Goal: Information Seeking & Learning: Learn about a topic

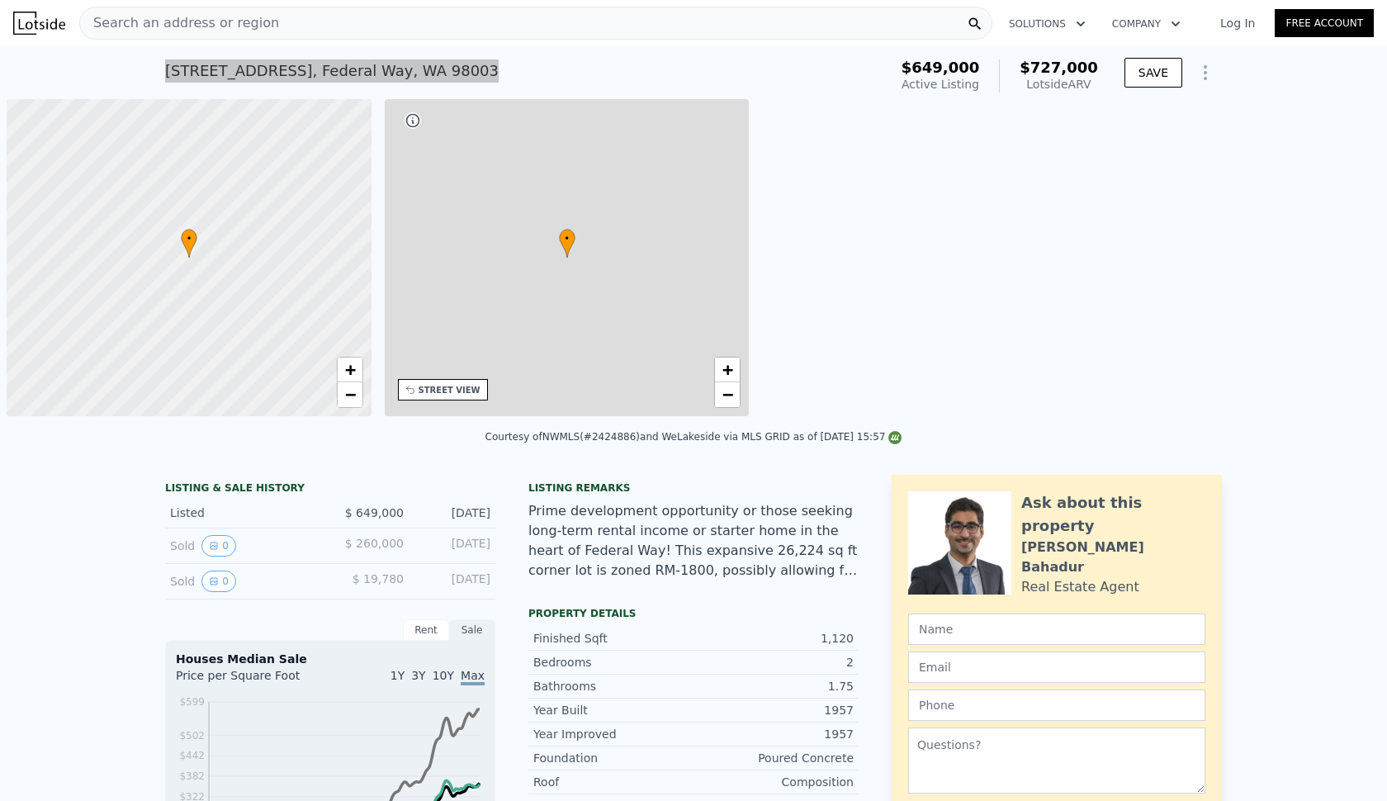
type input "$ 727,000"
type input "-$ 17,256"
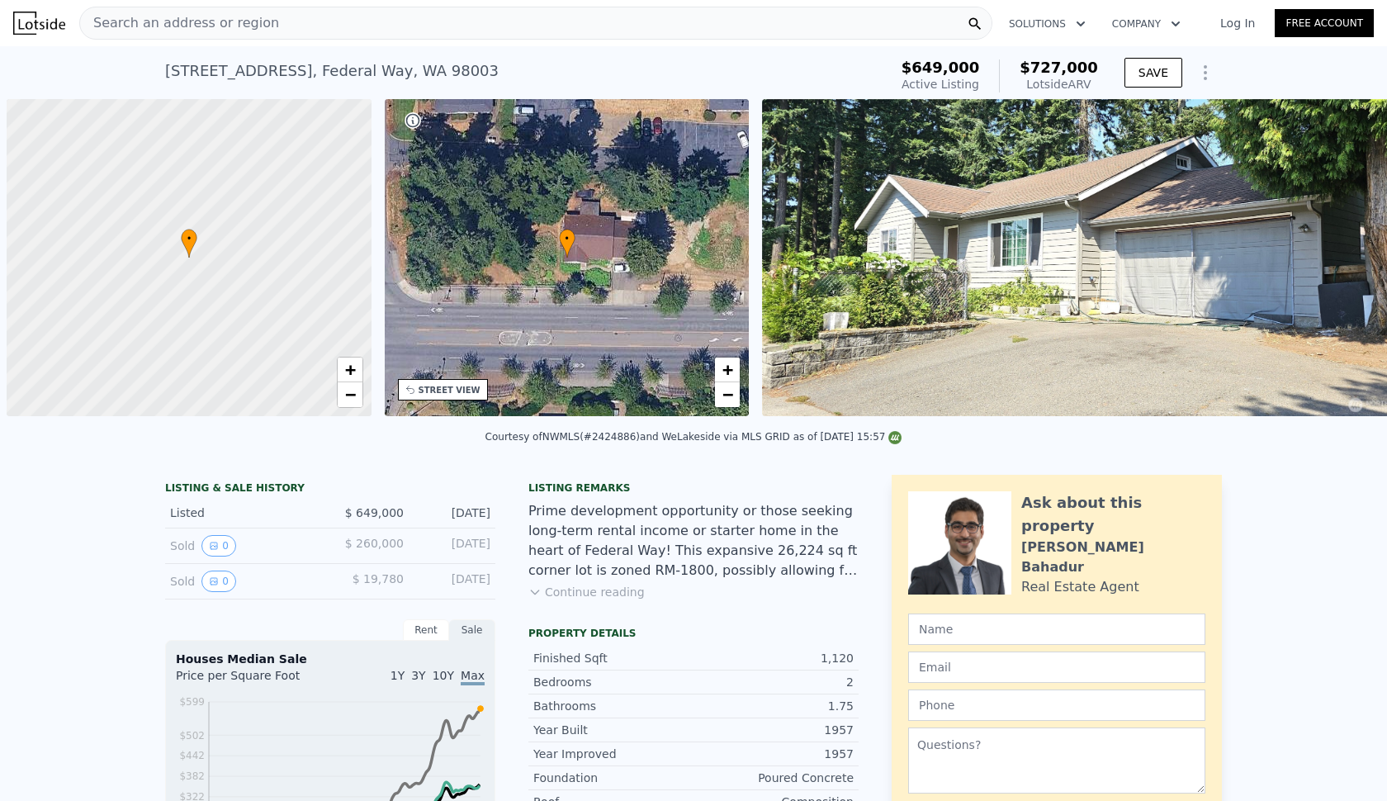
scroll to position [0, 7]
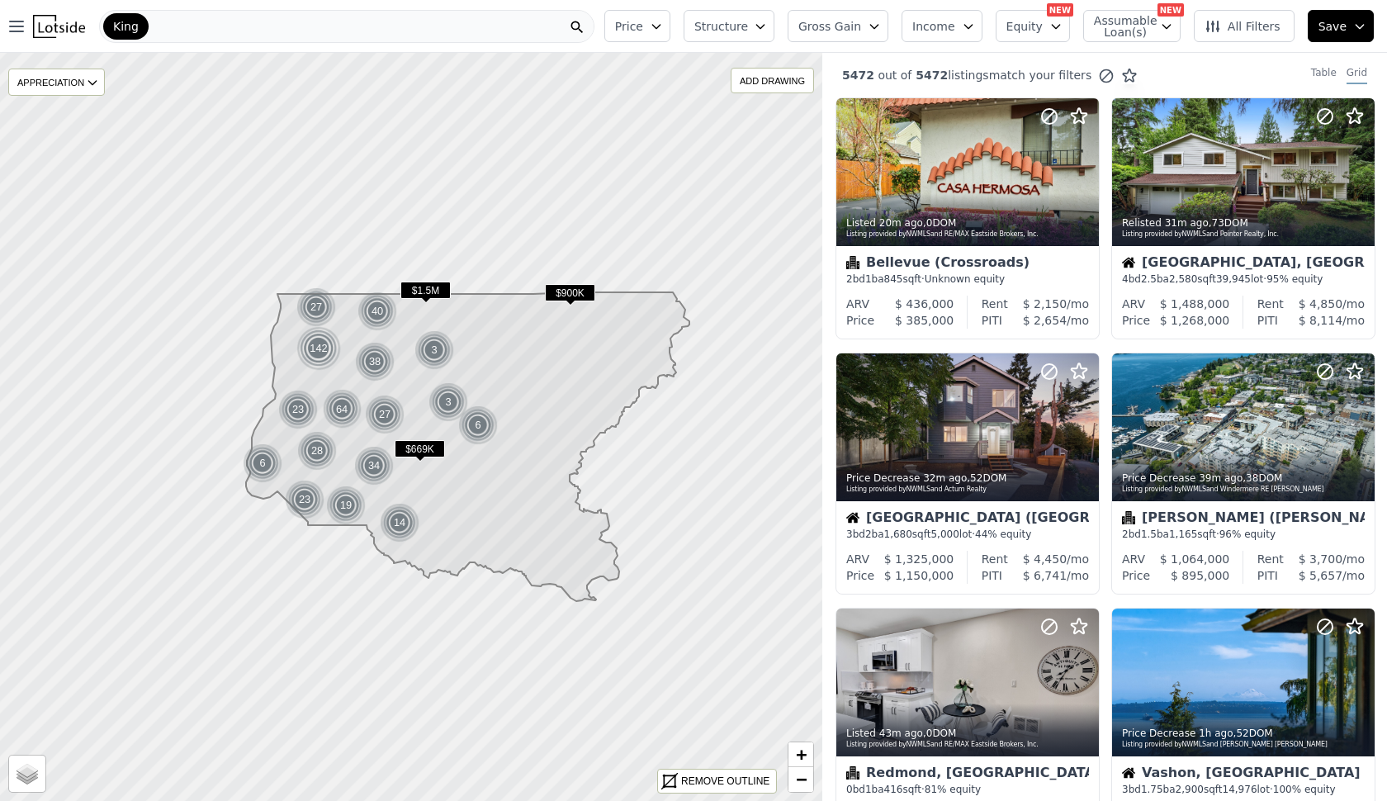
click at [735, 34] on span "Structure" at bounding box center [720, 26] width 53 height 17
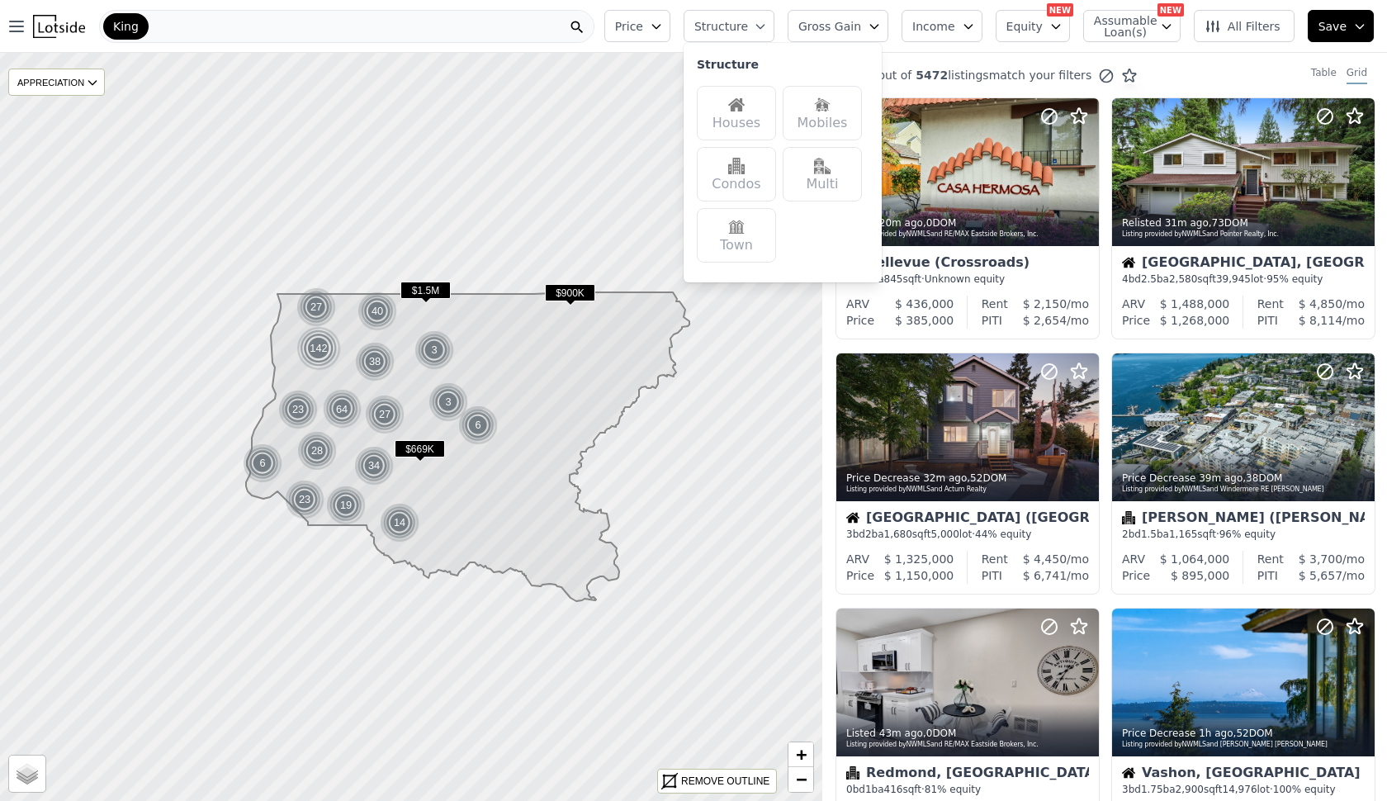
click at [758, 119] on div "Houses" at bounding box center [736, 113] width 79 height 54
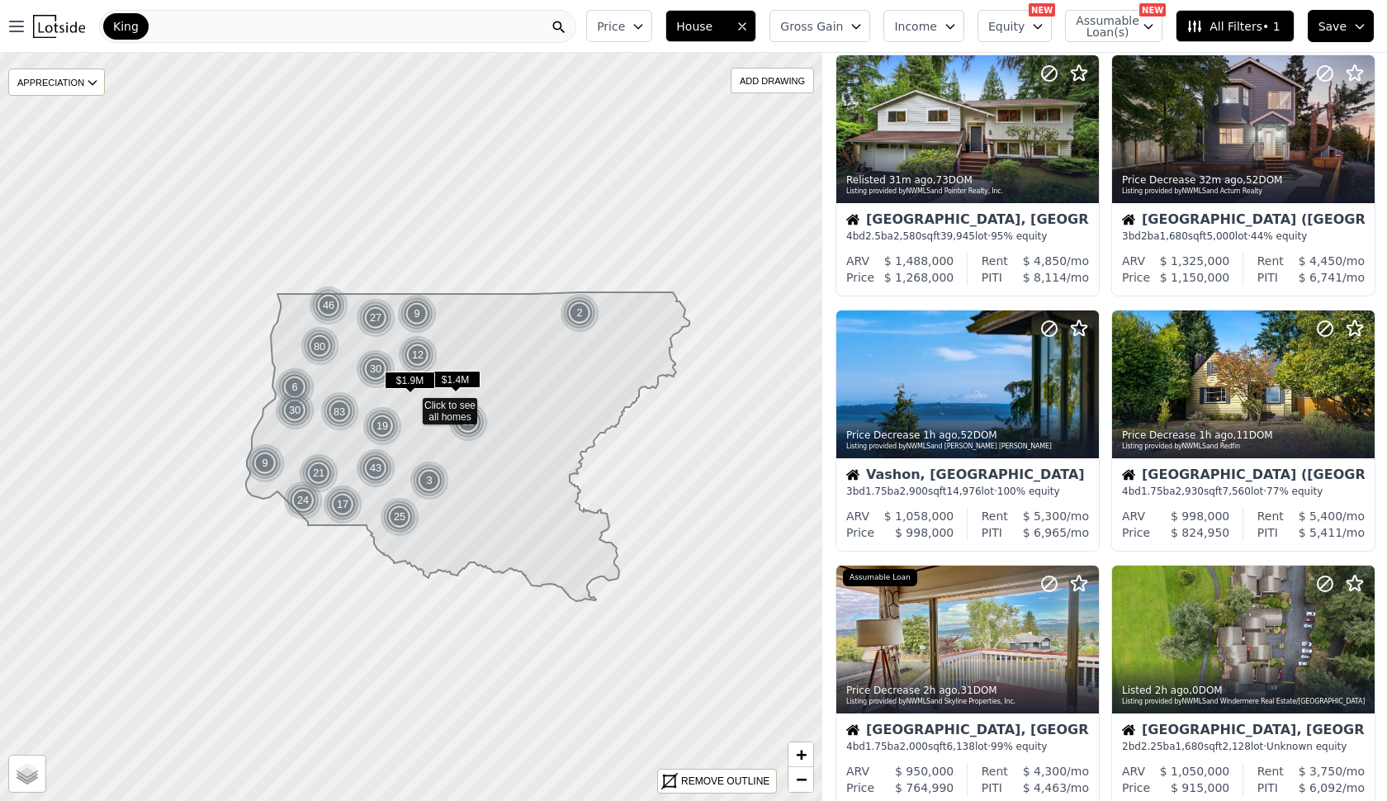
scroll to position [38, 0]
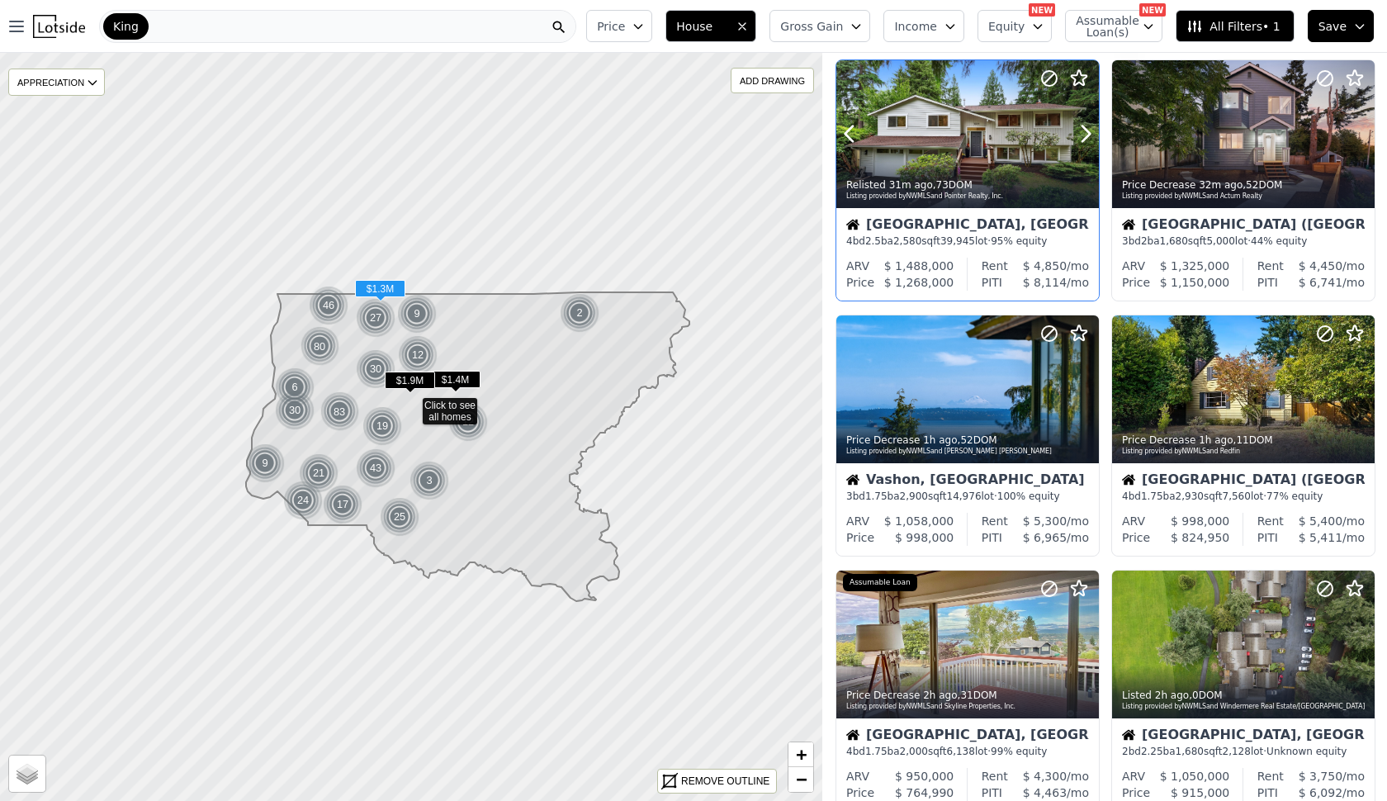
click at [1018, 162] on div at bounding box center [967, 170] width 262 height 30
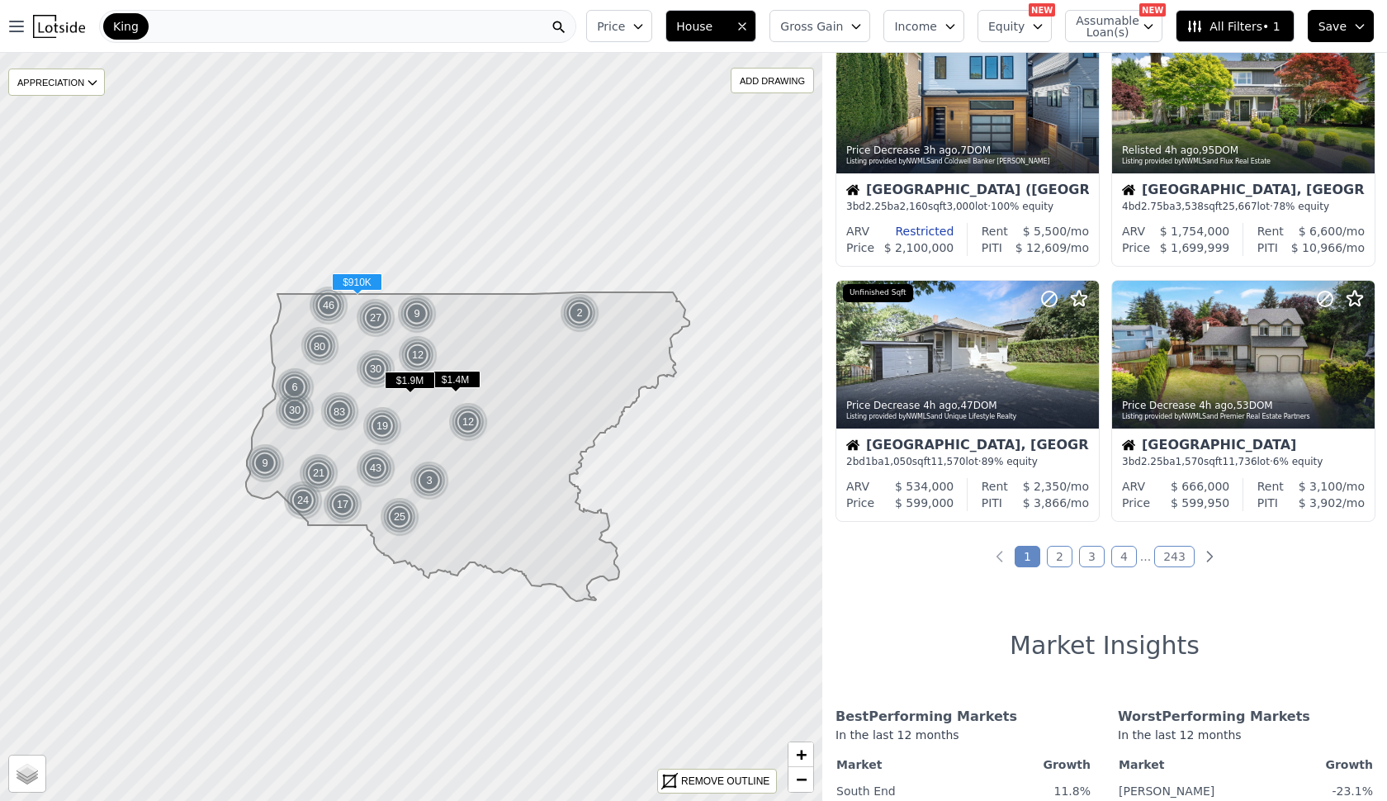
scroll to position [1099, 0]
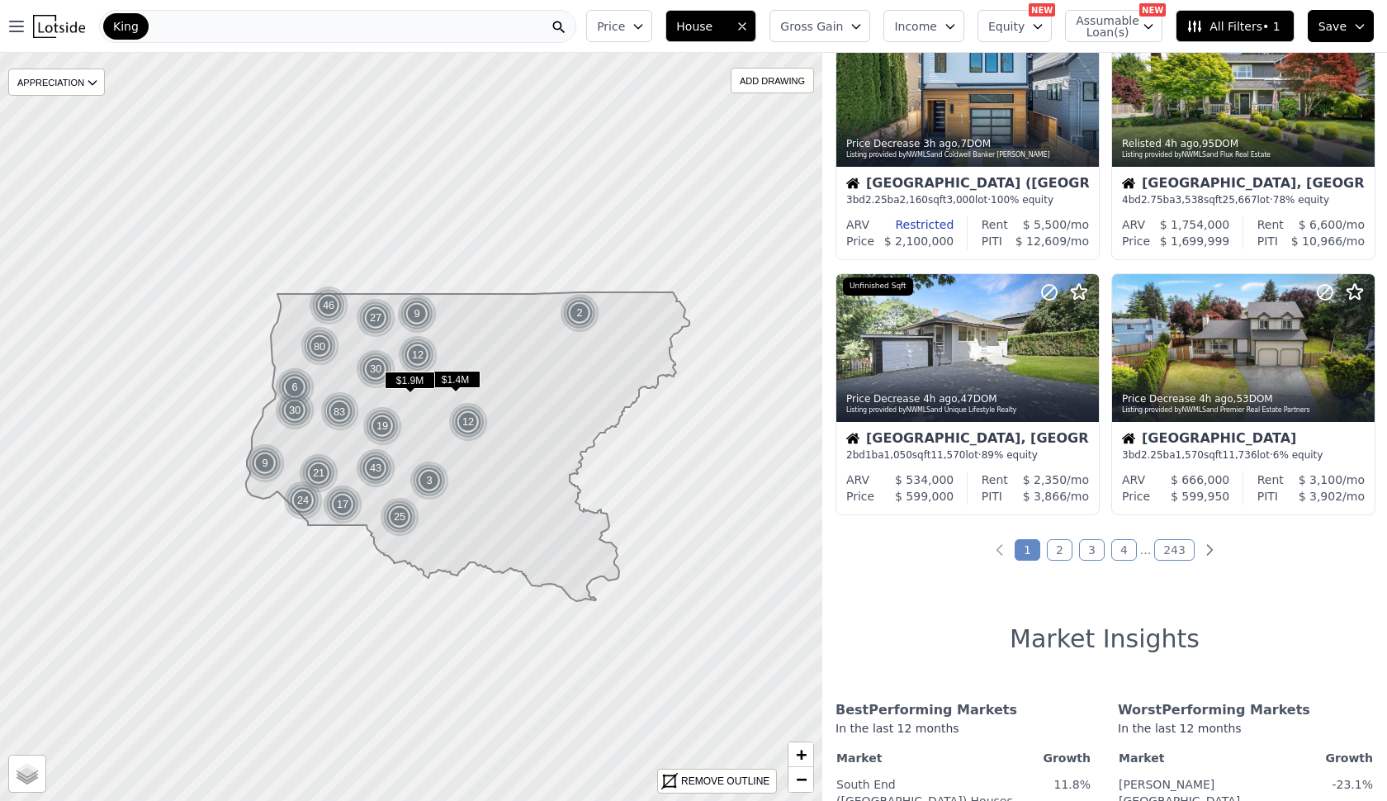
click at [1061, 557] on link "2" at bounding box center [1060, 549] width 26 height 21
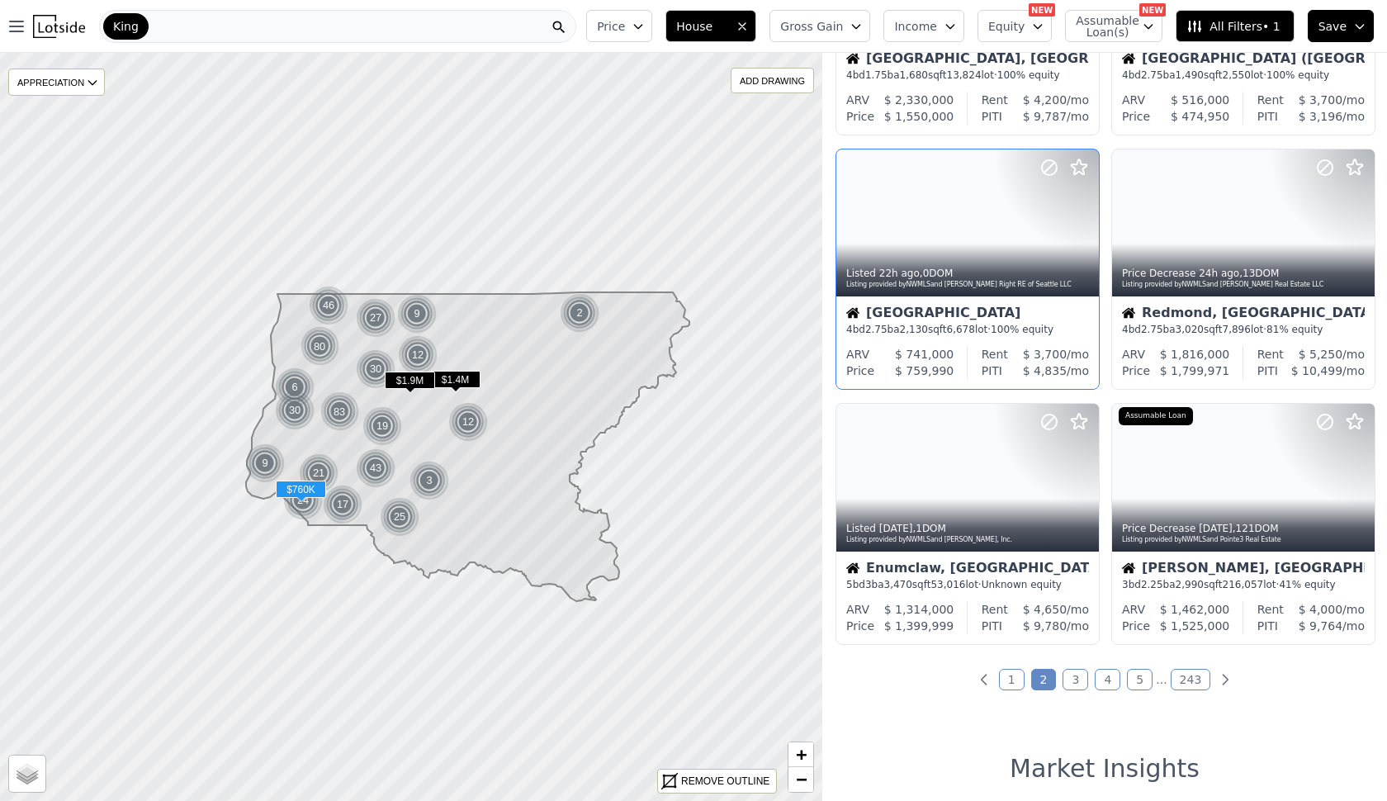
scroll to position [972, 0]
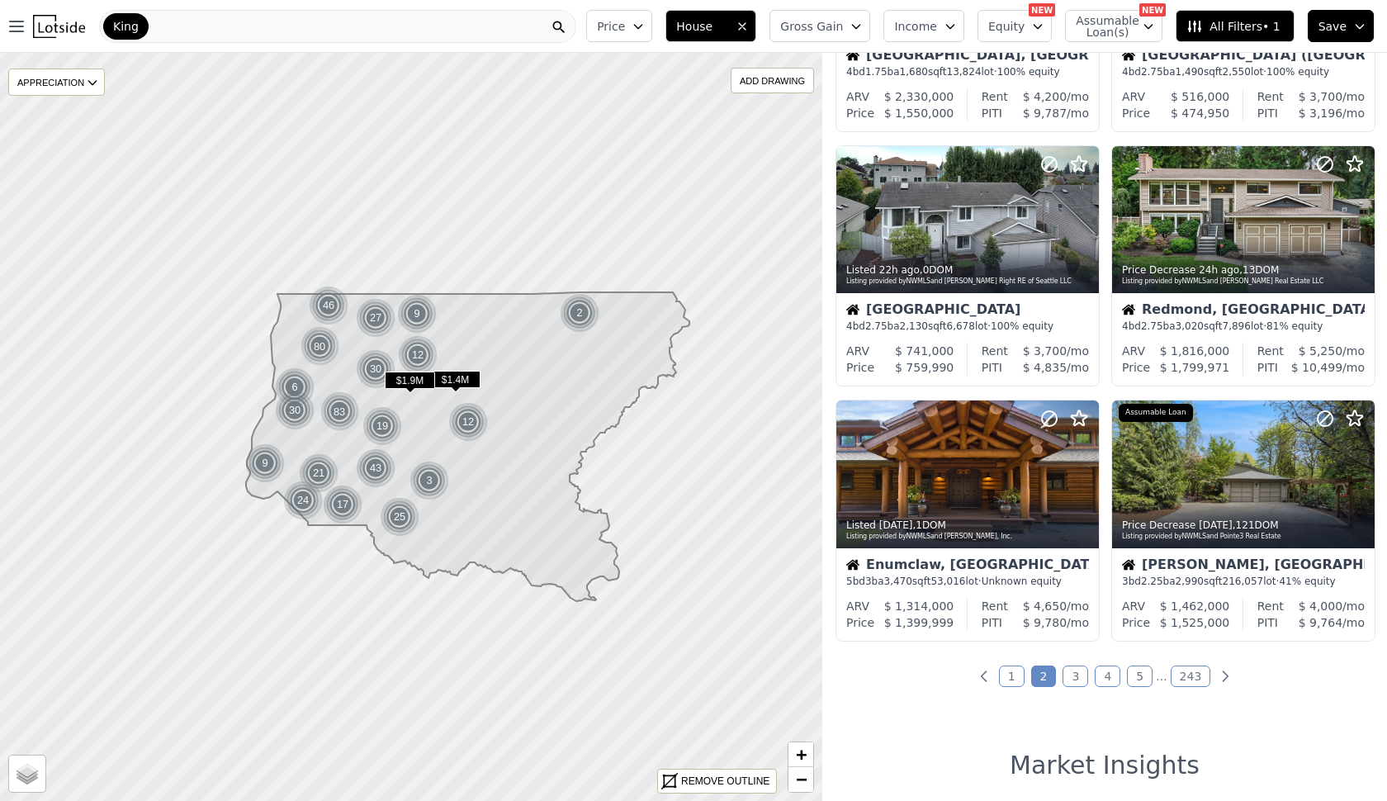
click at [1076, 683] on link "3" at bounding box center [1075, 675] width 26 height 21
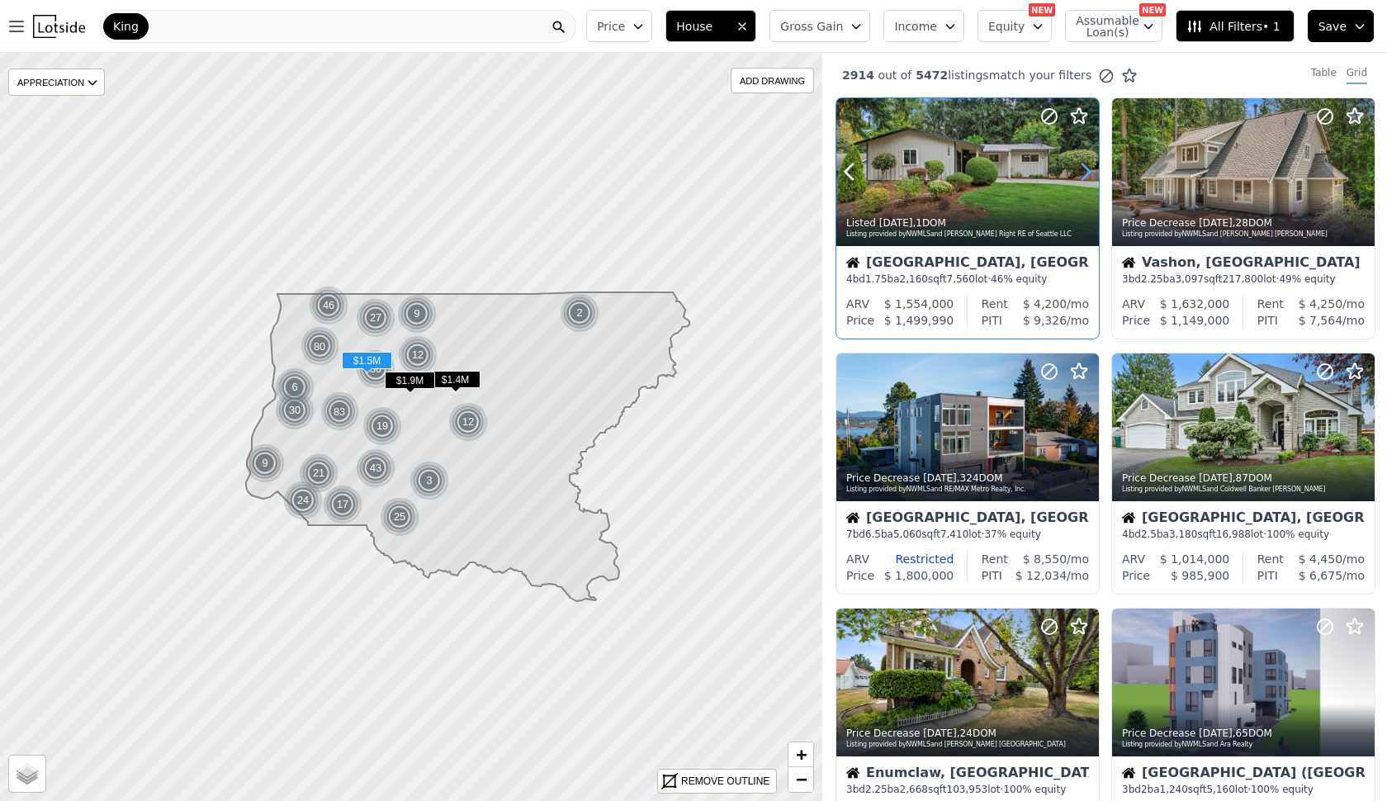
click at [1086, 173] on icon at bounding box center [1085, 171] width 26 height 26
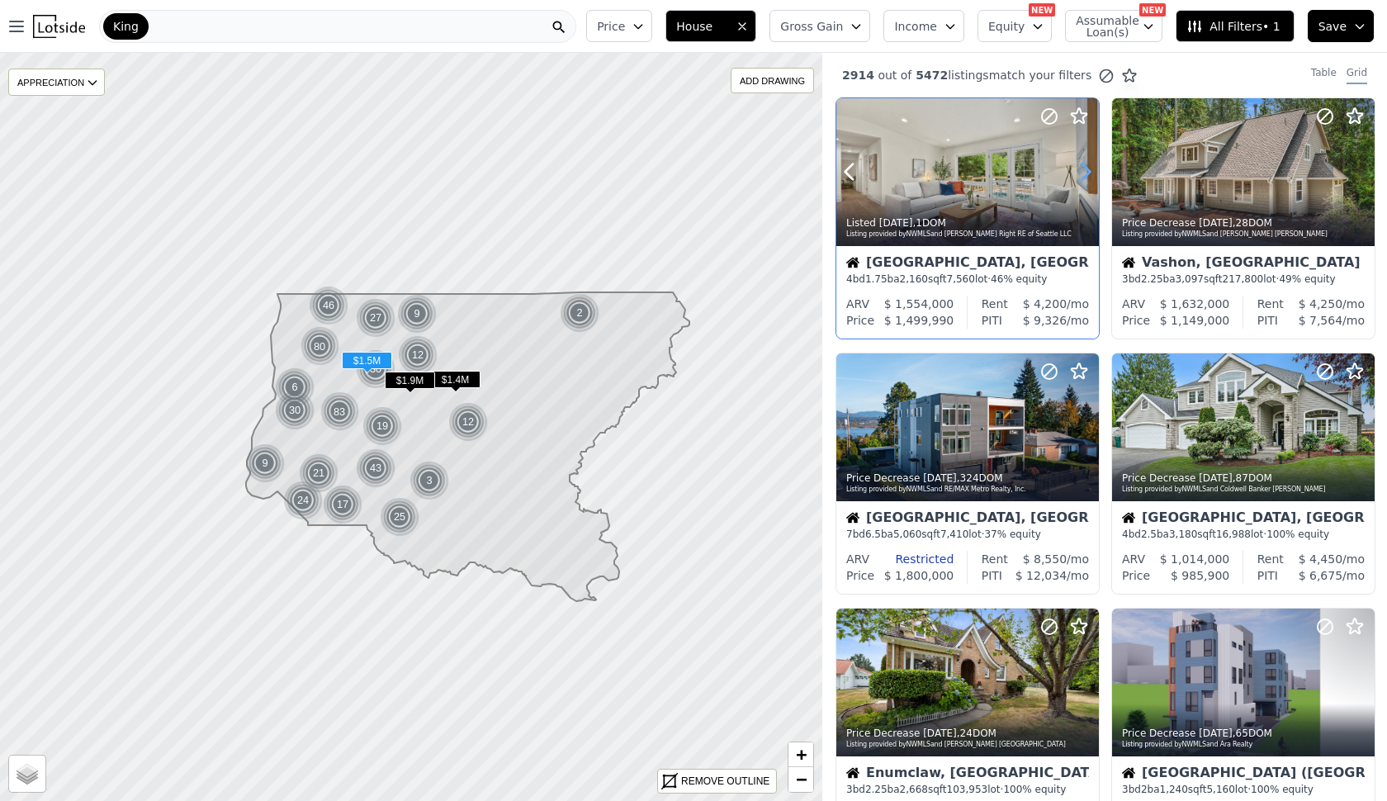
click at [1086, 173] on icon at bounding box center [1085, 171] width 26 height 26
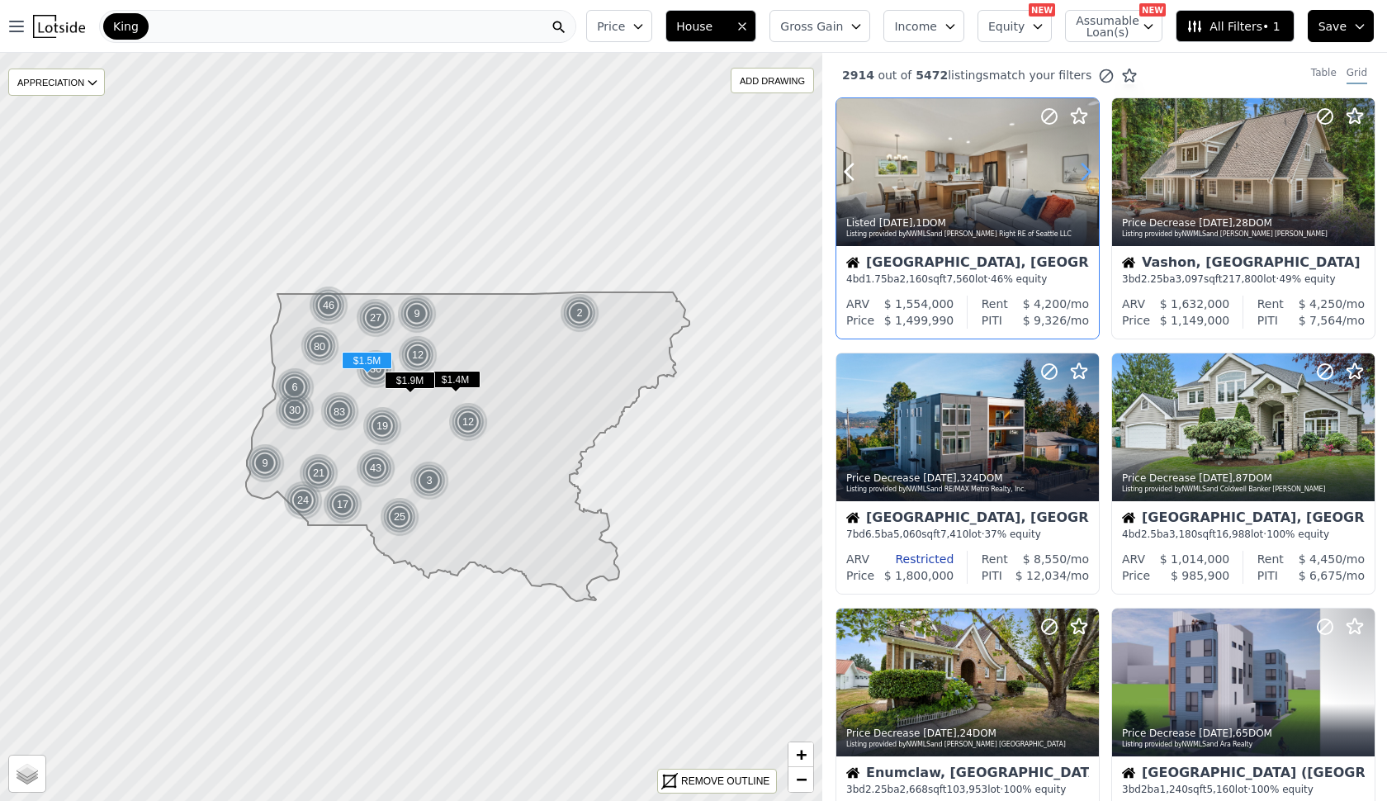
click at [1086, 173] on icon at bounding box center [1085, 171] width 26 height 26
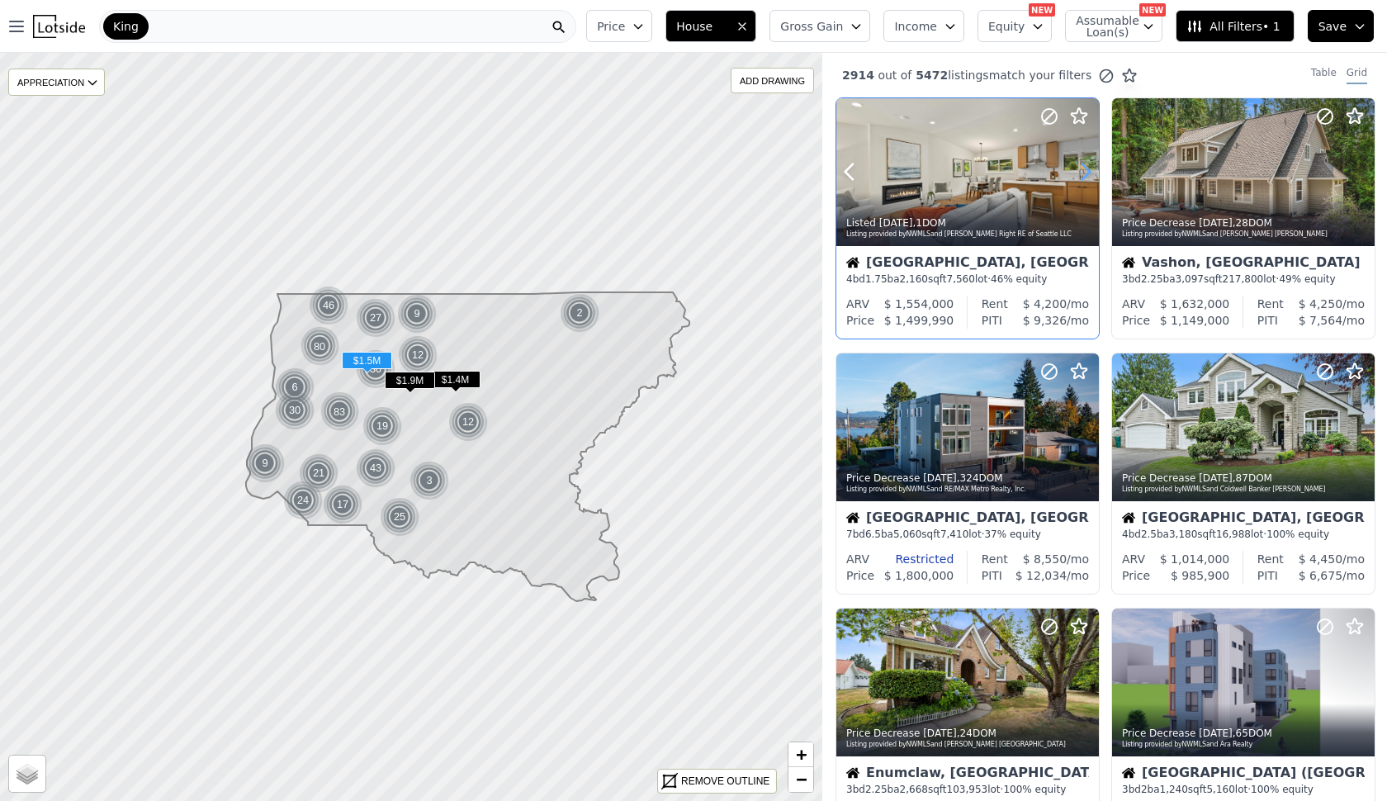
click at [1086, 173] on icon at bounding box center [1085, 171] width 26 height 26
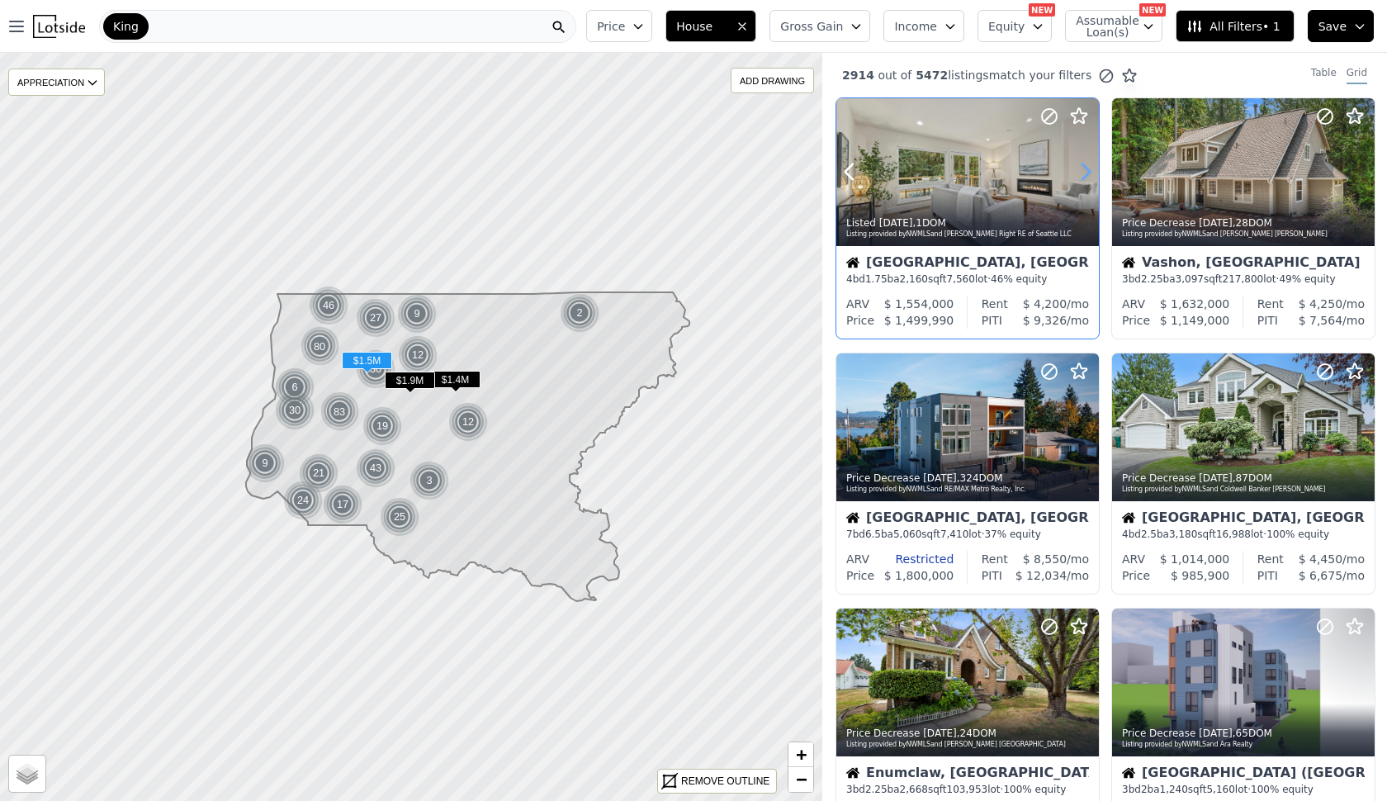
click at [1086, 173] on icon at bounding box center [1085, 171] width 26 height 26
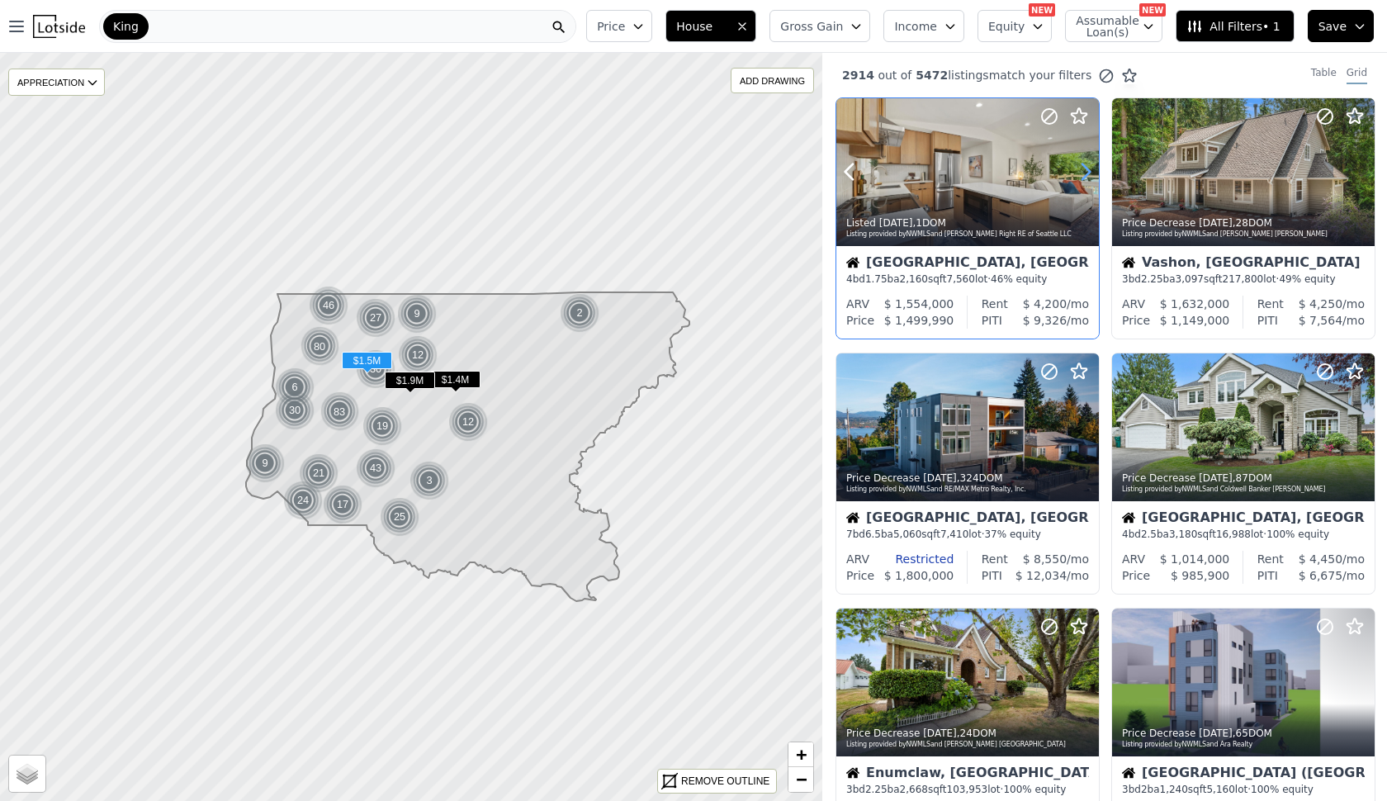
click at [1086, 173] on icon at bounding box center [1085, 171] width 26 height 26
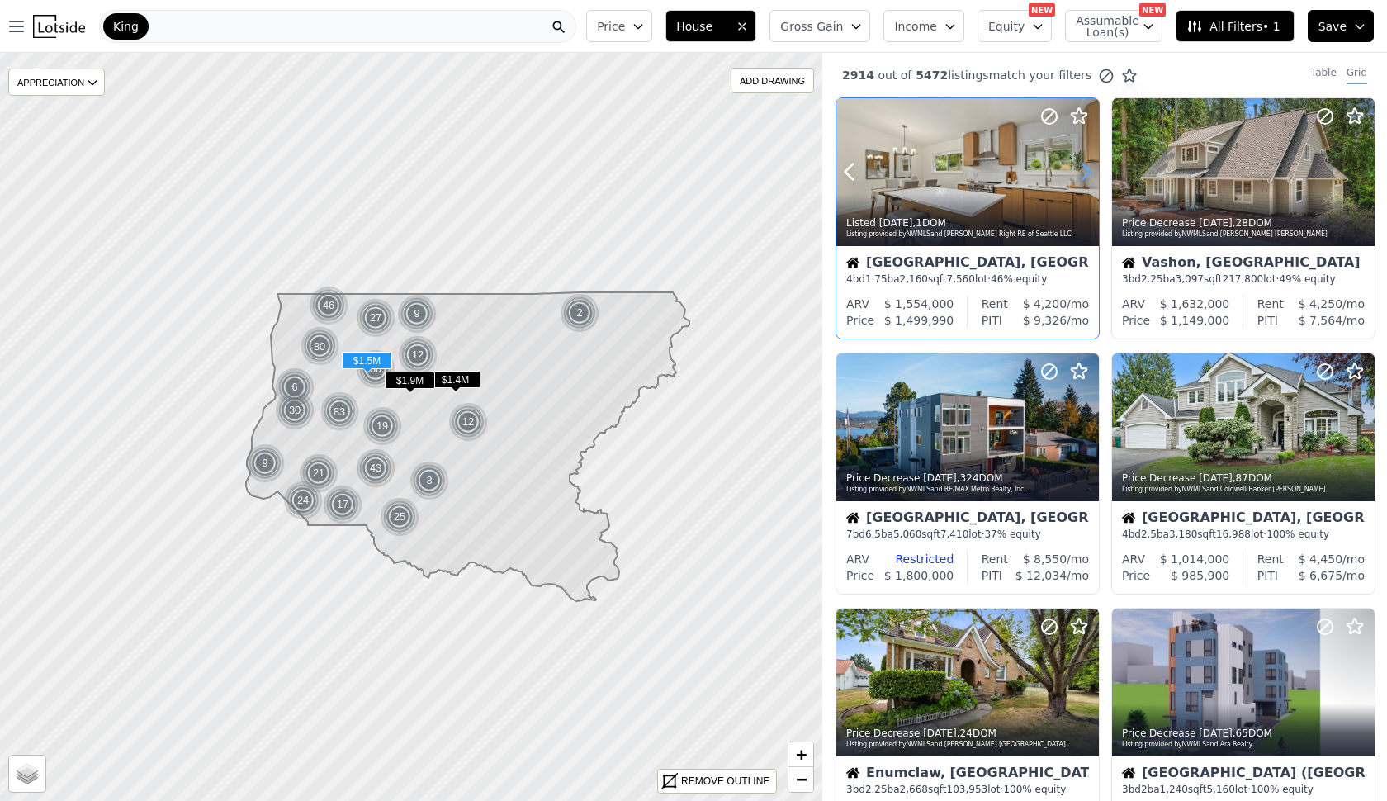
click at [1086, 173] on icon at bounding box center [1085, 171] width 26 height 26
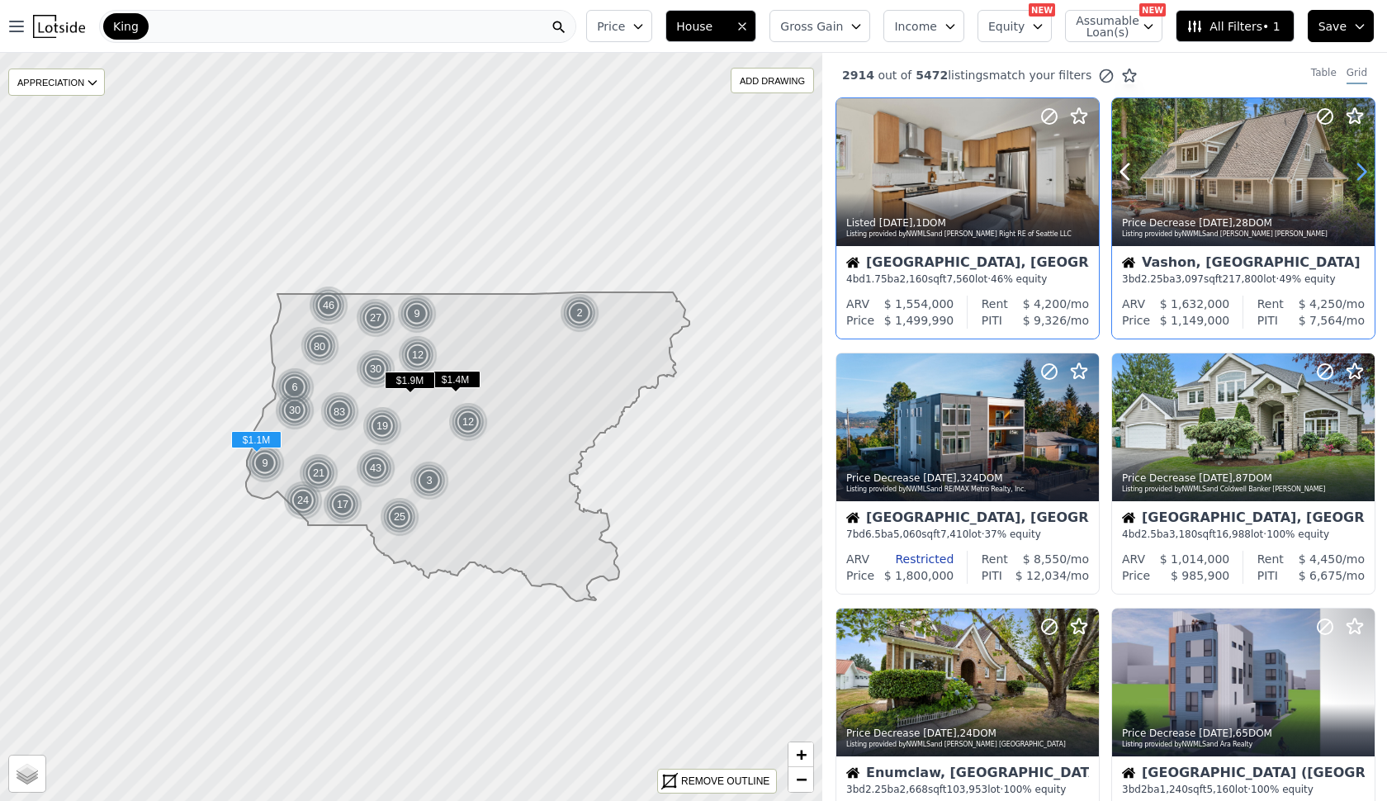
click at [1365, 172] on icon at bounding box center [1361, 172] width 7 height 16
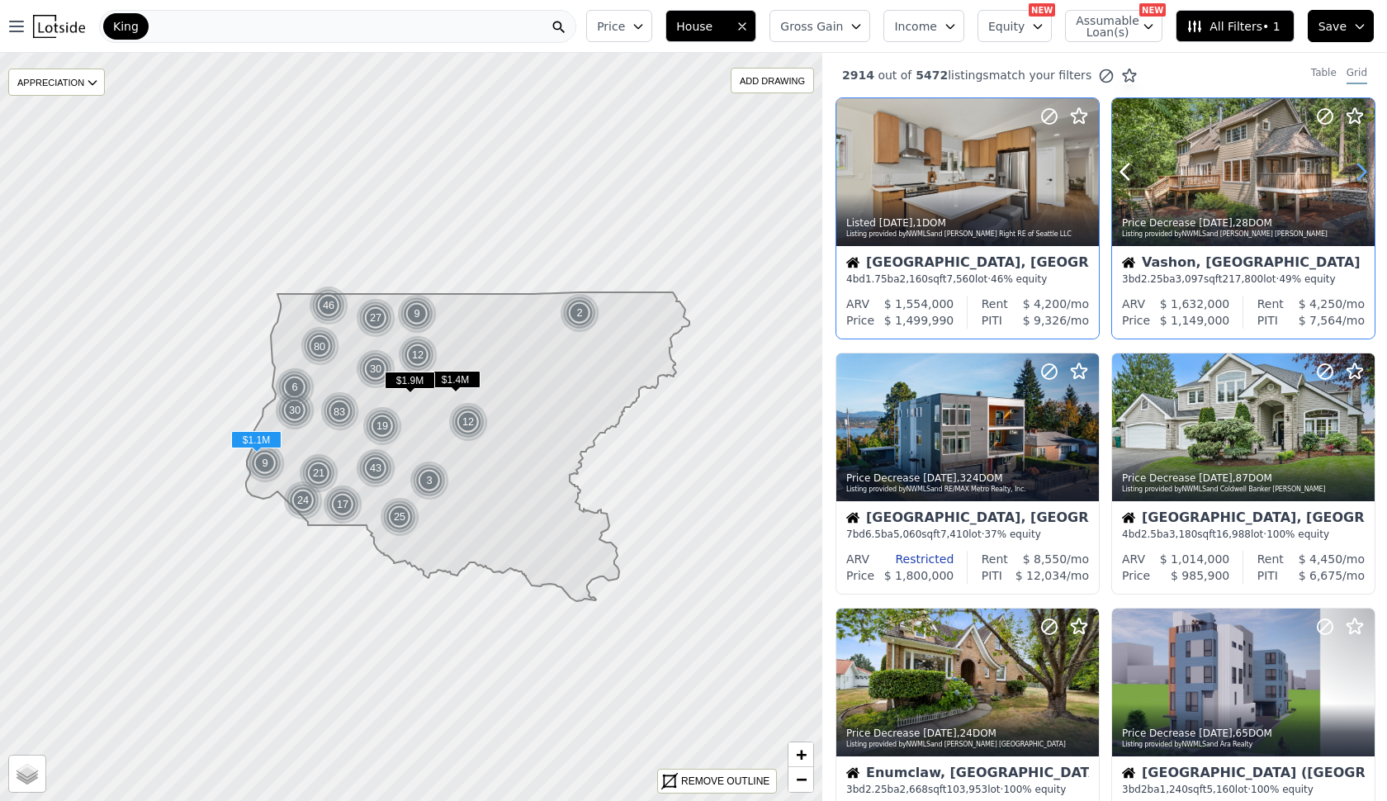
click at [1365, 172] on icon at bounding box center [1361, 172] width 7 height 16
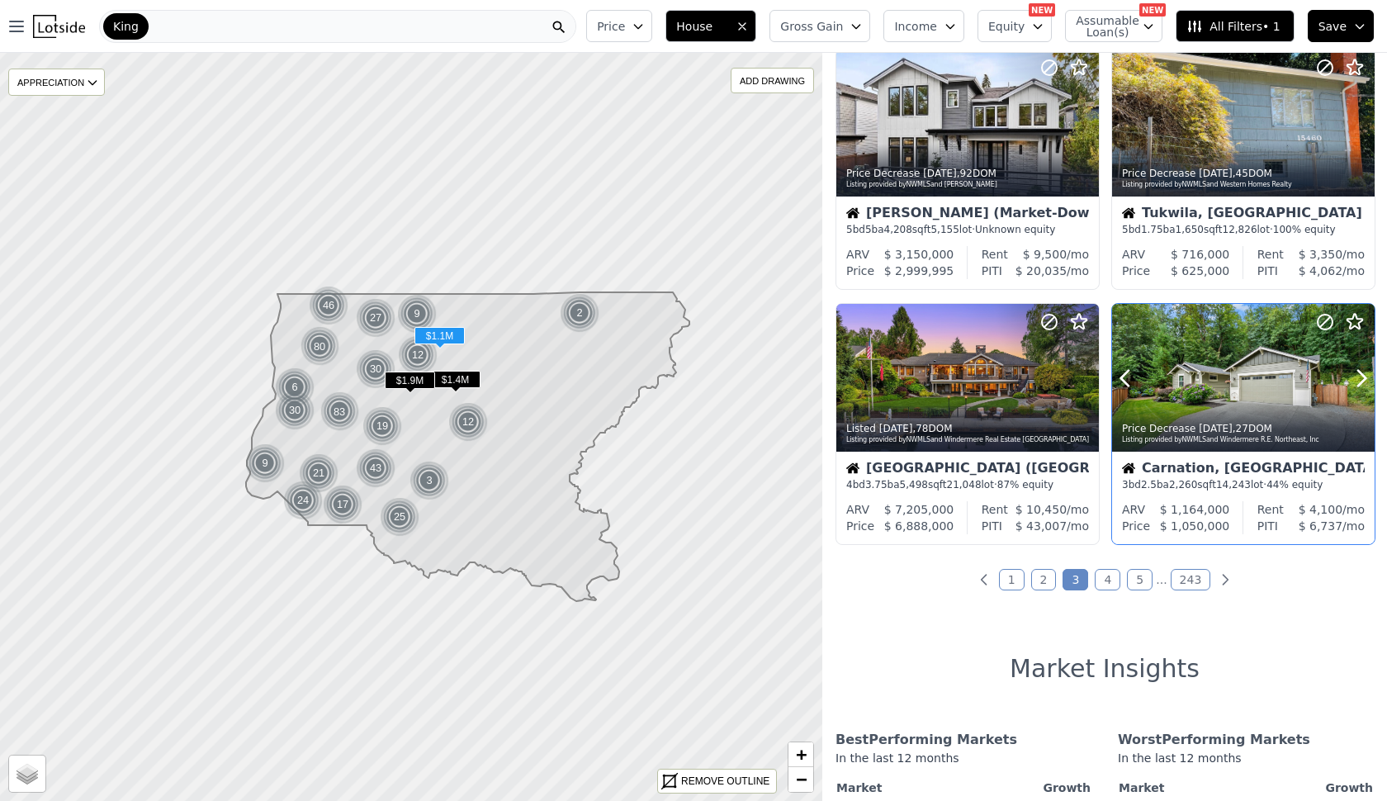
scroll to position [1070, 0]
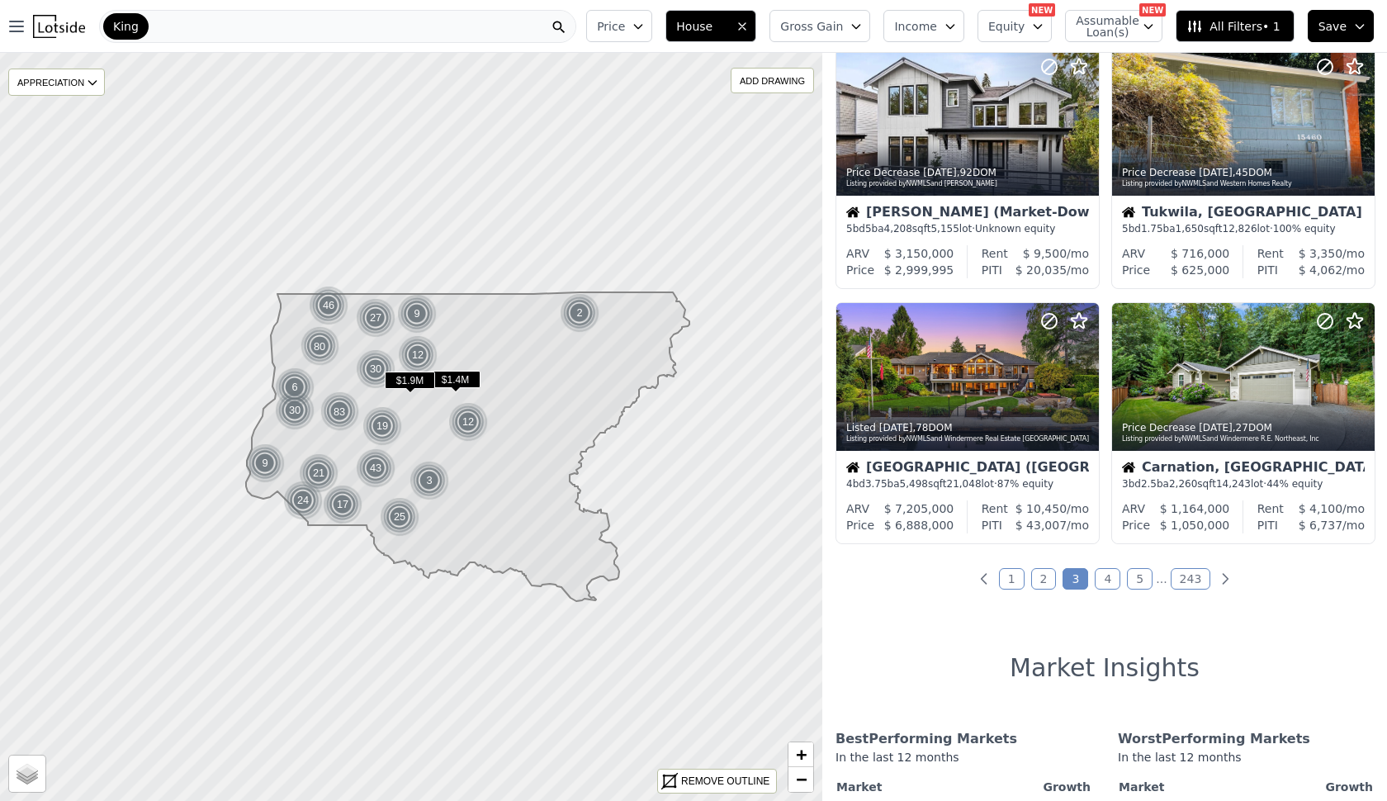
click at [1103, 589] on link "4" at bounding box center [1107, 578] width 26 height 21
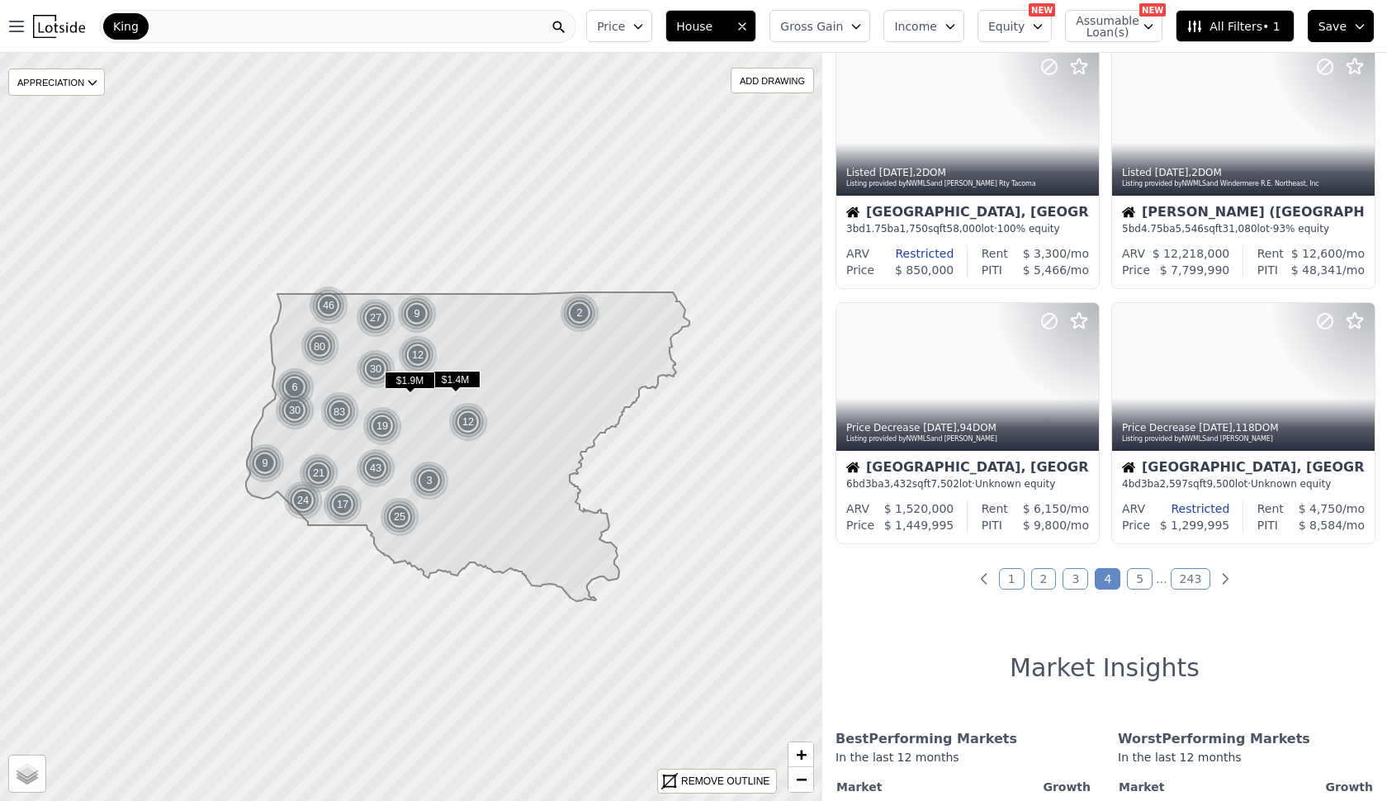
scroll to position [0, 0]
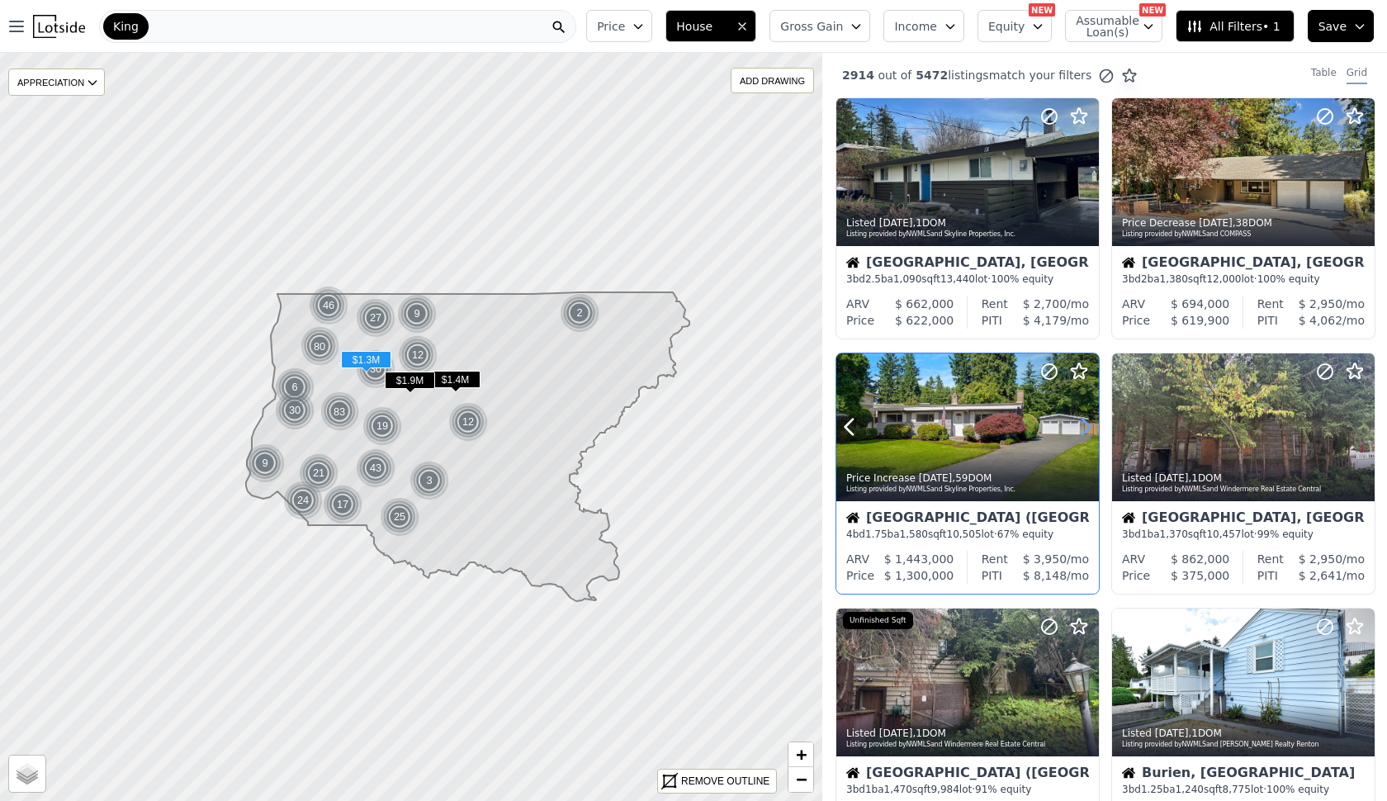
click at [1083, 425] on icon at bounding box center [1085, 427] width 26 height 26
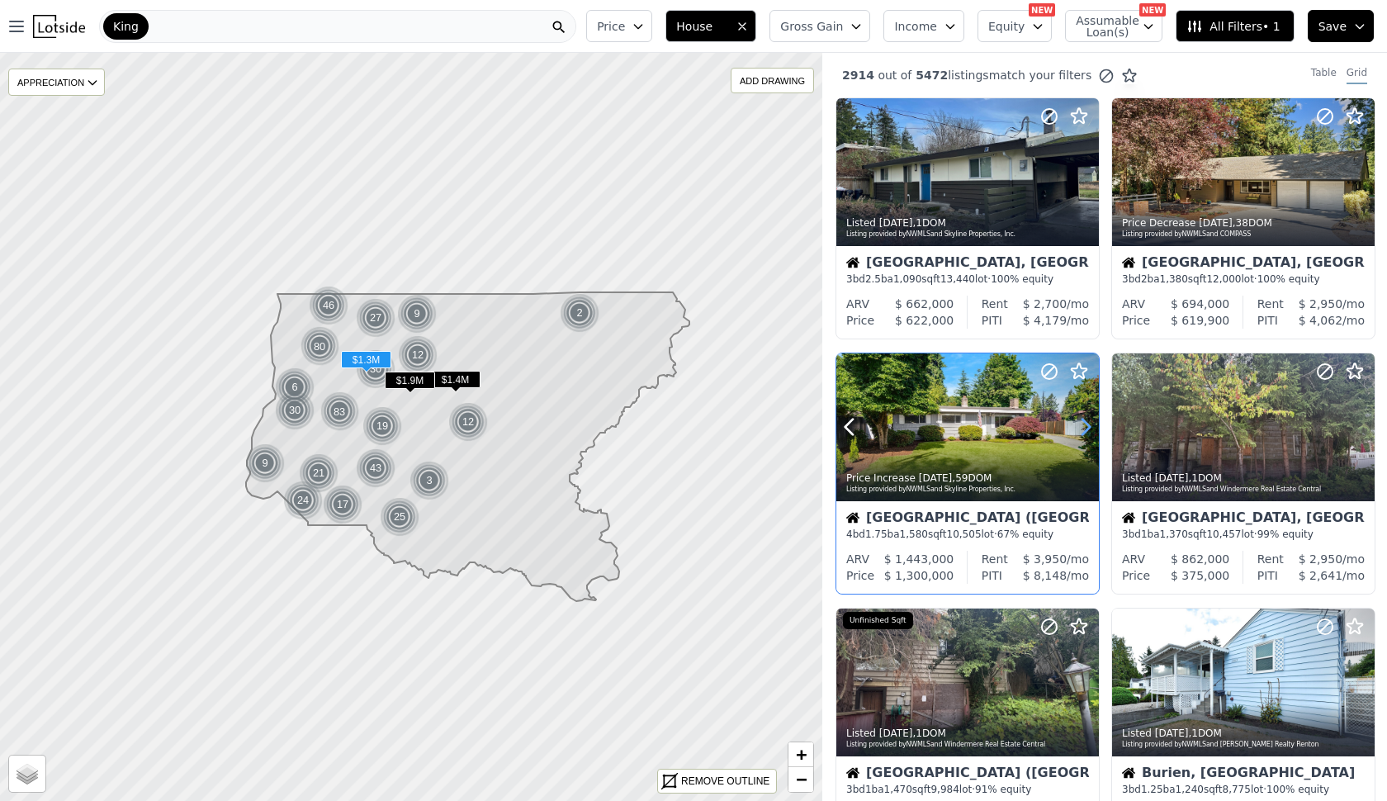
click at [1083, 425] on icon at bounding box center [1085, 427] width 26 height 26
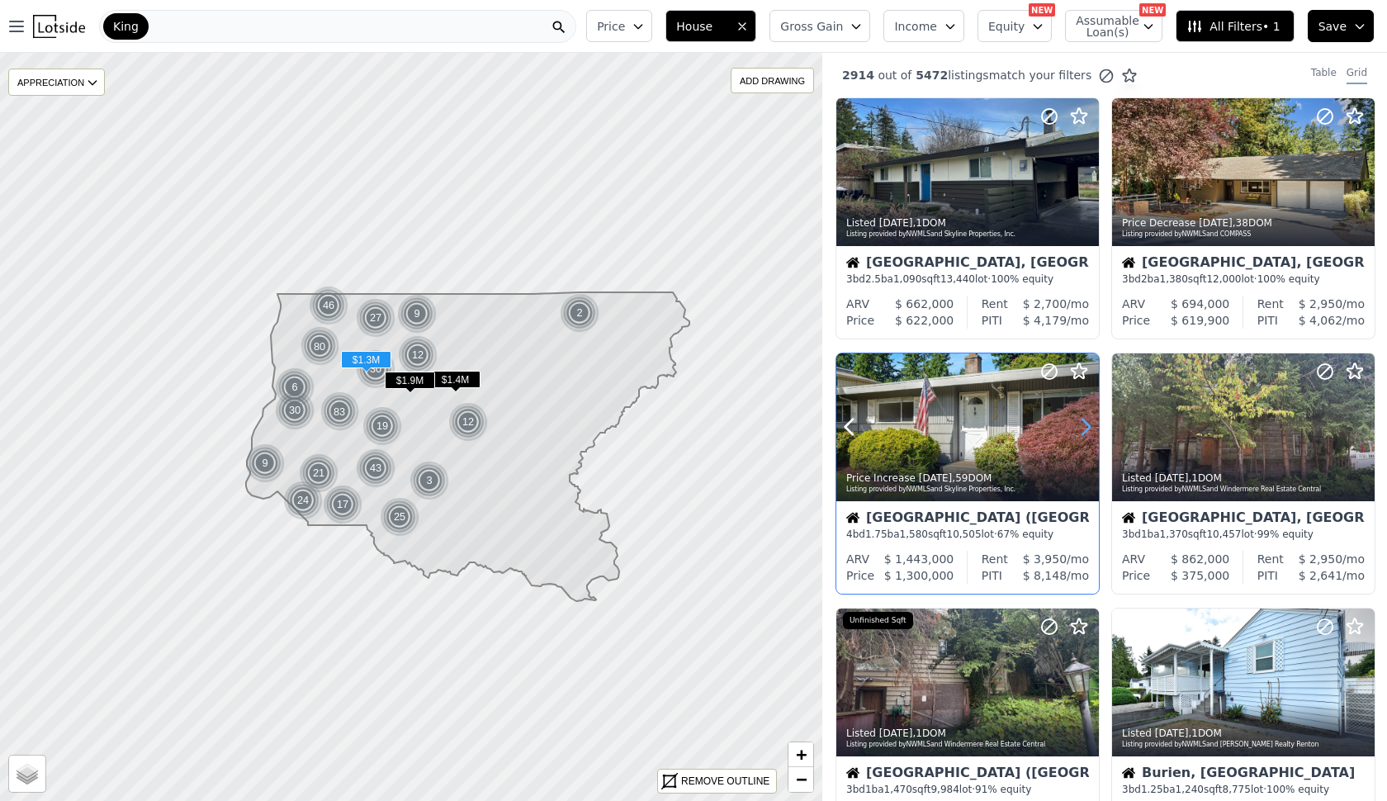
click at [1083, 425] on icon at bounding box center [1085, 427] width 26 height 26
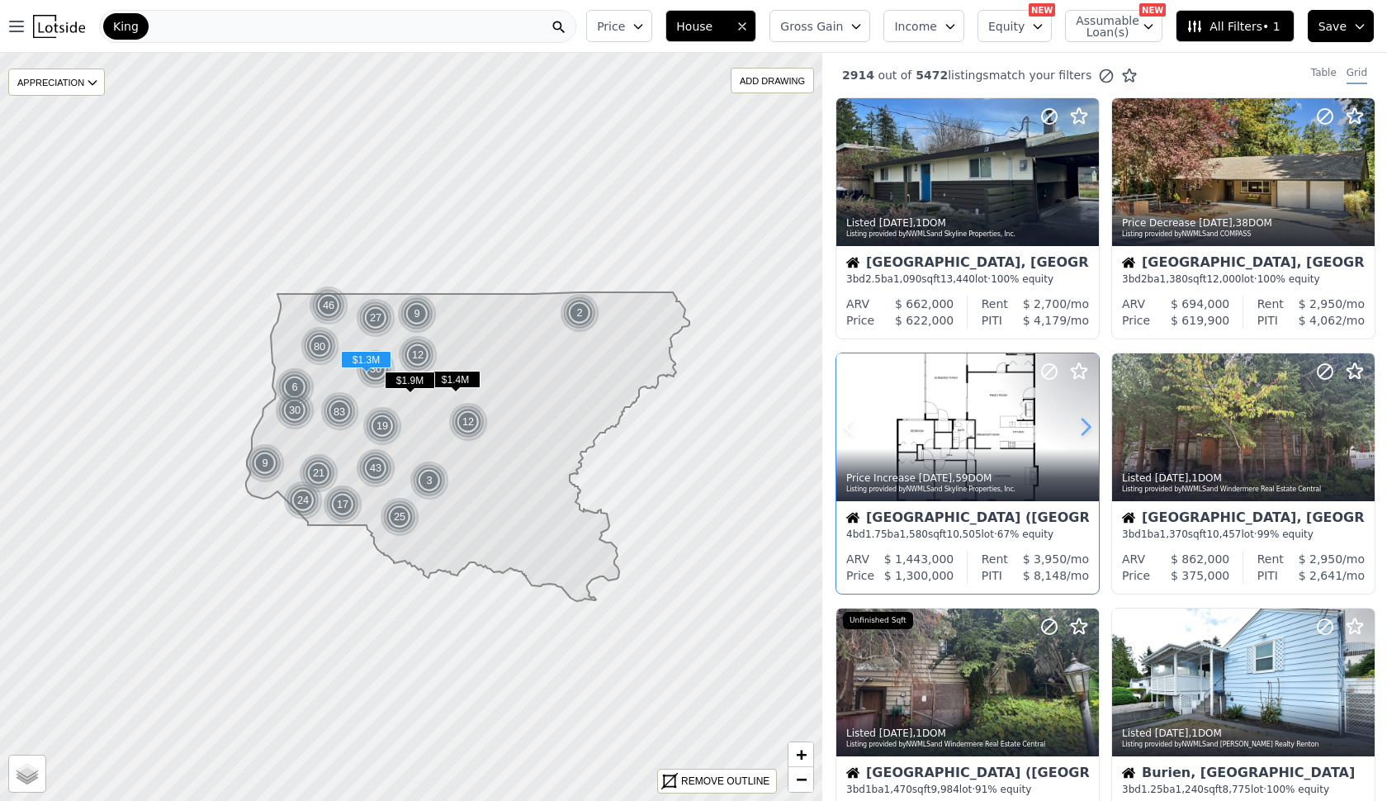
click at [1083, 425] on icon at bounding box center [1085, 427] width 26 height 26
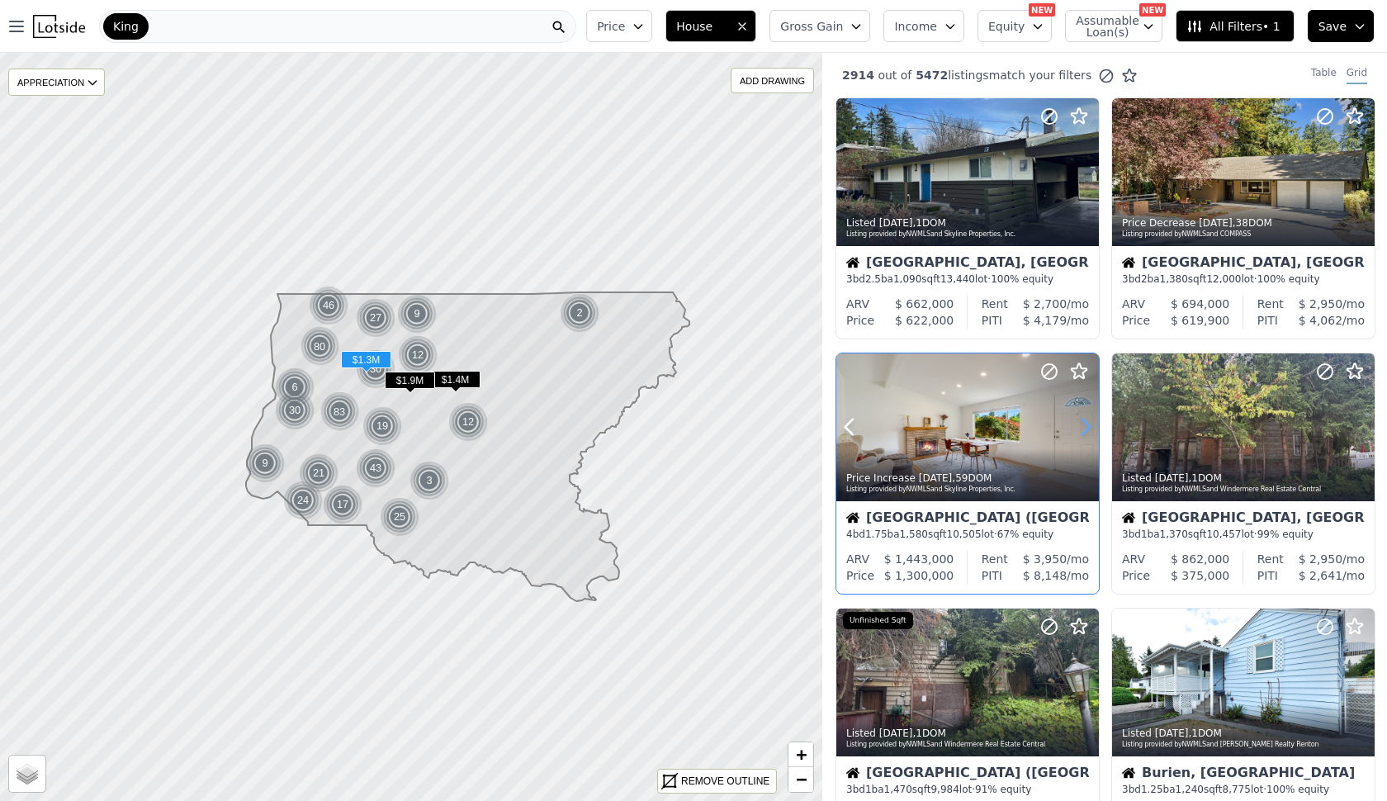
click at [1083, 425] on icon at bounding box center [1085, 427] width 26 height 26
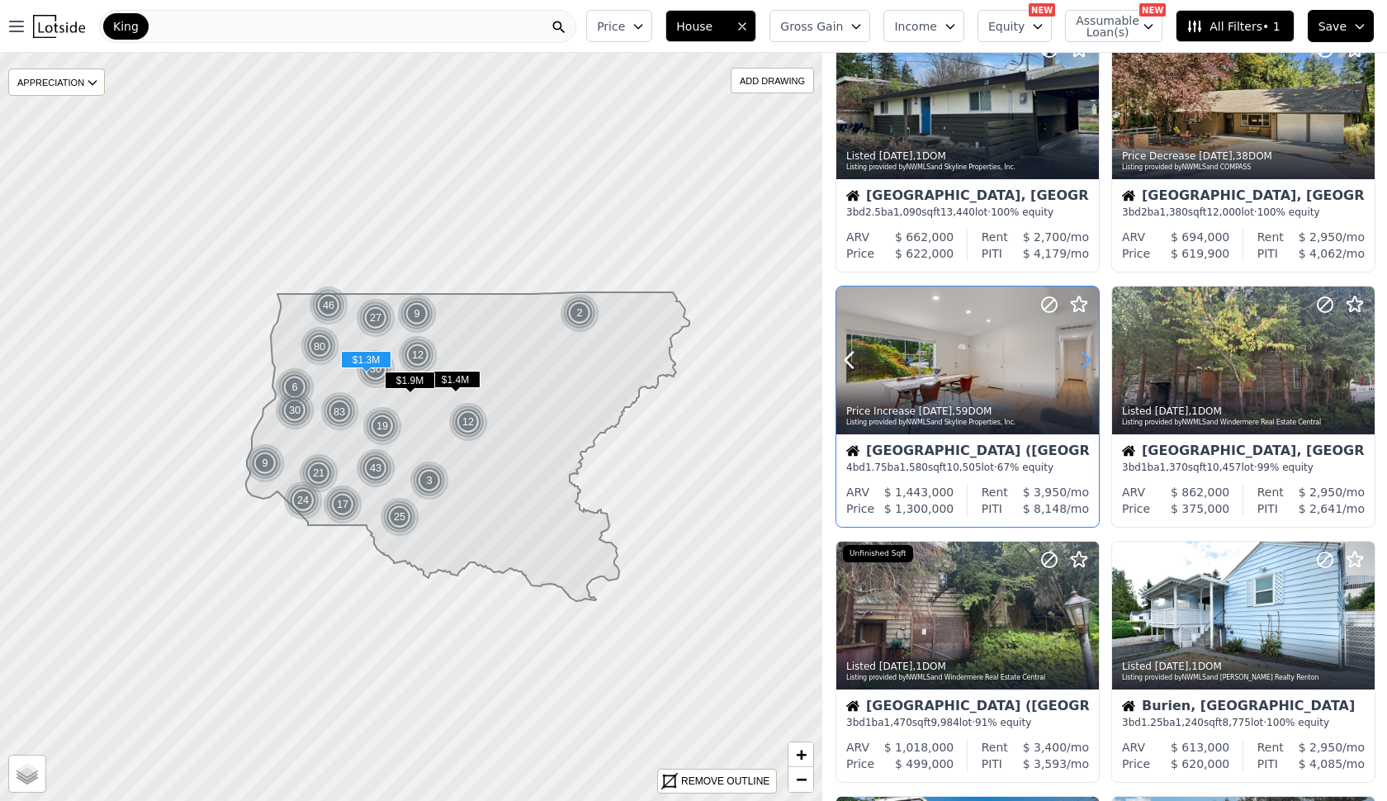
scroll to position [70, 0]
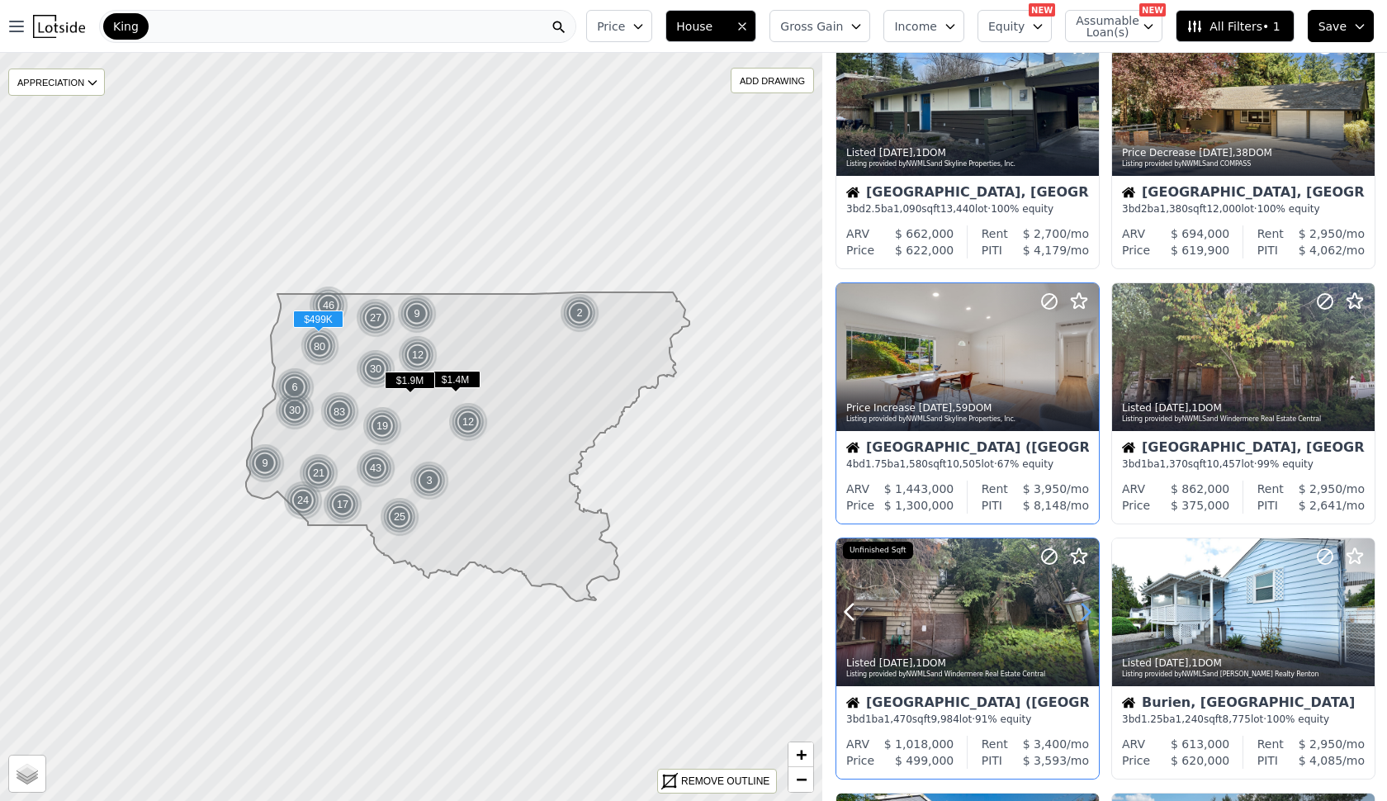
click at [1080, 610] on icon at bounding box center [1085, 611] width 26 height 26
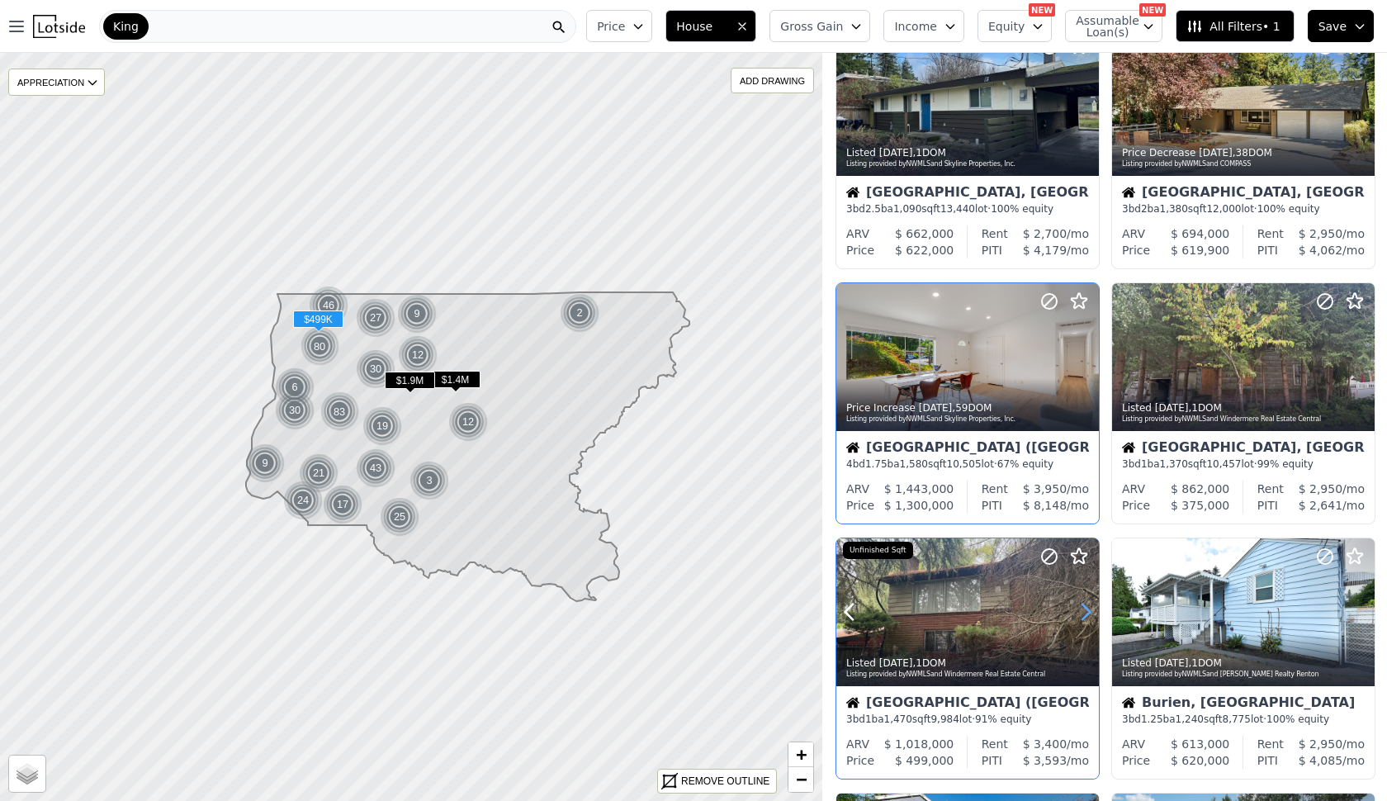
click at [1080, 610] on icon at bounding box center [1085, 611] width 26 height 26
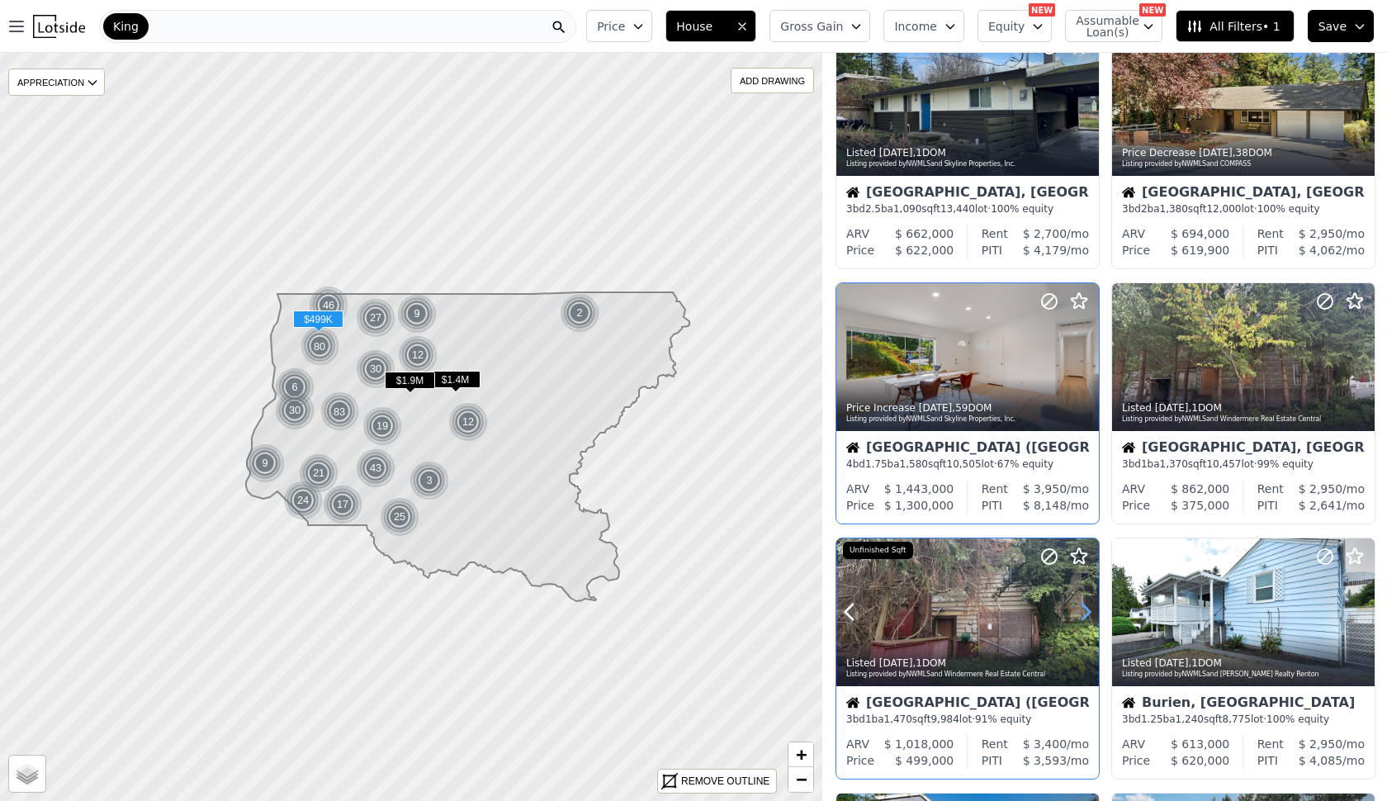
click at [1080, 610] on icon at bounding box center [1085, 611] width 26 height 26
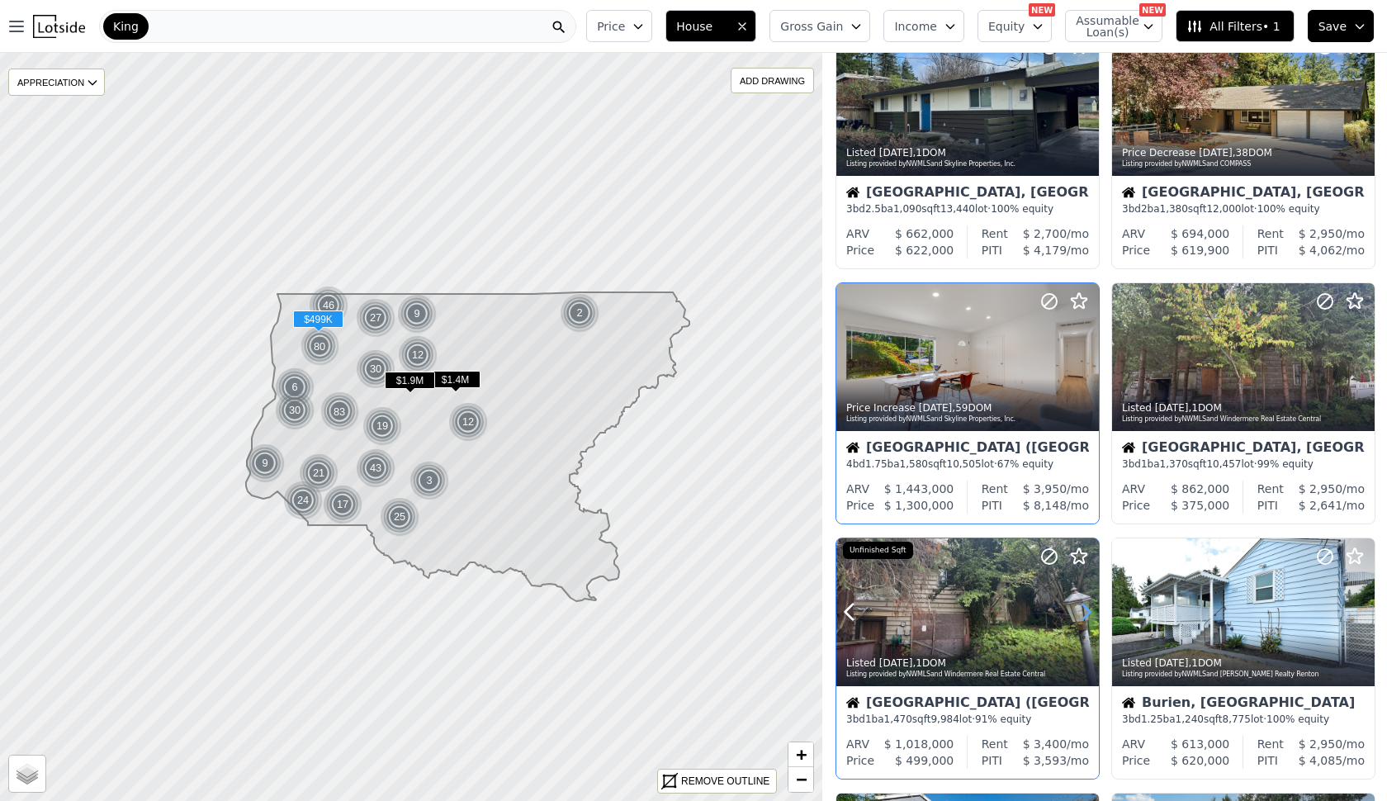
click at [1080, 610] on icon at bounding box center [1085, 611] width 26 height 26
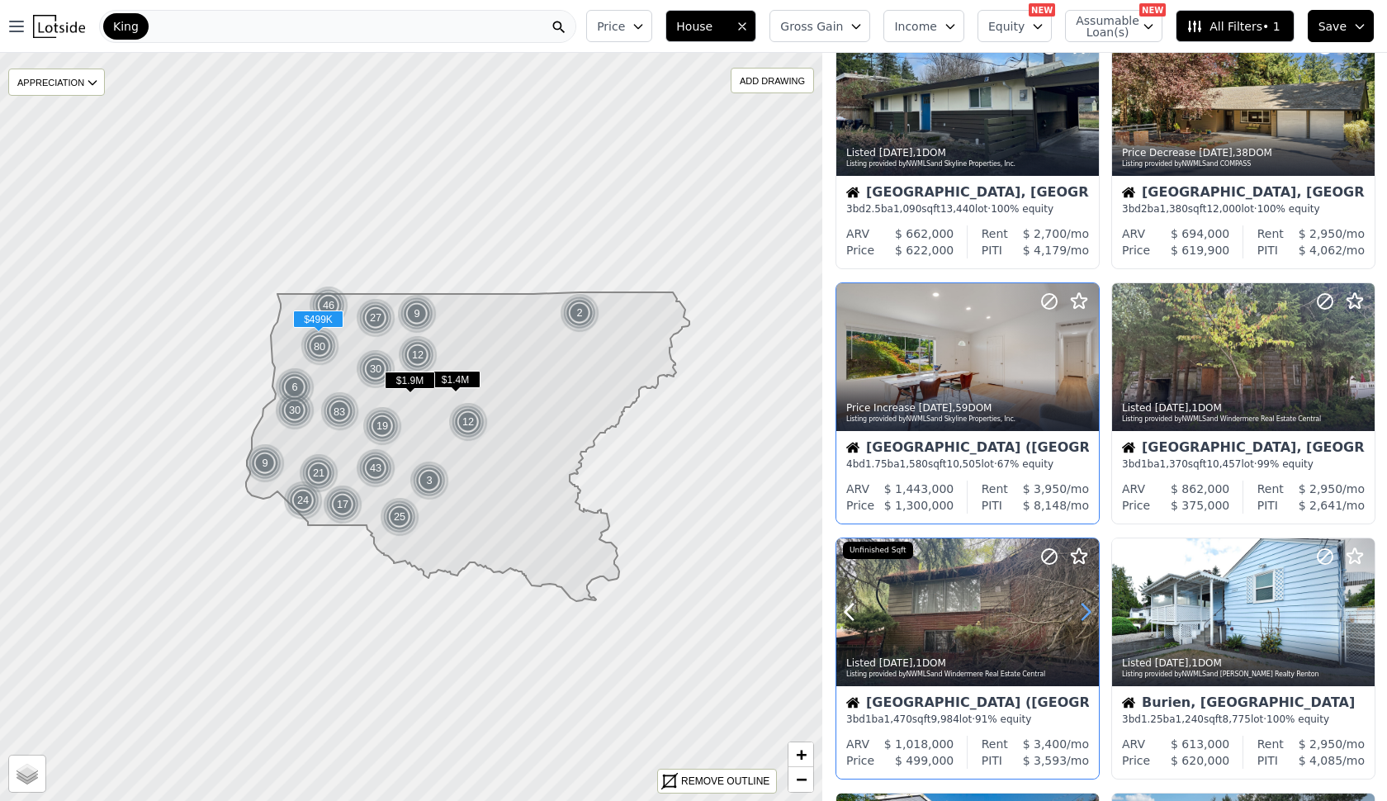
click at [1080, 610] on icon at bounding box center [1085, 611] width 26 height 26
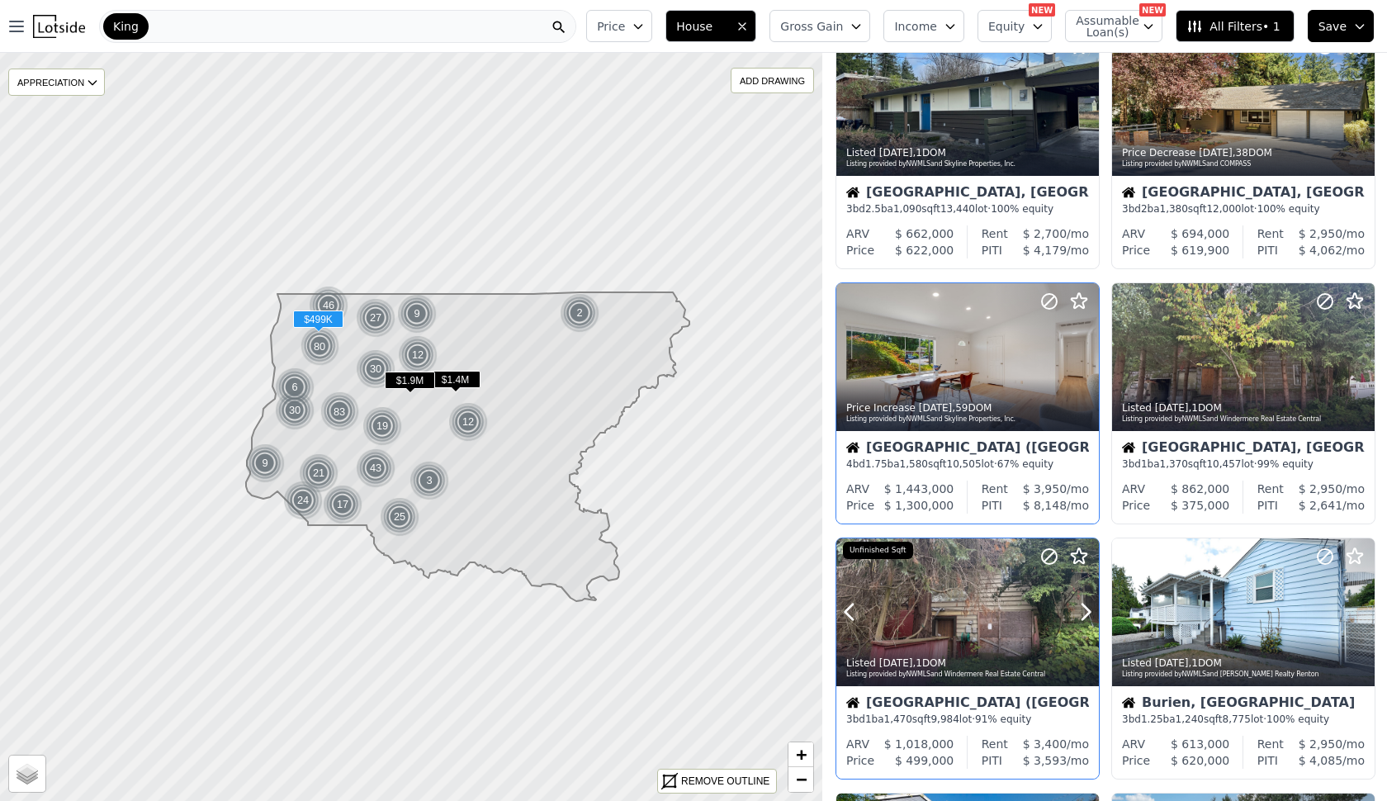
click at [960, 588] on div at bounding box center [967, 612] width 262 height 148
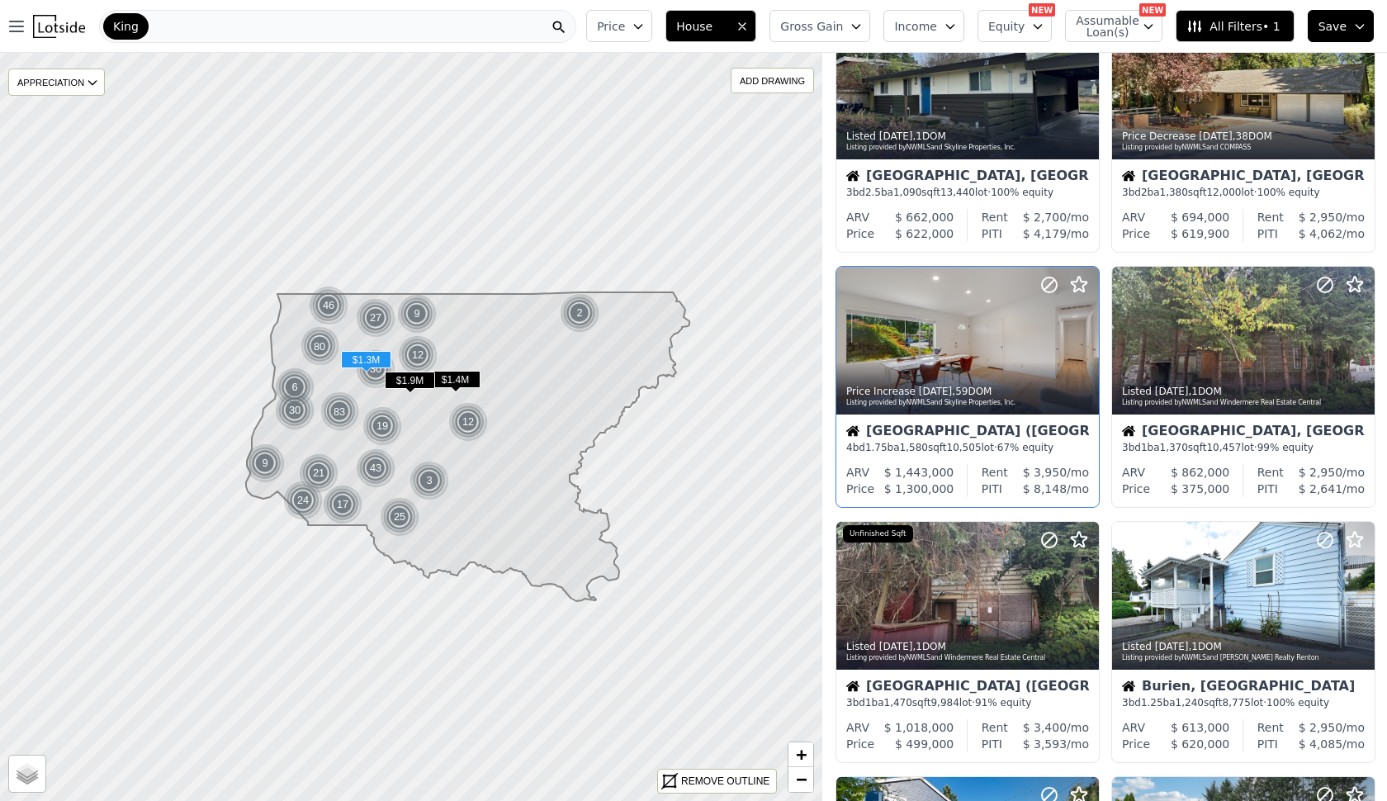
scroll to position [87, 0]
click at [804, 752] on span "+" at bounding box center [801, 754] width 11 height 21
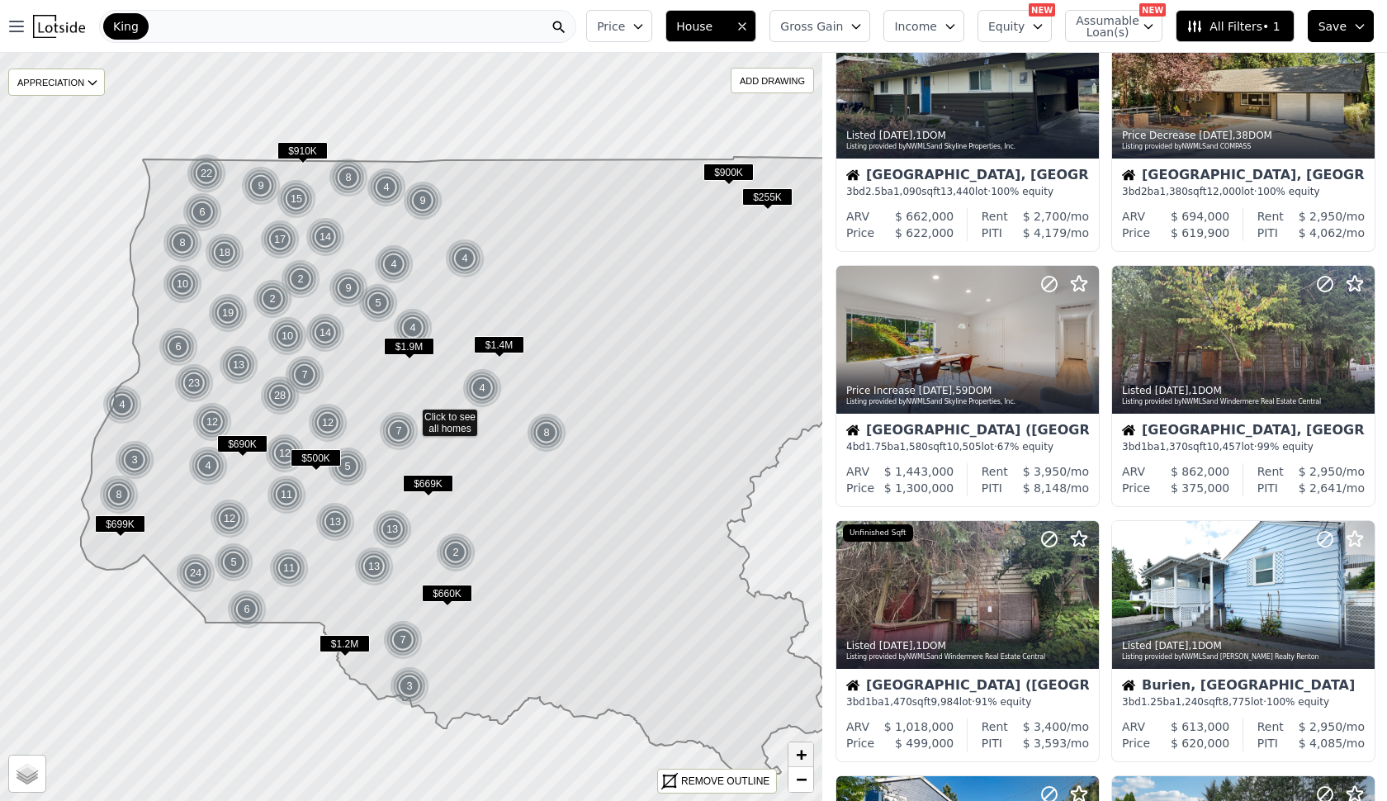
click at [804, 752] on span "+" at bounding box center [801, 754] width 11 height 21
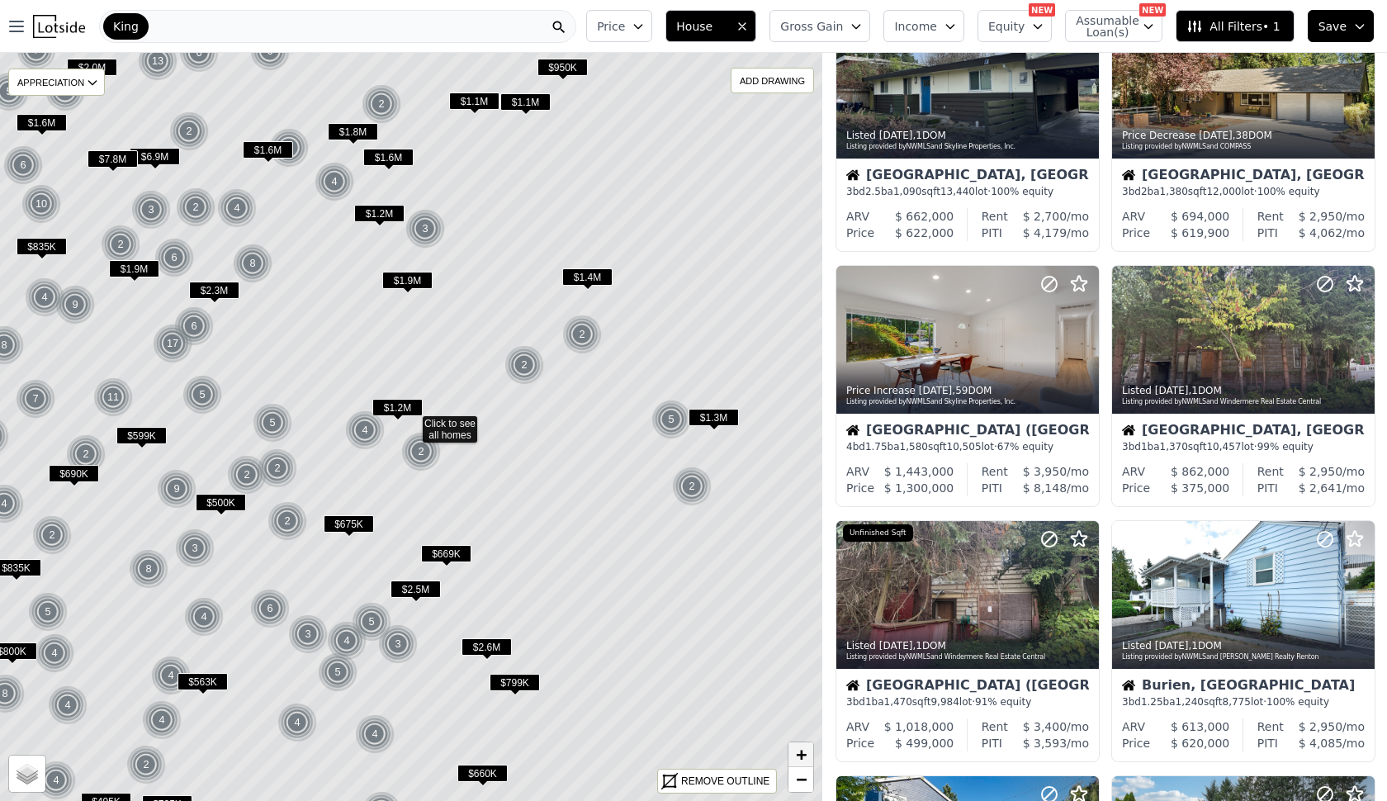
click at [804, 752] on span "+" at bounding box center [801, 754] width 11 height 21
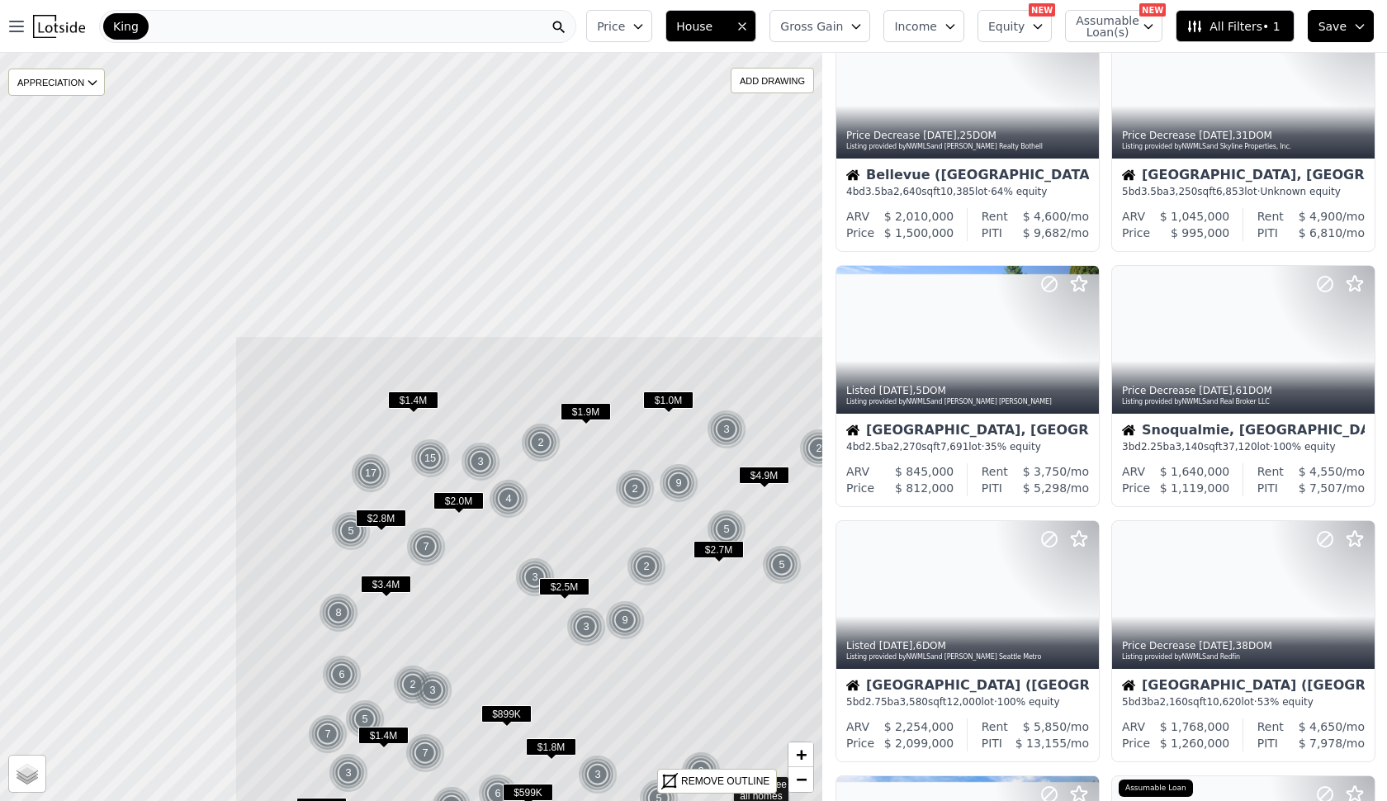
drag, startPoint x: 275, startPoint y: 176, endPoint x: 593, endPoint y: 535, distance: 480.0
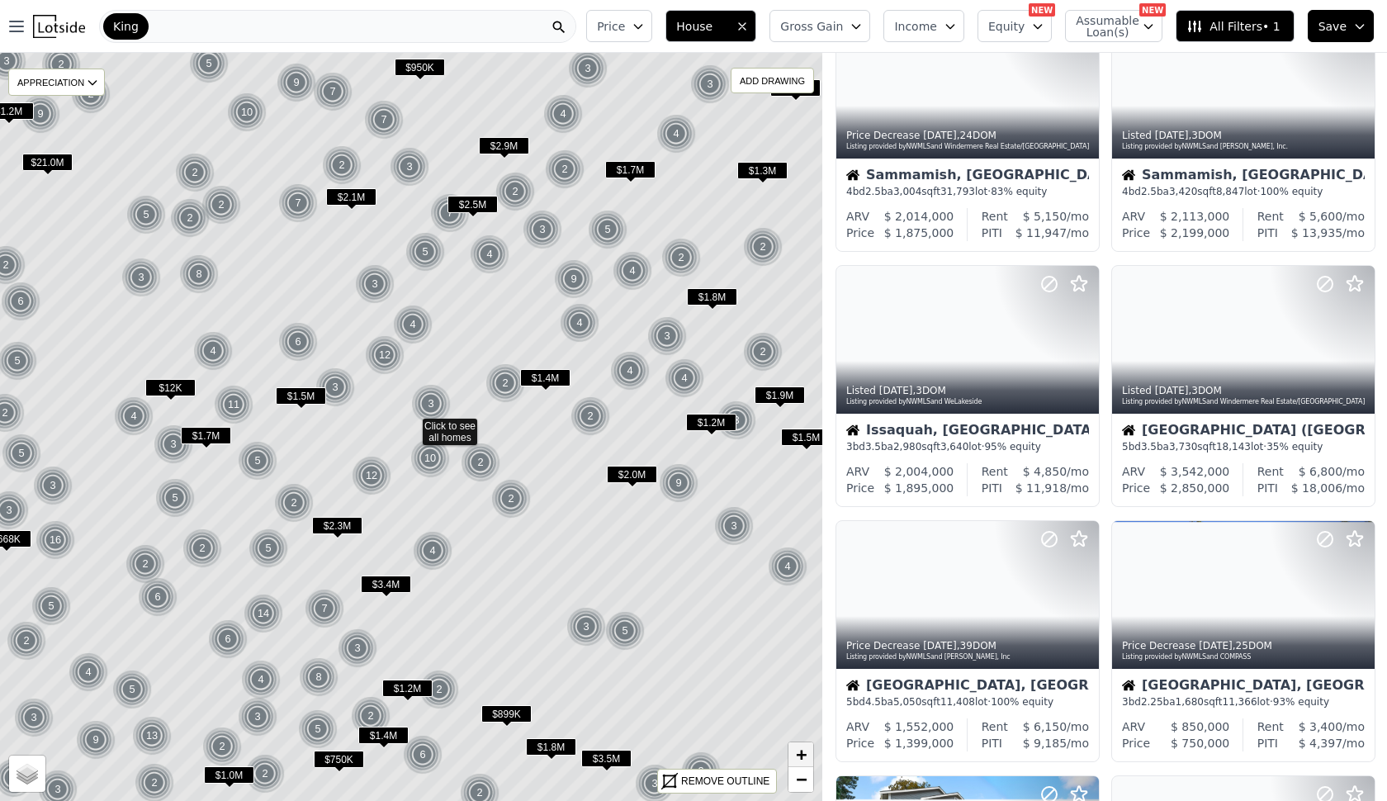
click at [803, 742] on link "+" at bounding box center [800, 754] width 25 height 25
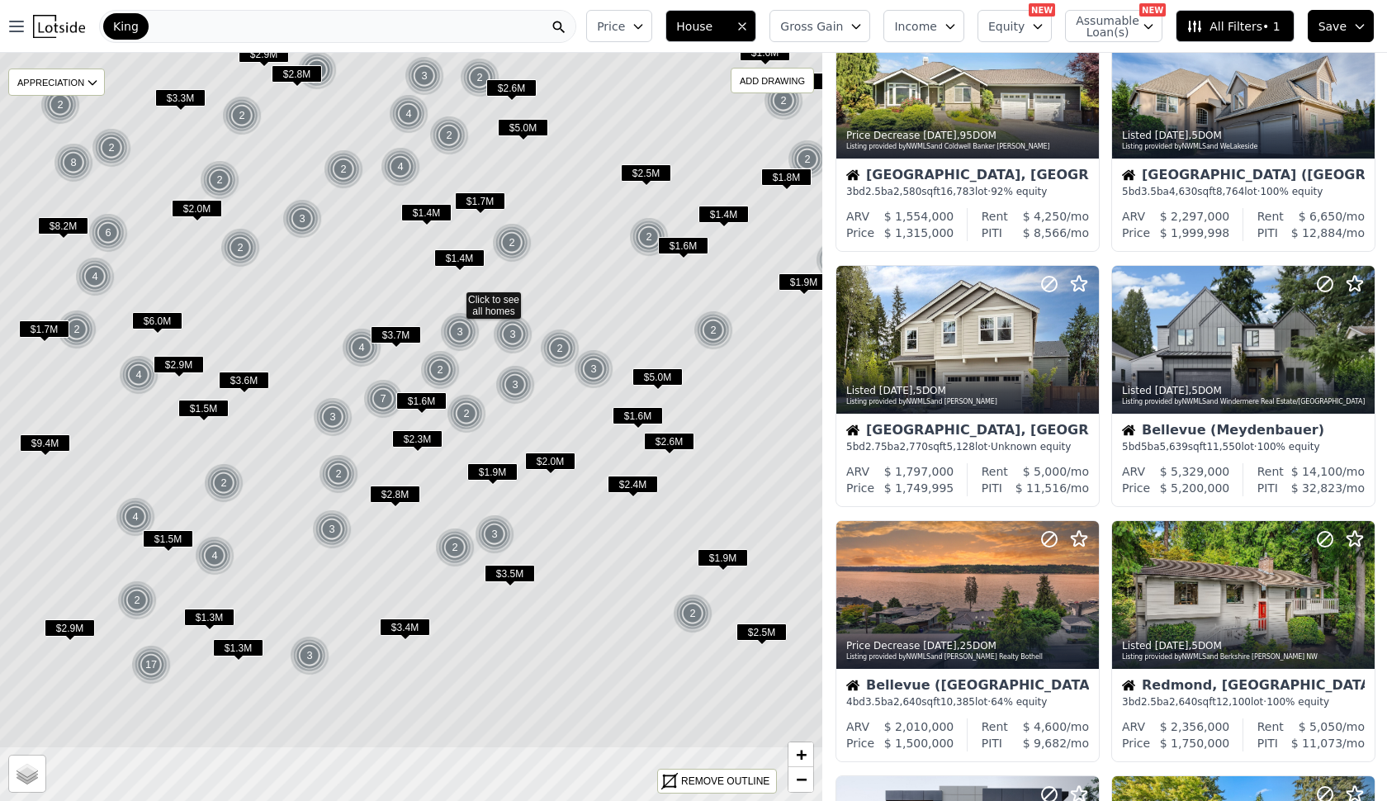
drag, startPoint x: 370, startPoint y: 636, endPoint x: 414, endPoint y: 508, distance: 135.2
click at [414, 508] on div "$2.8M" at bounding box center [395, 497] width 50 height 24
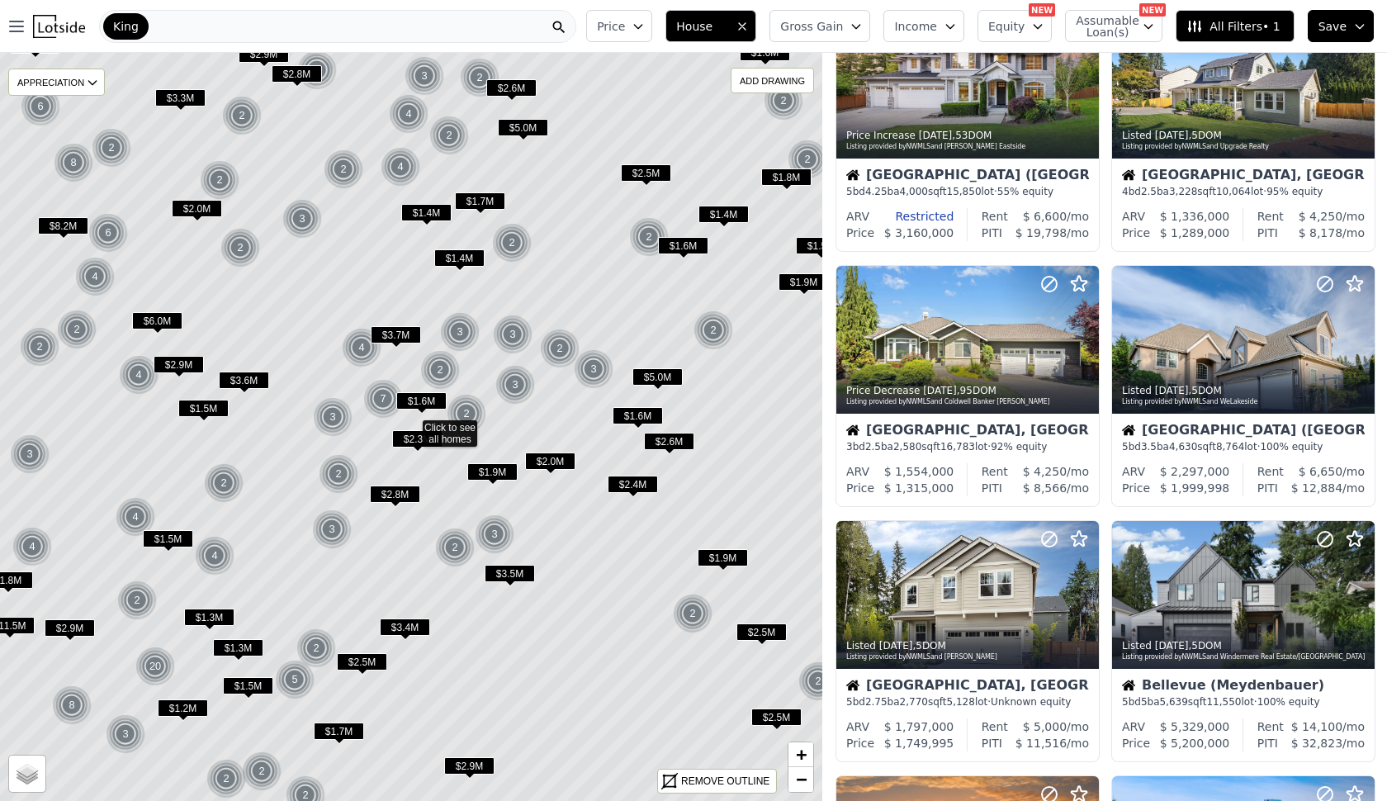
click at [243, 643] on span "$1.3M" at bounding box center [238, 647] width 50 height 17
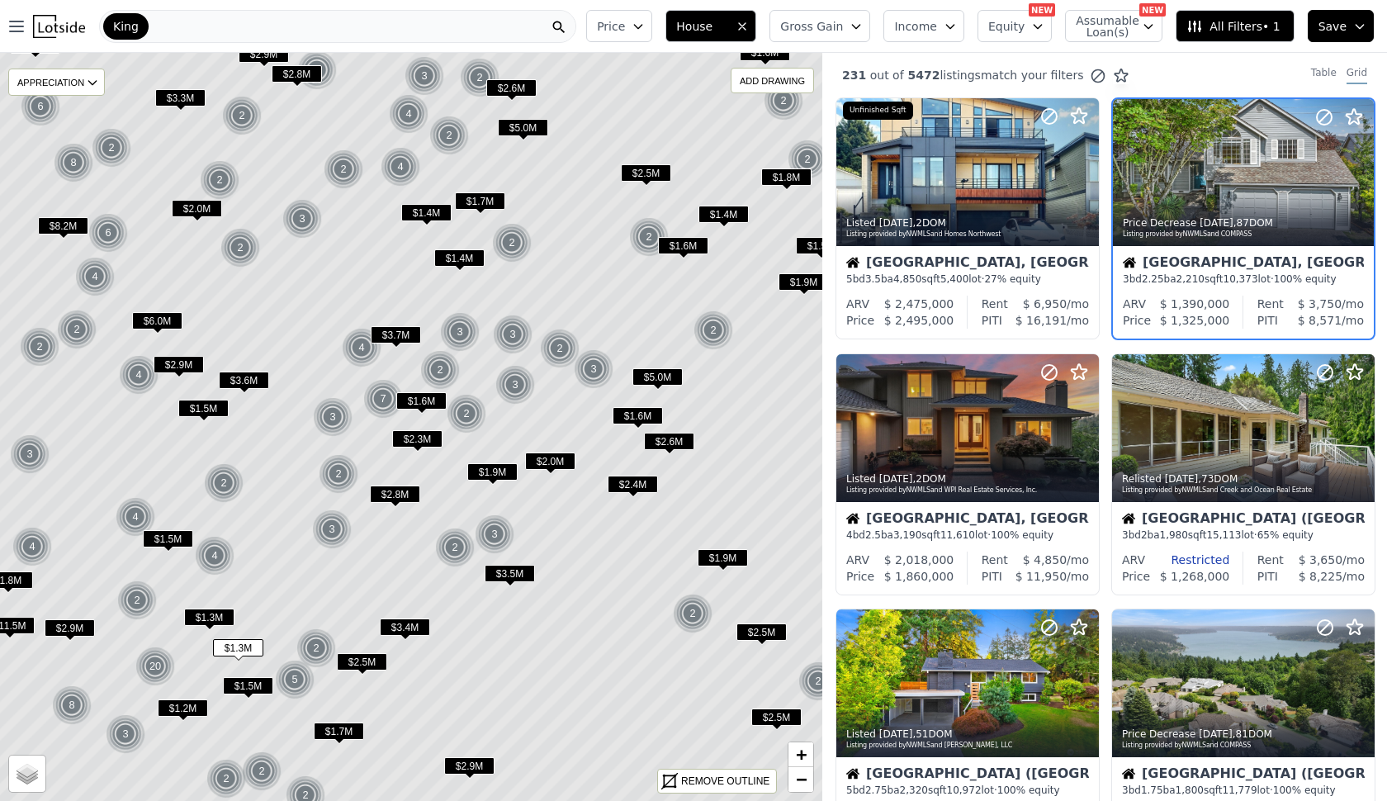
click at [1335, 26] on span "Save" at bounding box center [1332, 26] width 28 height 17
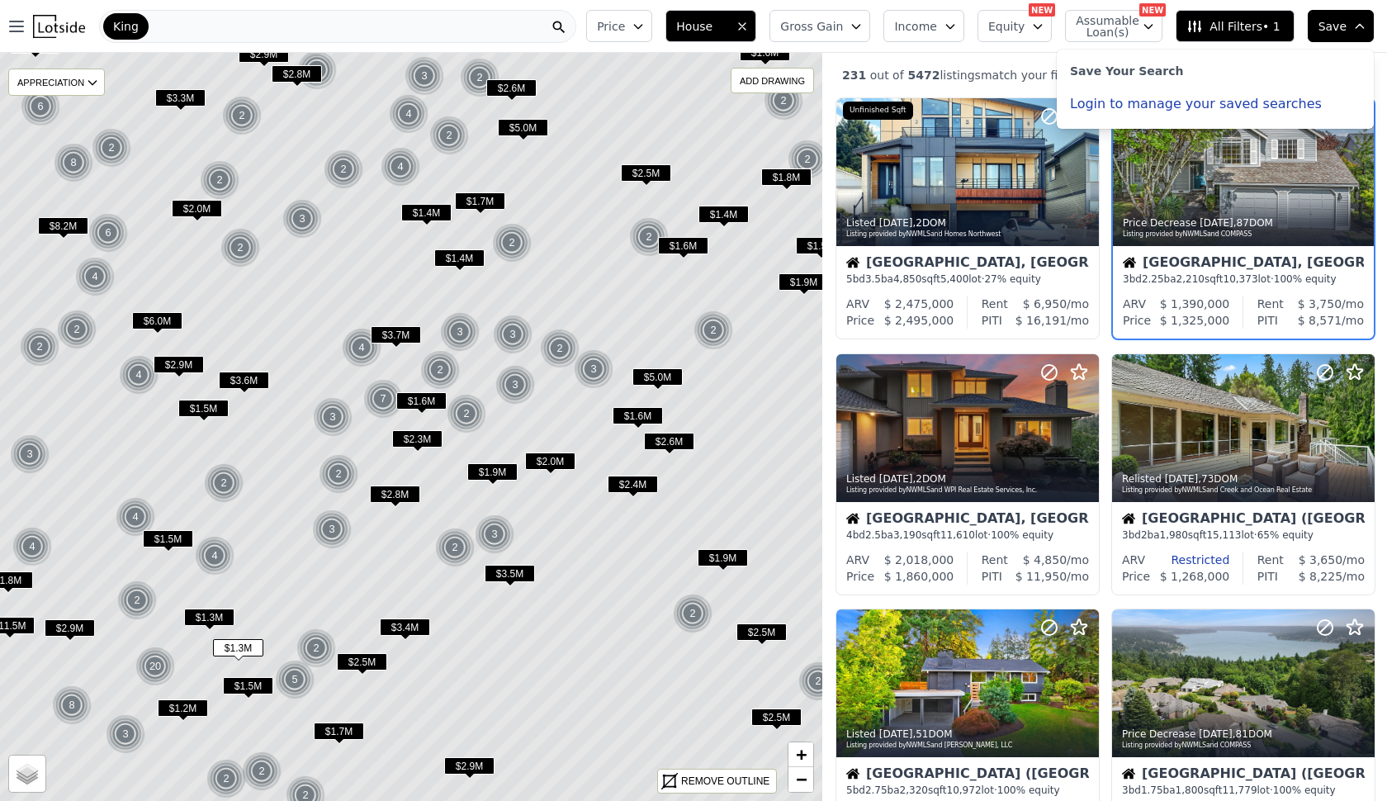
click at [1186, 101] on button "Login to manage your saved searches" at bounding box center [1196, 103] width 252 height 13
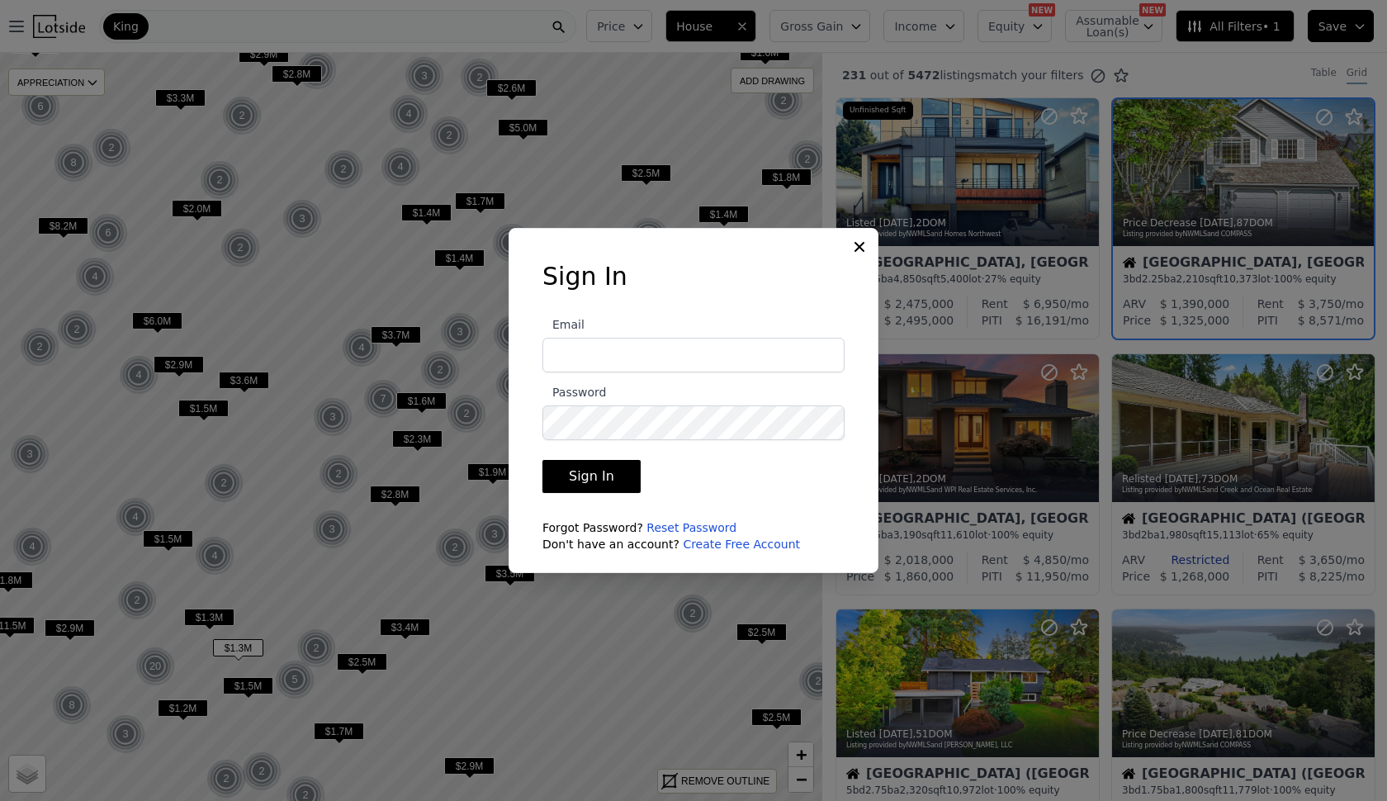
click at [748, 360] on input "Email" at bounding box center [693, 355] width 302 height 35
type input "[EMAIL_ADDRESS][DOMAIN_NAME]"
click at [588, 476] on button "Sign In" at bounding box center [591, 476] width 98 height 33
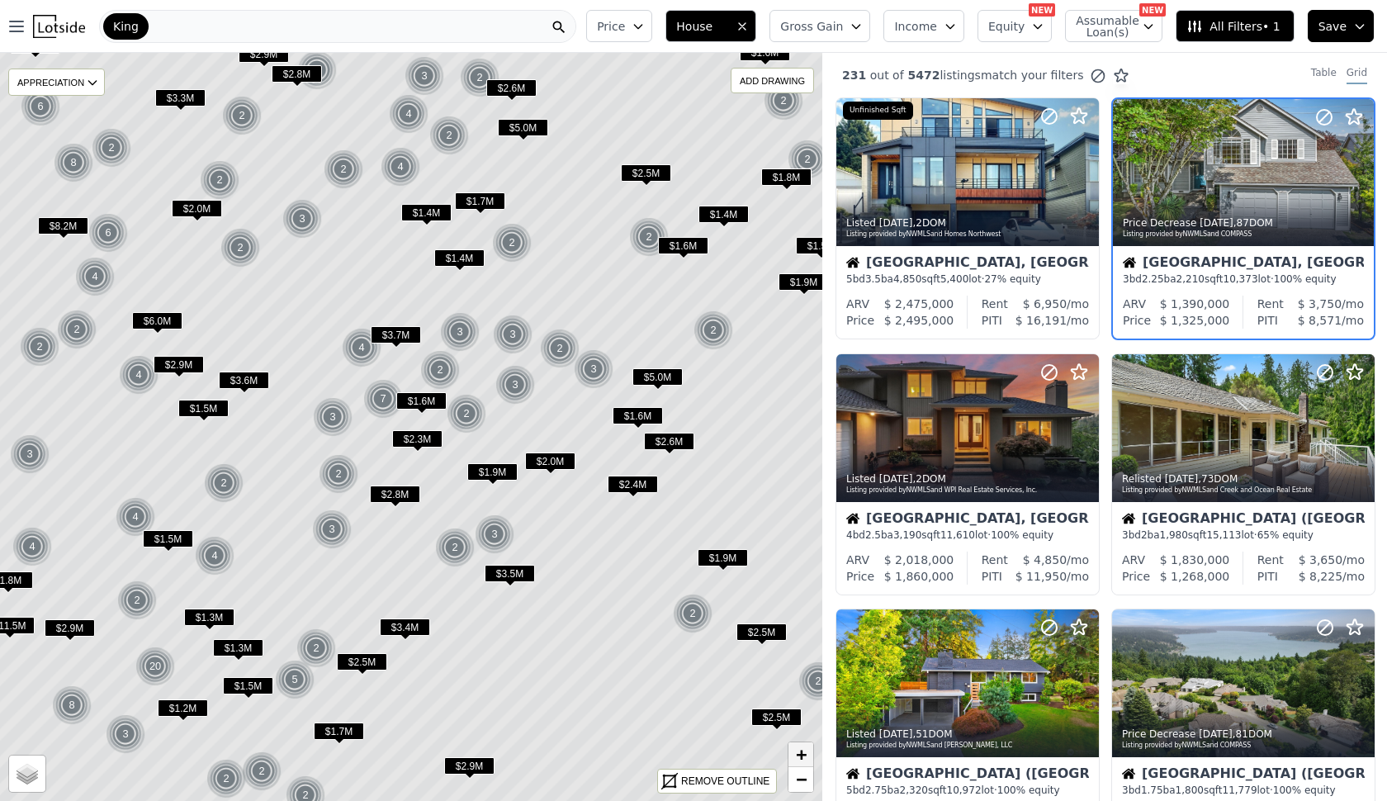
click at [803, 754] on span "+" at bounding box center [801, 754] width 11 height 21
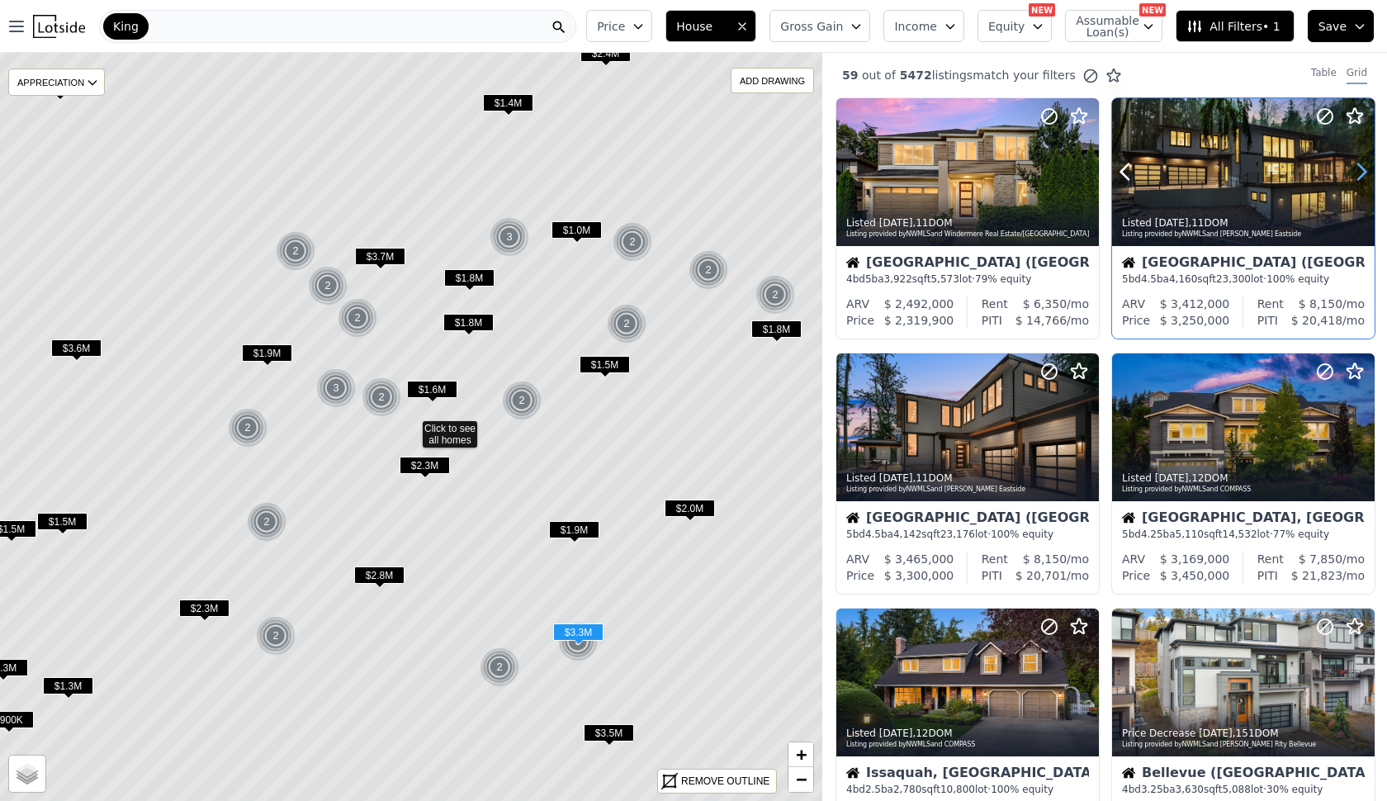
click at [1354, 168] on icon at bounding box center [1361, 171] width 26 height 26
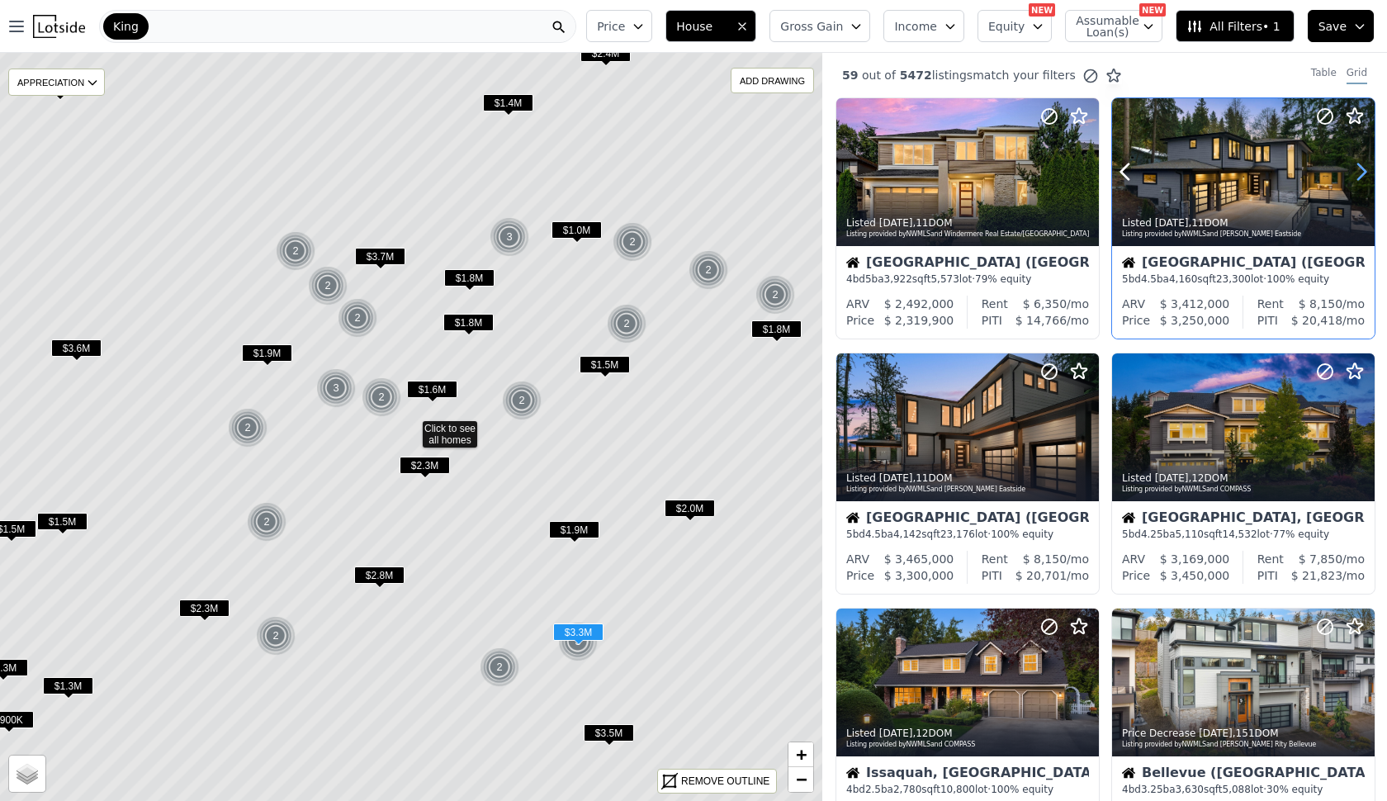
click at [1354, 168] on icon at bounding box center [1361, 171] width 26 height 26
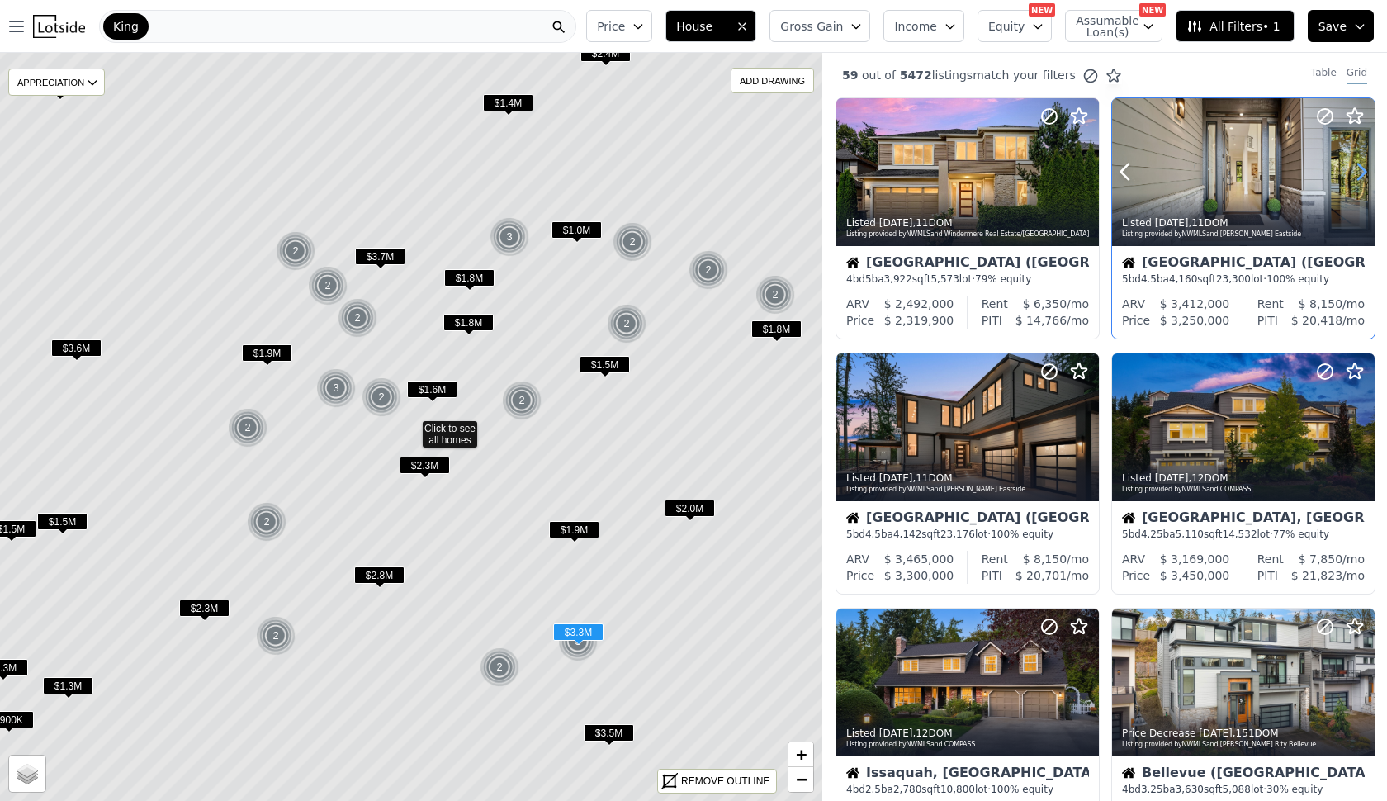
click at [1354, 168] on icon at bounding box center [1361, 171] width 26 height 26
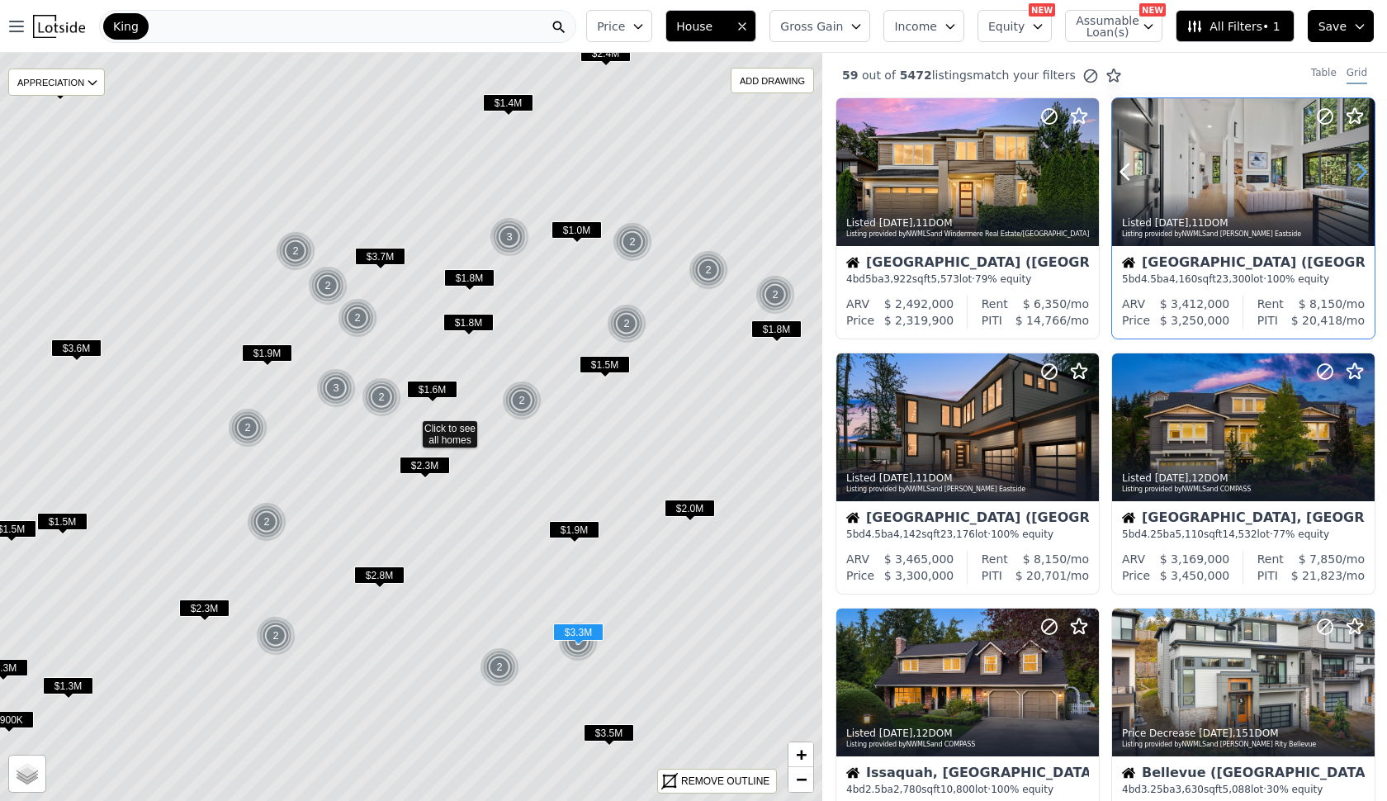
click at [1354, 168] on icon at bounding box center [1361, 171] width 26 height 26
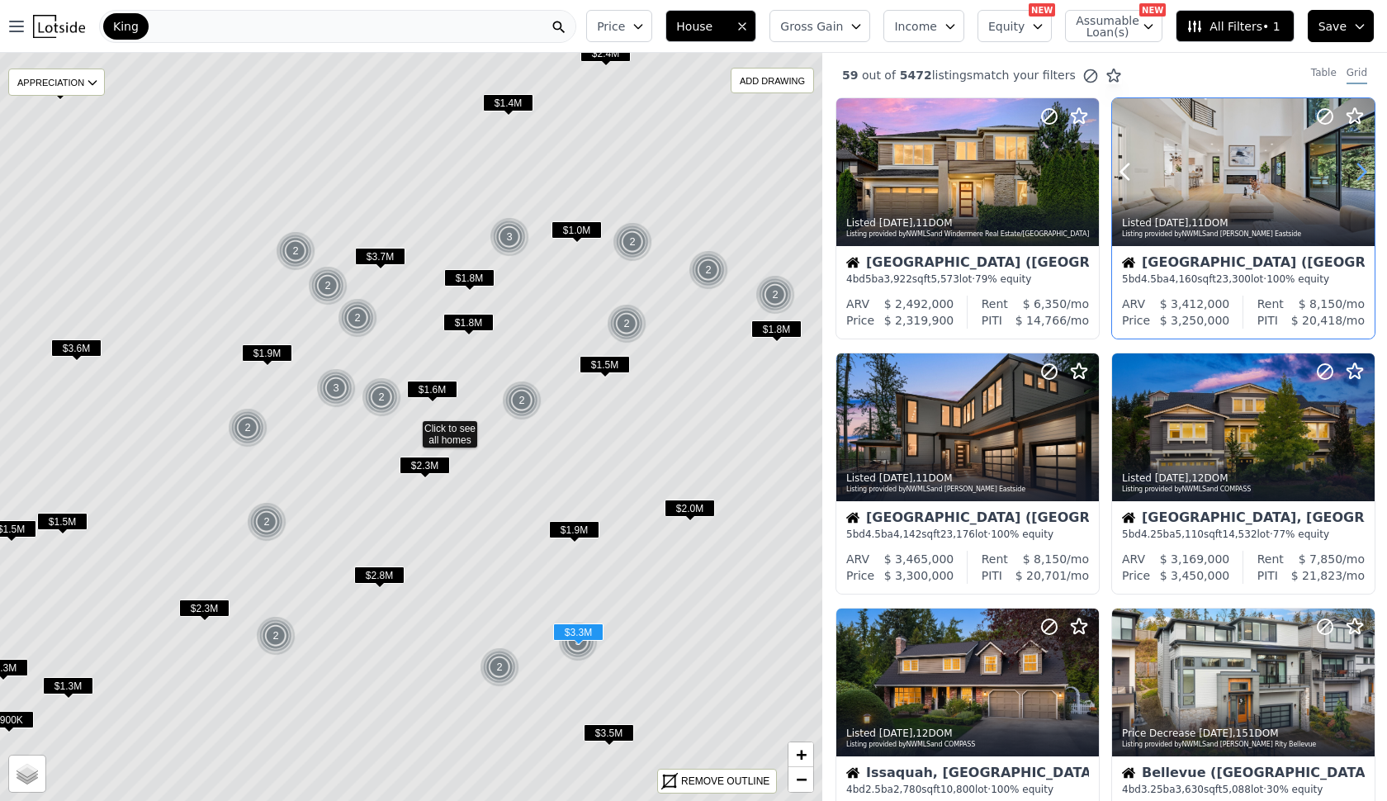
click at [1354, 168] on icon at bounding box center [1361, 171] width 26 height 26
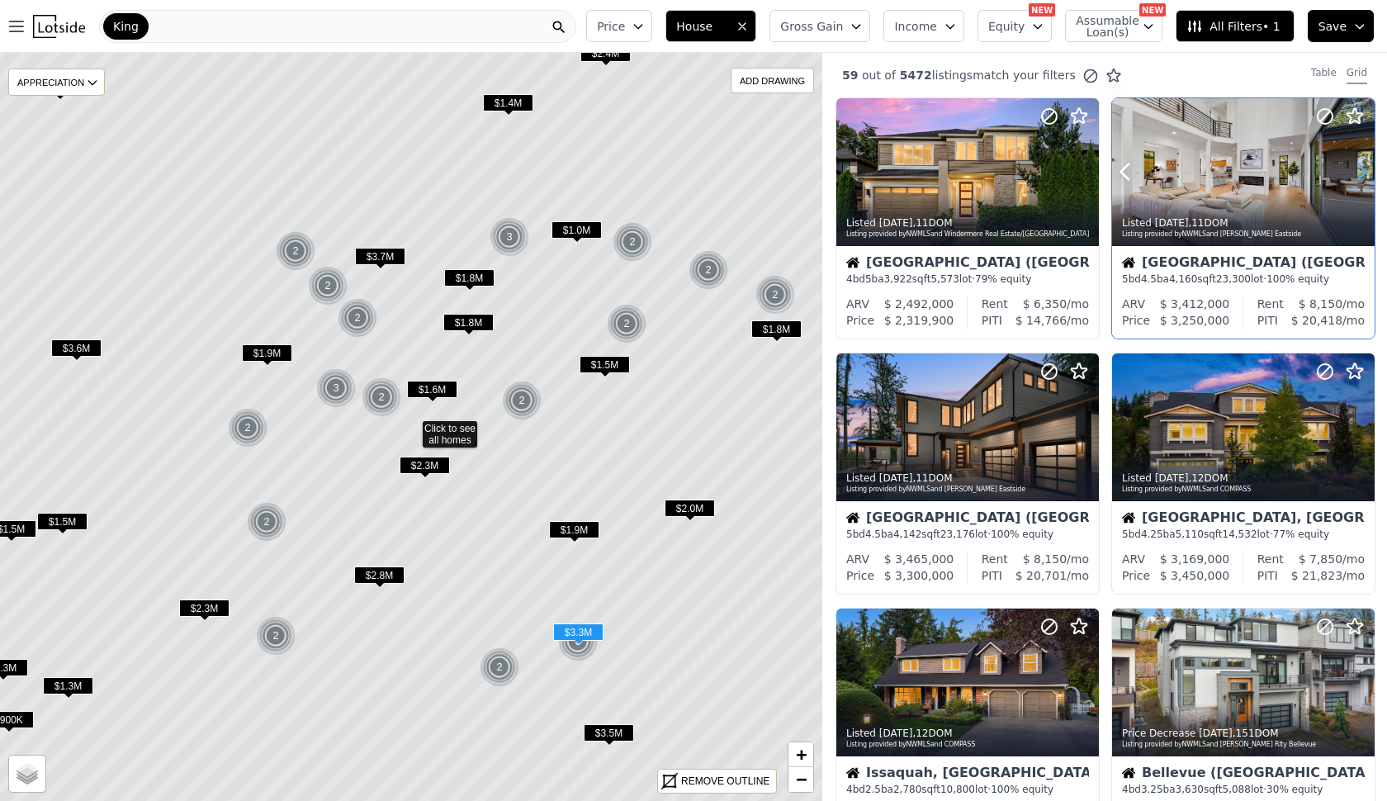
click at [1354, 168] on icon at bounding box center [1361, 171] width 26 height 26
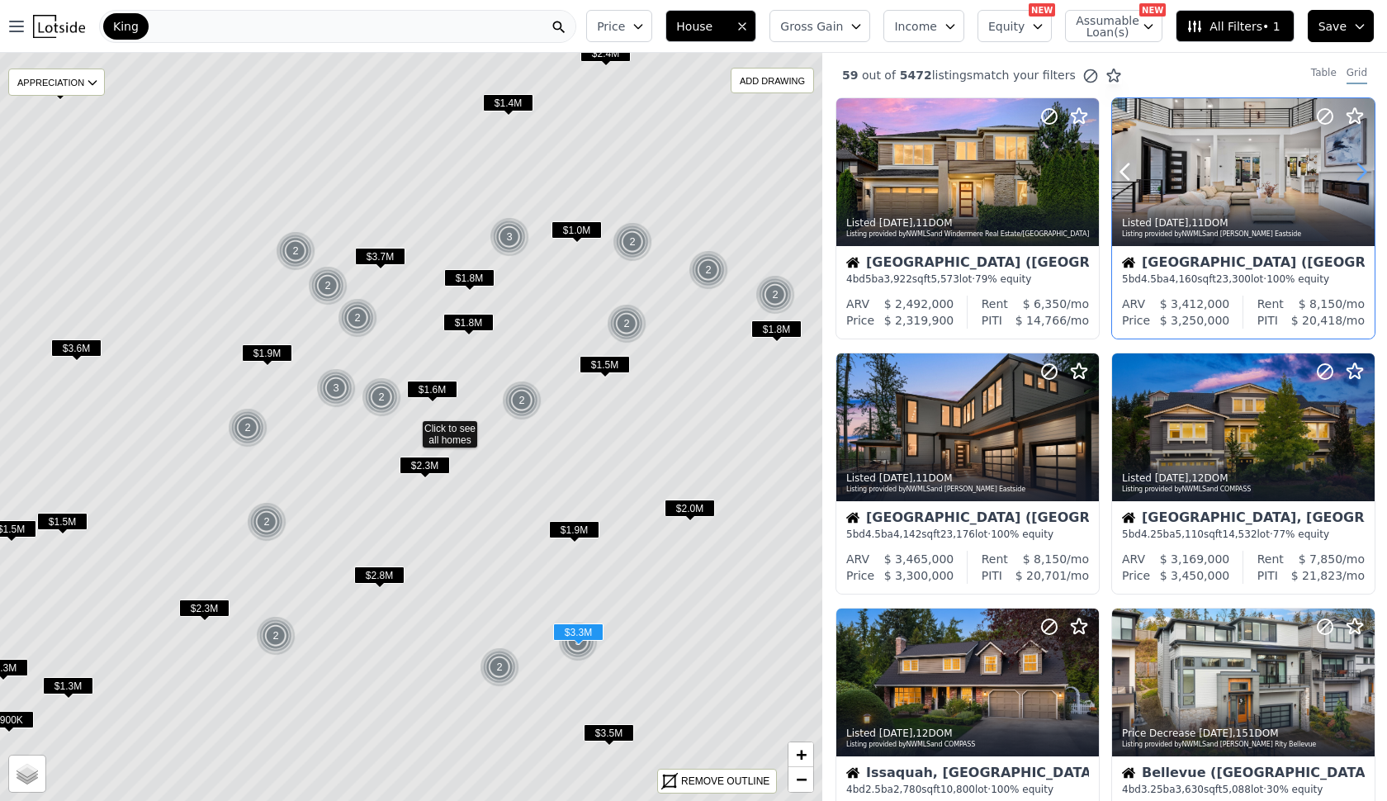
click at [1354, 168] on icon at bounding box center [1361, 171] width 26 height 26
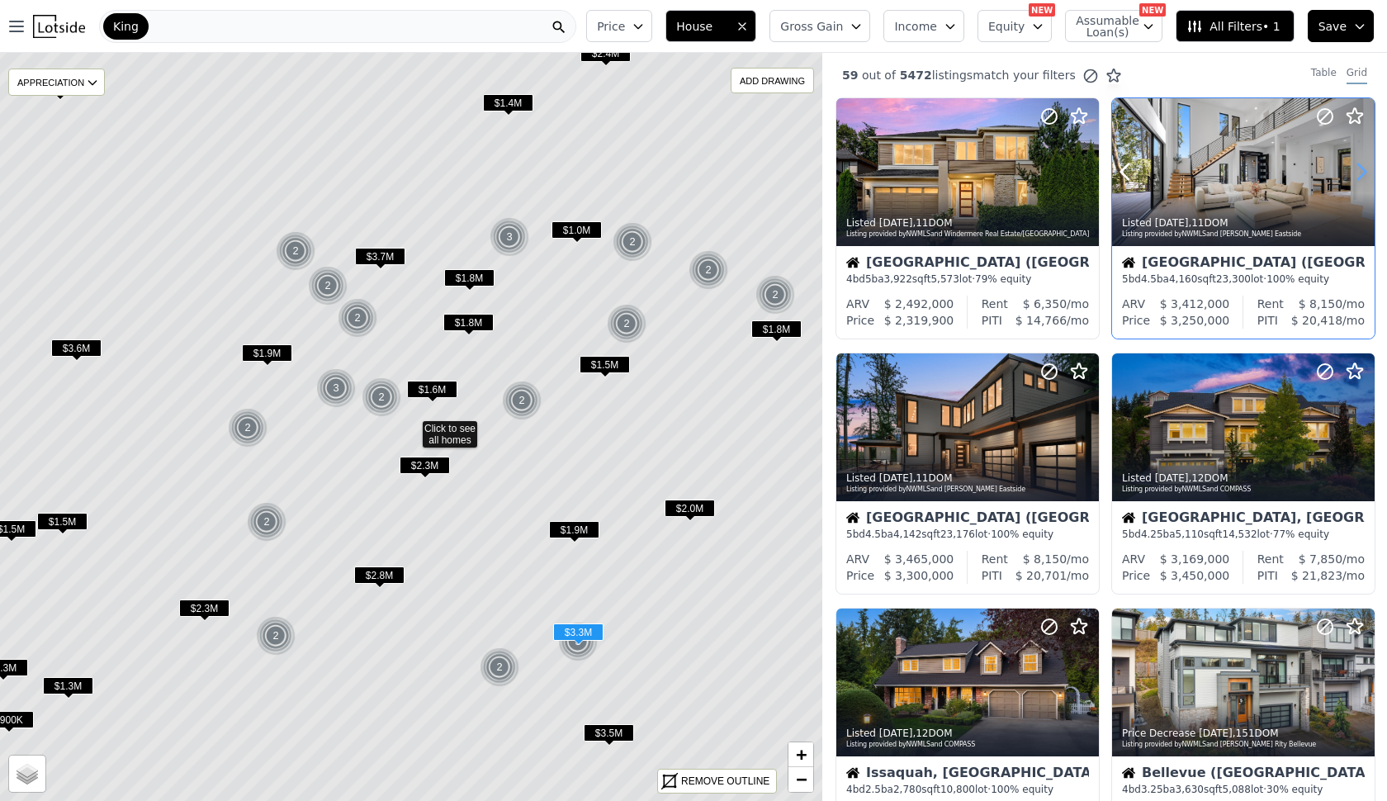
click at [1354, 168] on icon at bounding box center [1361, 171] width 26 height 26
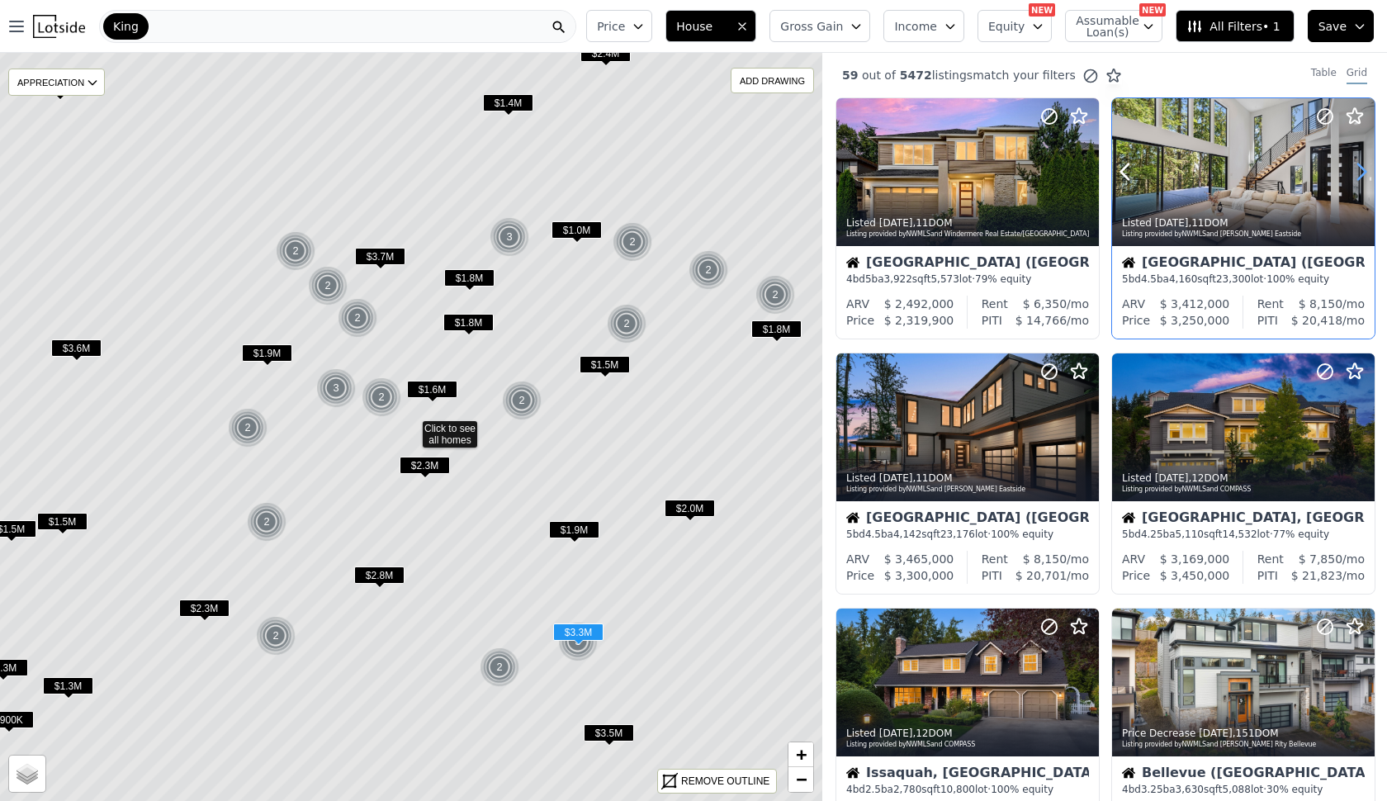
click at [1354, 168] on icon at bounding box center [1361, 171] width 26 height 26
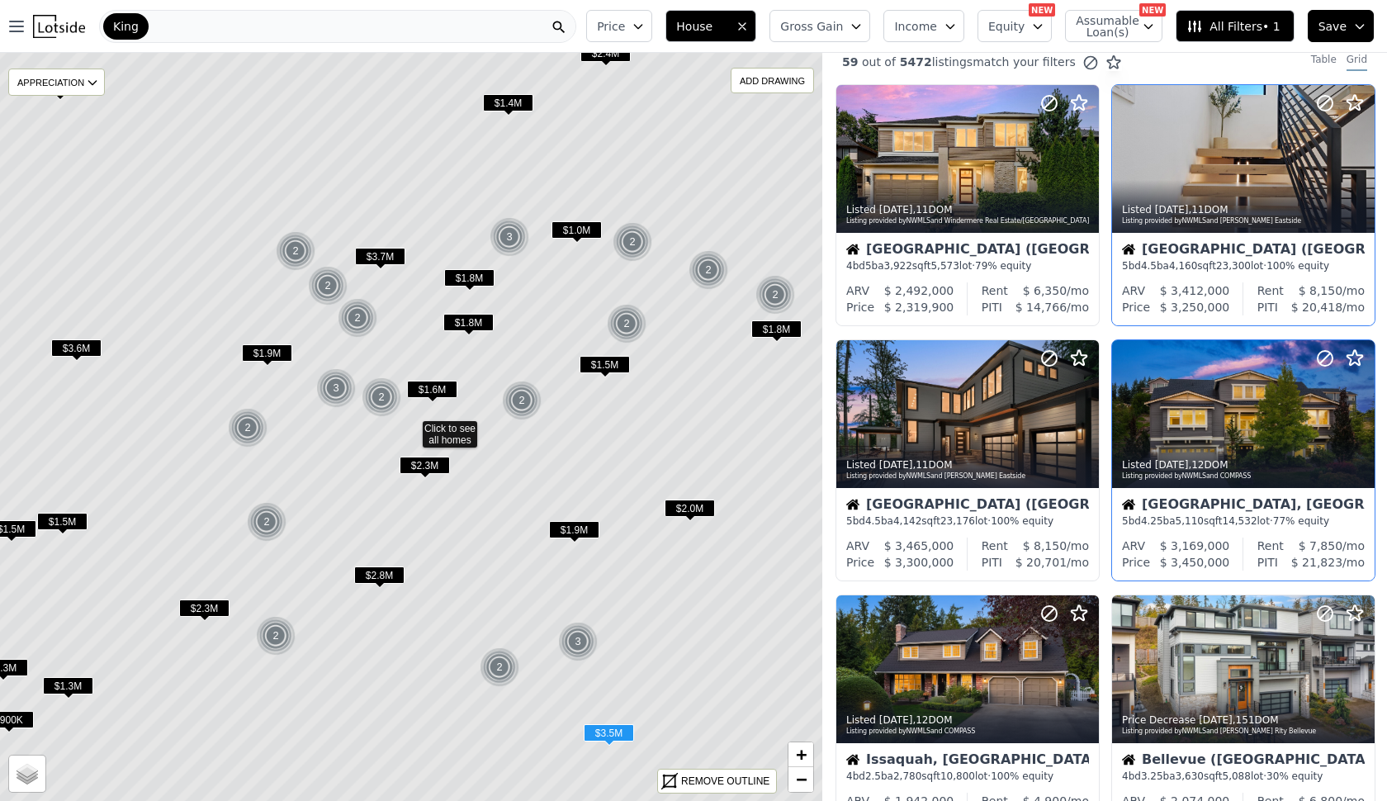
scroll to position [14, 0]
click at [843, 30] on span "Gross Gain" at bounding box center [811, 26] width 63 height 17
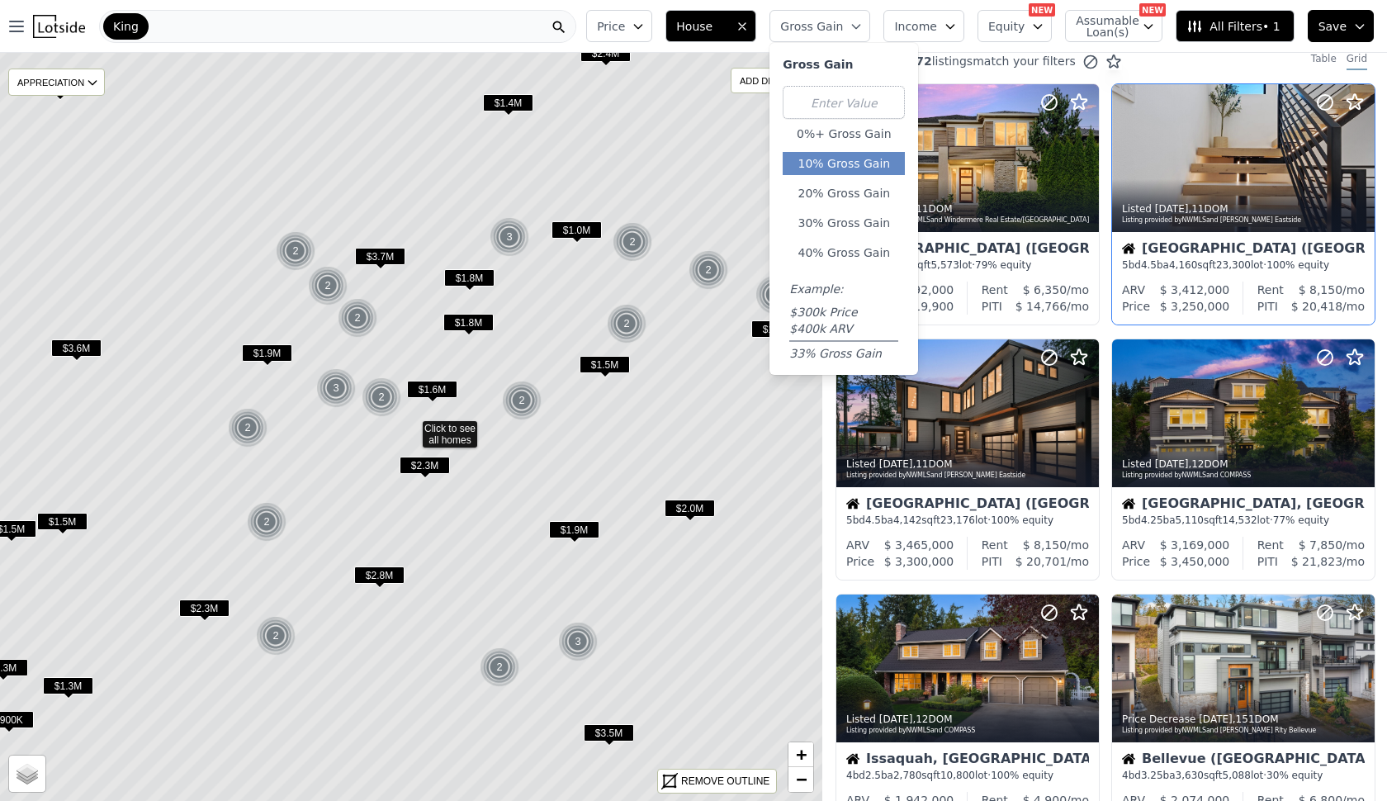
click at [857, 168] on button "10% Gross Gain" at bounding box center [843, 163] width 122 height 23
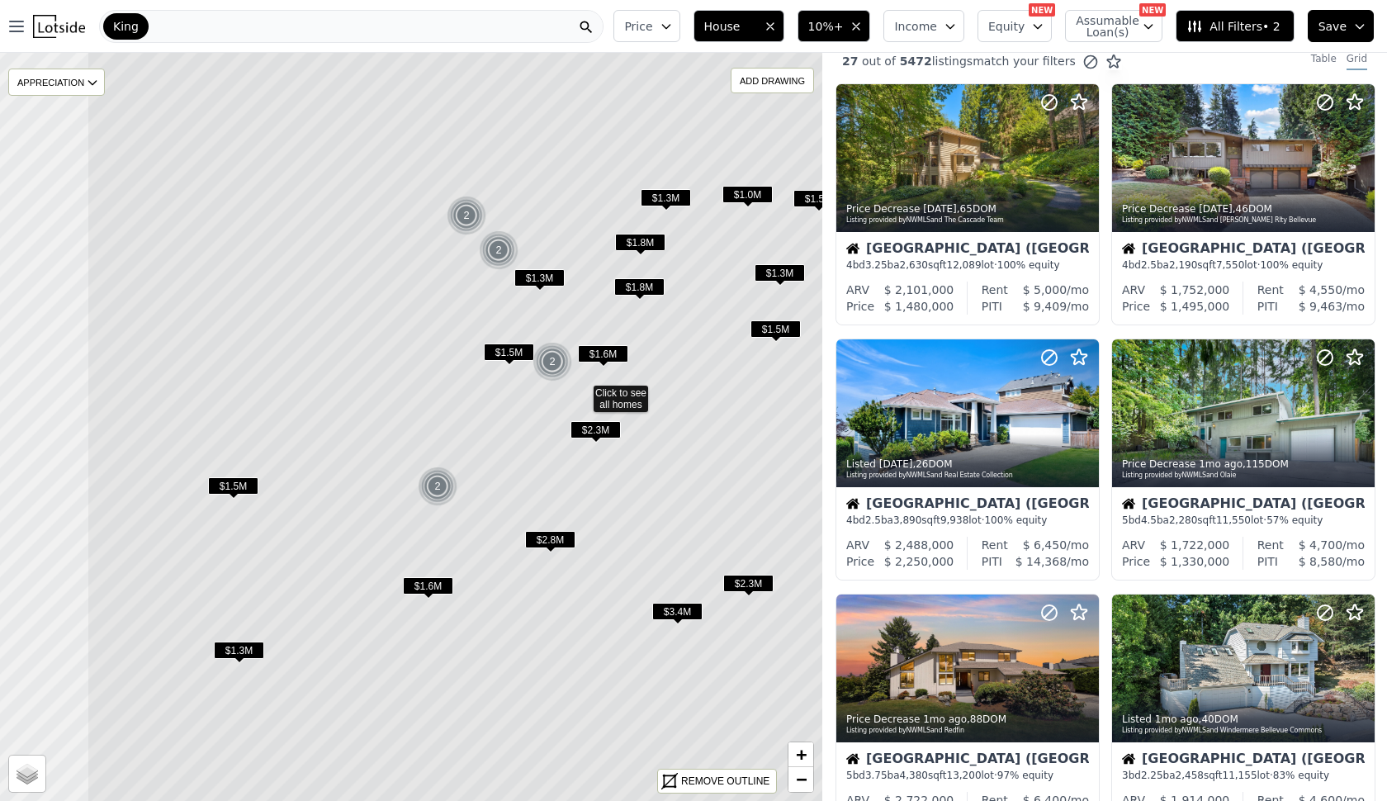
drag, startPoint x: 334, startPoint y: 514, endPoint x: 507, endPoint y: 470, distance: 178.2
click at [508, 474] on icon at bounding box center [582, 391] width 990 height 900
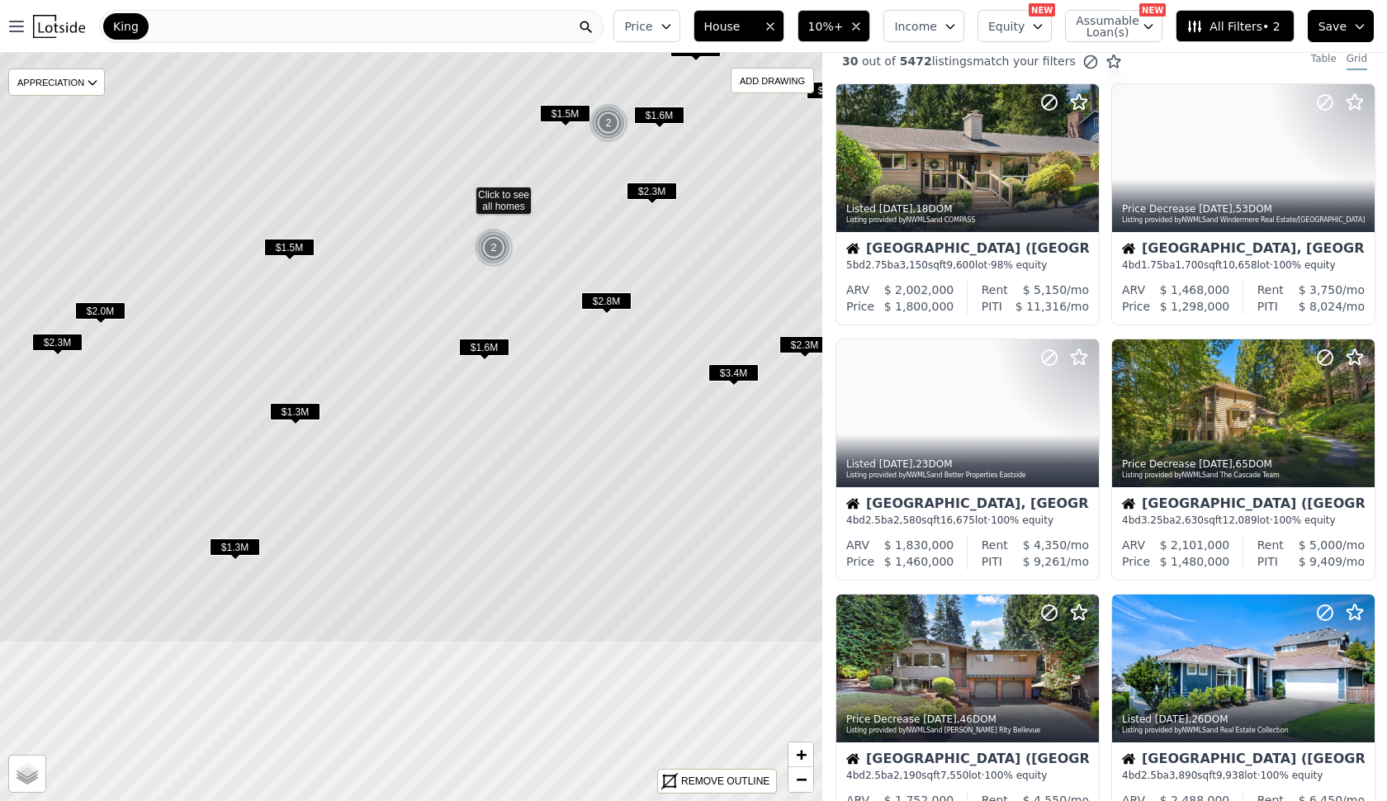
drag, startPoint x: 423, startPoint y: 519, endPoint x: 490, endPoint y: 309, distance: 220.8
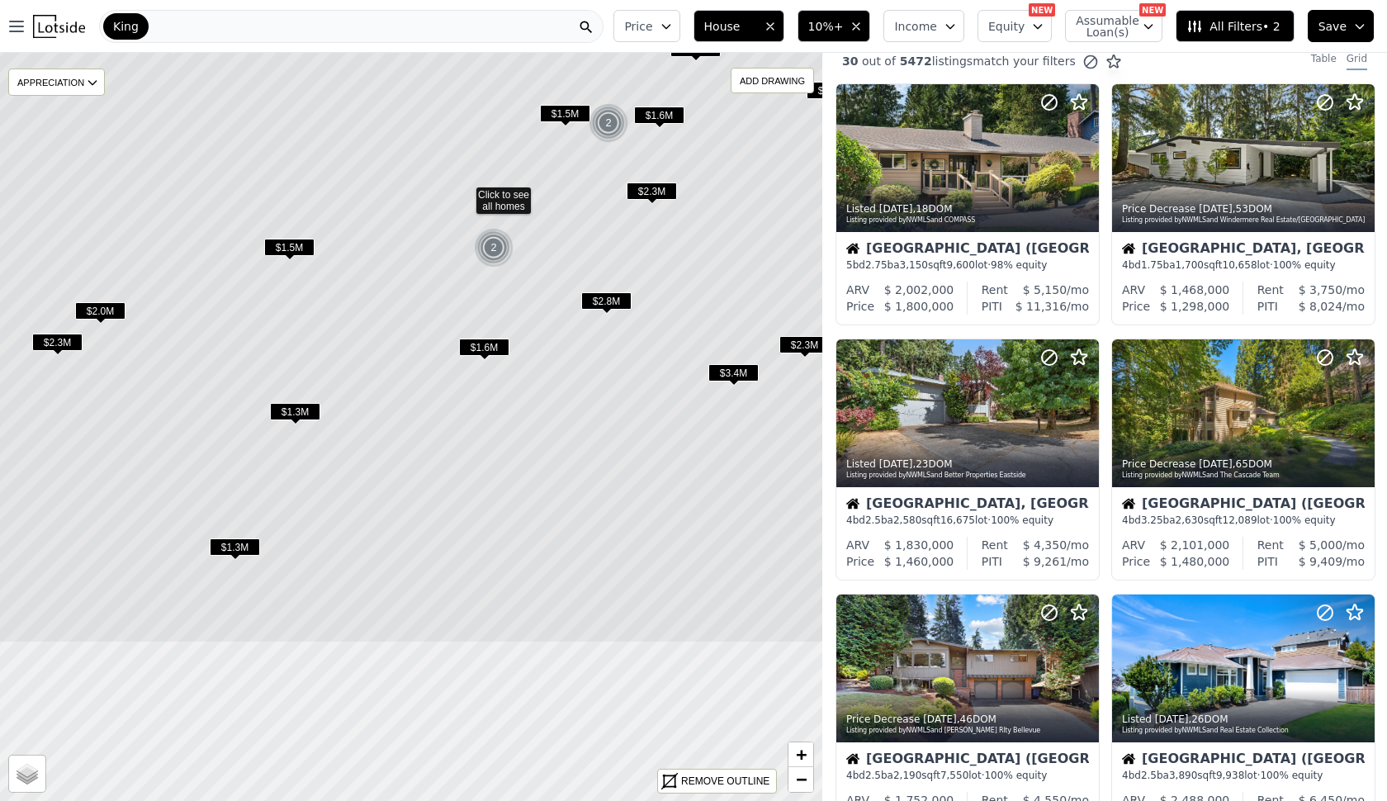
click at [490, 309] on icon at bounding box center [464, 192] width 990 height 900
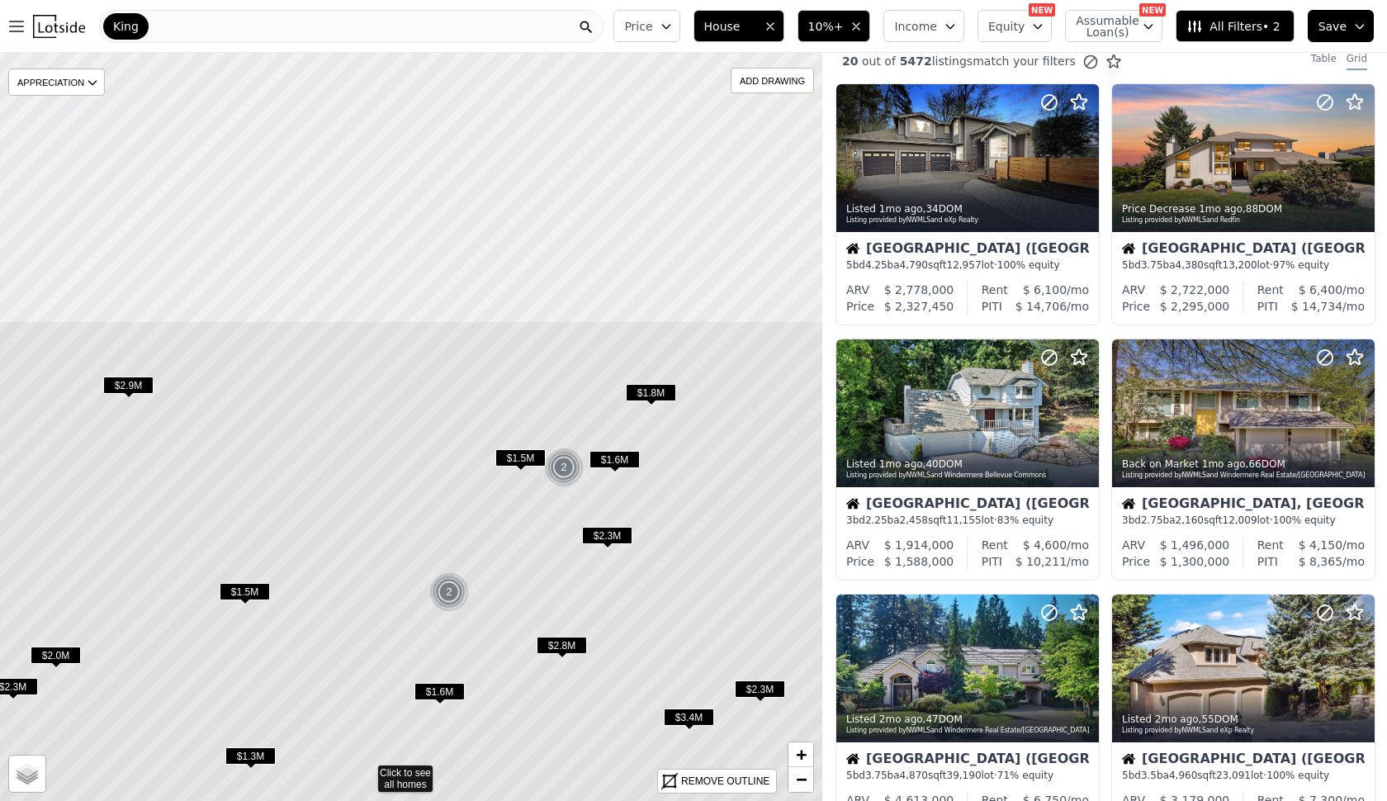
drag, startPoint x: 598, startPoint y: 232, endPoint x: 544, endPoint y: 598, distance: 370.5
click at [544, 598] on icon at bounding box center [366, 770] width 990 height 900
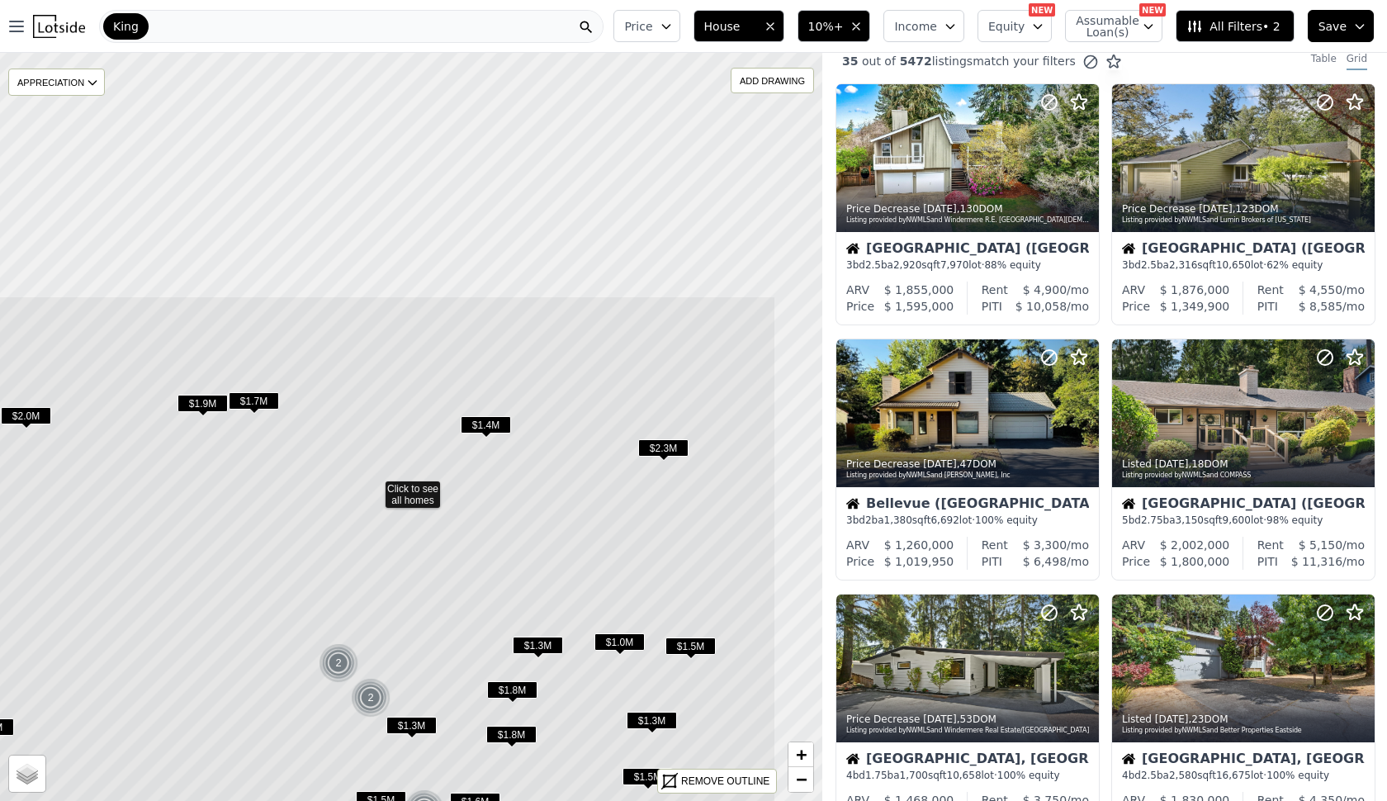
drag, startPoint x: 599, startPoint y: 449, endPoint x: 562, endPoint y: 509, distance: 70.8
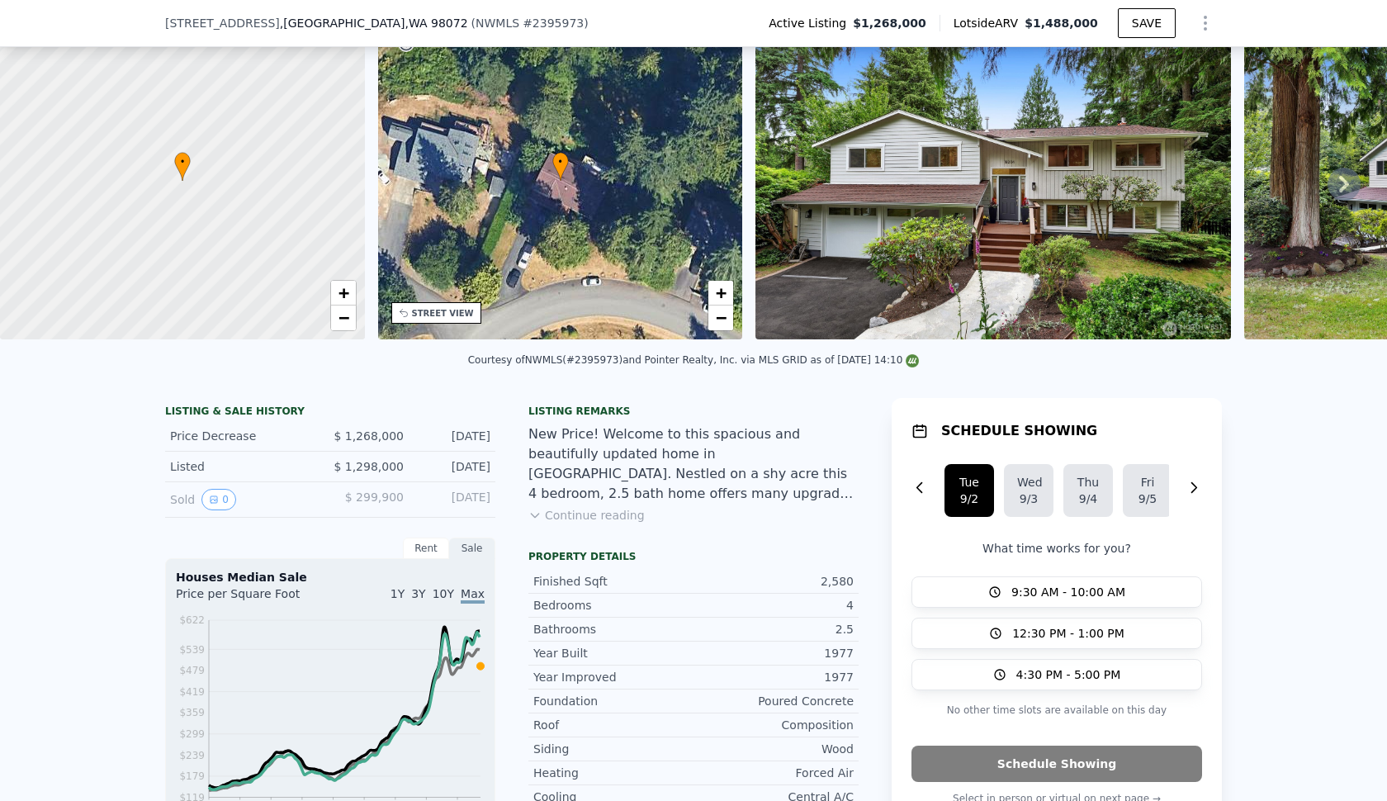
scroll to position [268, 0]
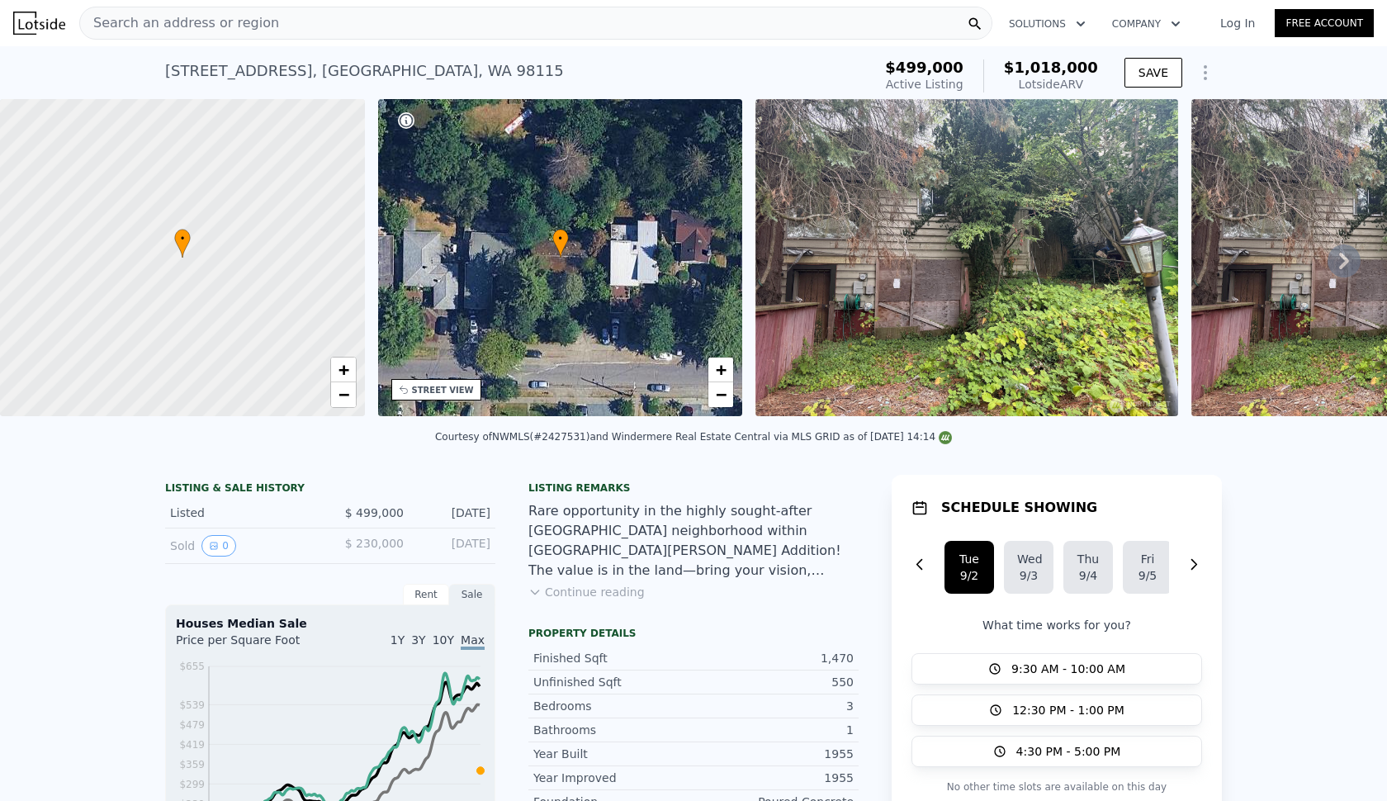
click at [664, 314] on div "• + −" at bounding box center [560, 257] width 365 height 317
click at [962, 328] on img at bounding box center [966, 257] width 423 height 317
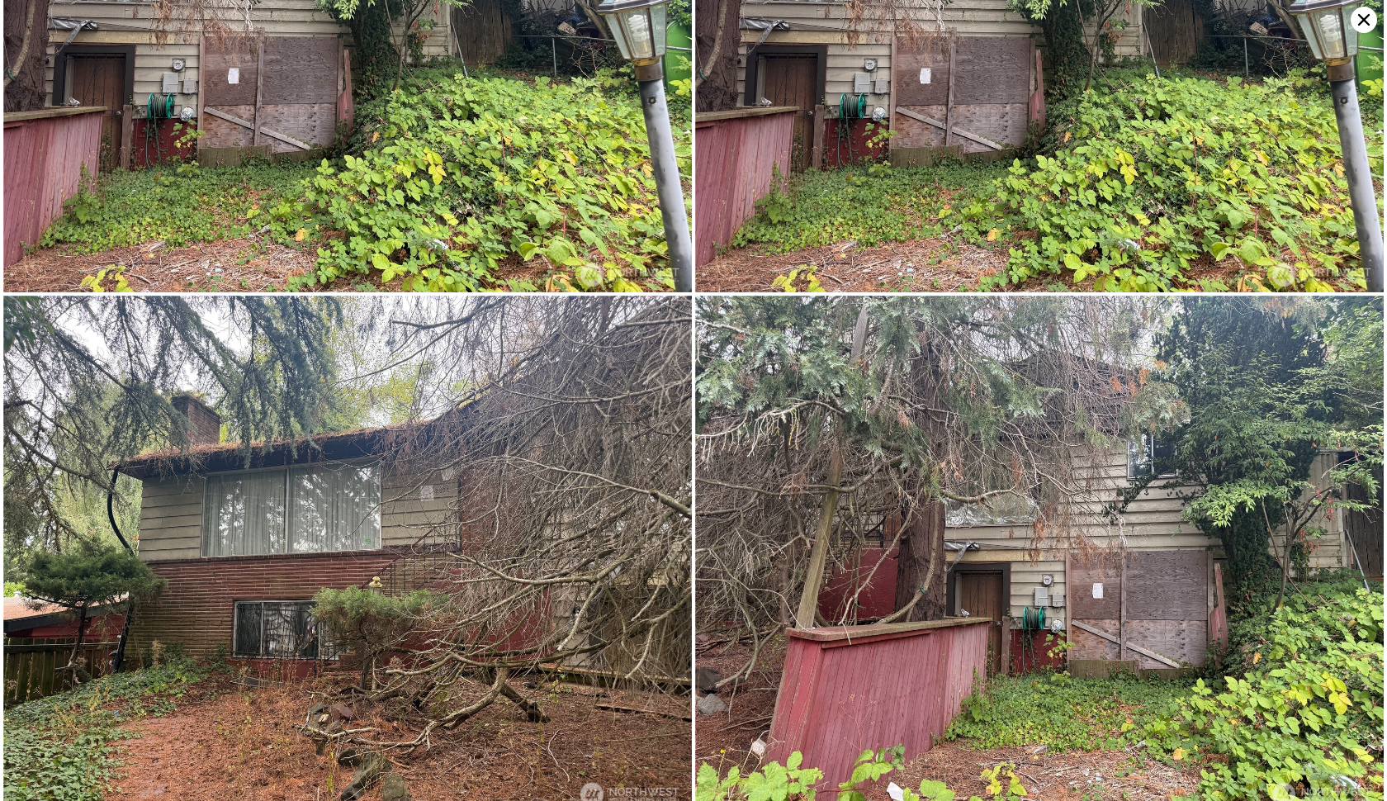
scroll to position [235, 0]
